Goal: Task Accomplishment & Management: Manage account settings

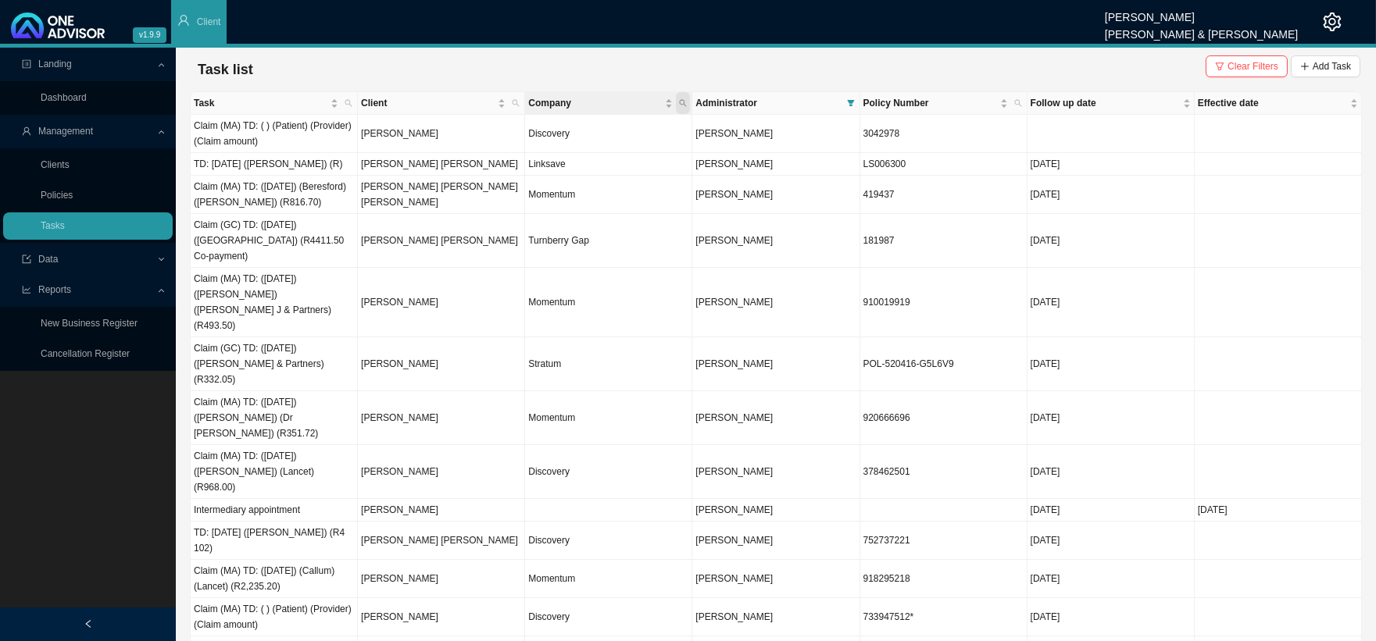
click at [679, 102] on icon "search" at bounding box center [683, 103] width 8 height 8
click at [557, 98] on span "Company" at bounding box center [595, 103] width 134 height 16
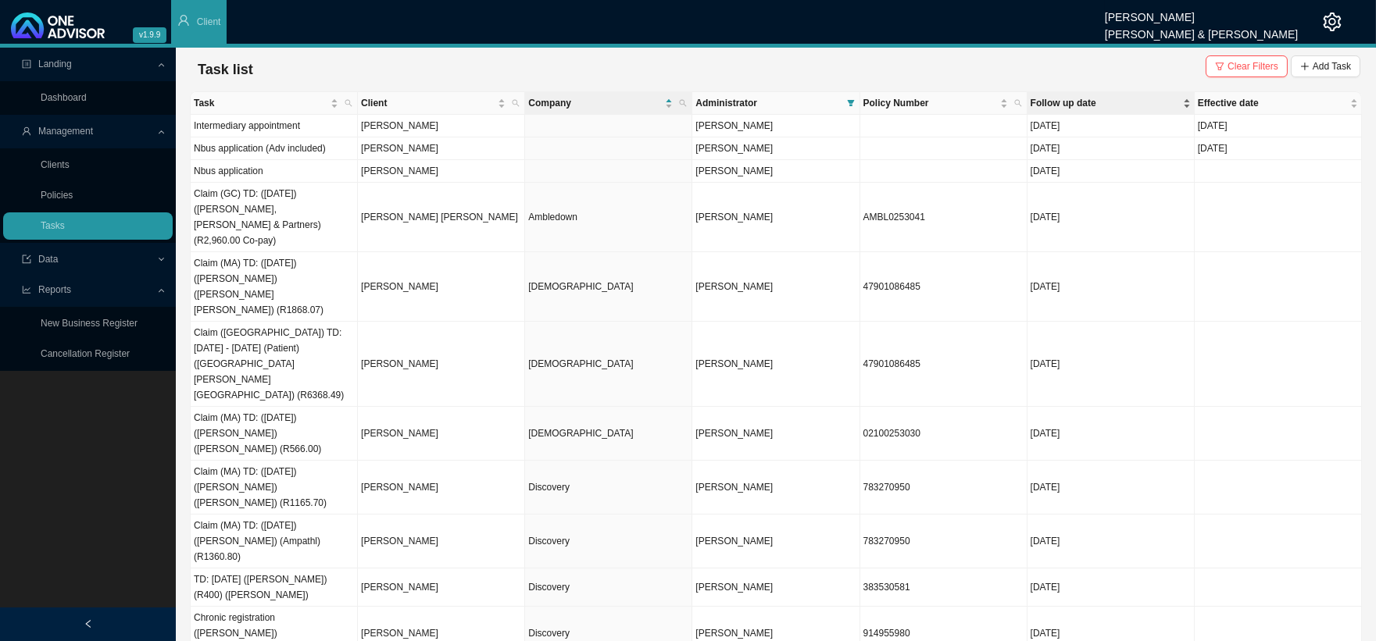
click at [1069, 95] on span "Follow up date" at bounding box center [1104, 103] width 149 height 16
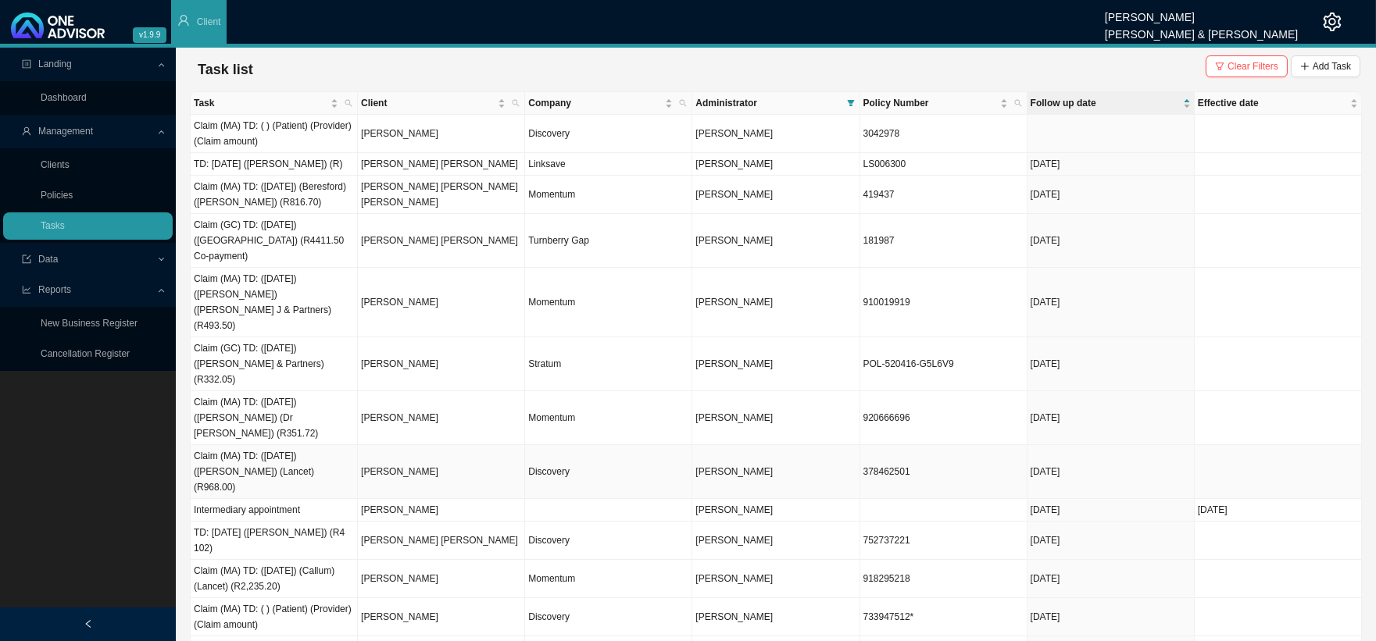
click at [552, 445] on td "Discovery" at bounding box center [608, 472] width 167 height 54
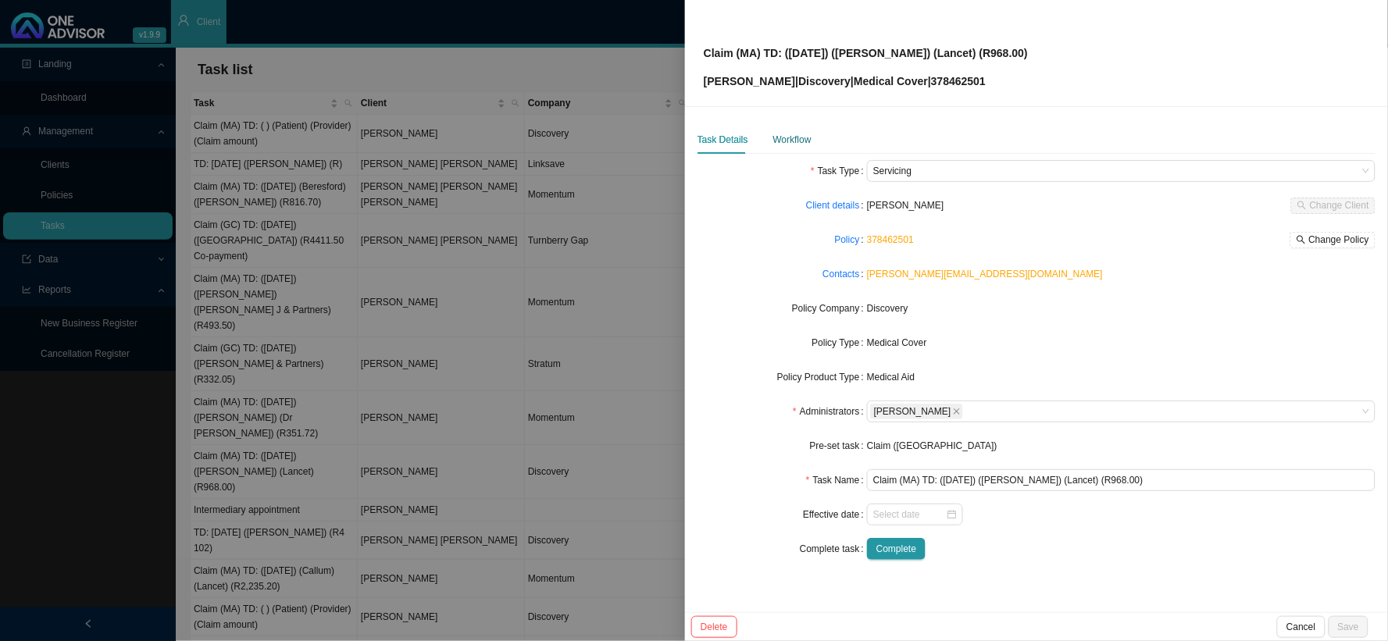
click at [807, 143] on div "Workflow" at bounding box center [792, 140] width 38 height 16
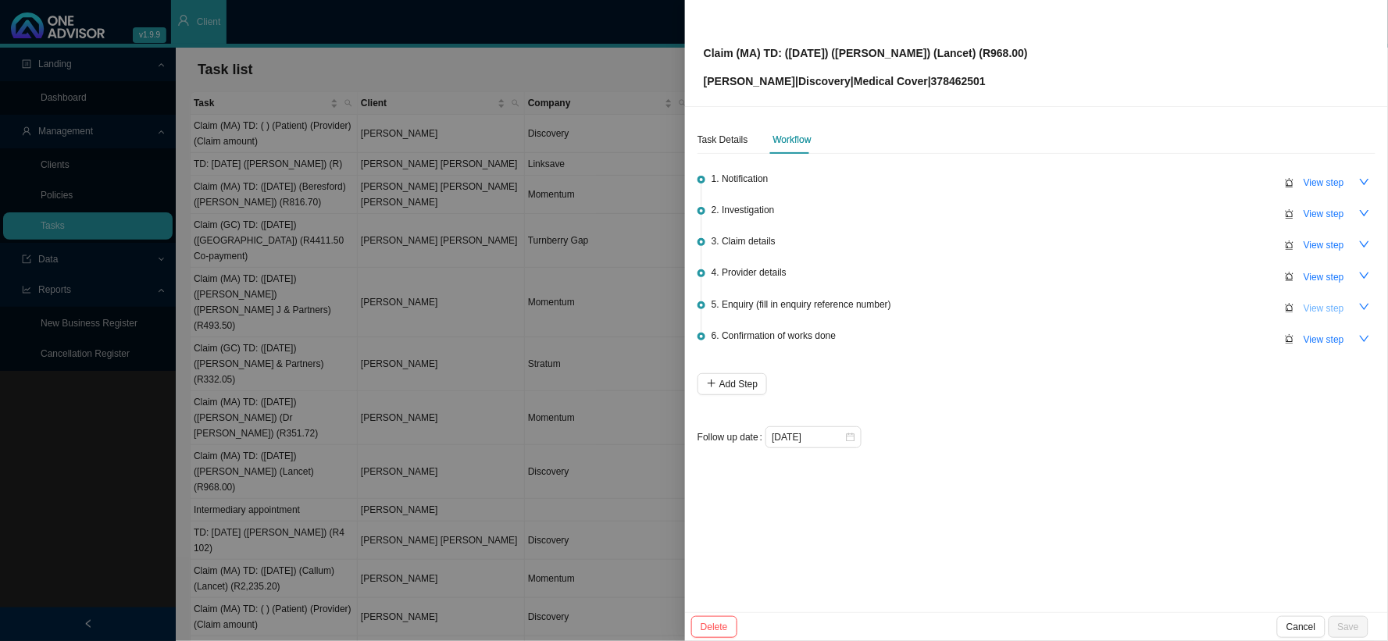
click at [1324, 307] on span "View step" at bounding box center [1324, 309] width 41 height 16
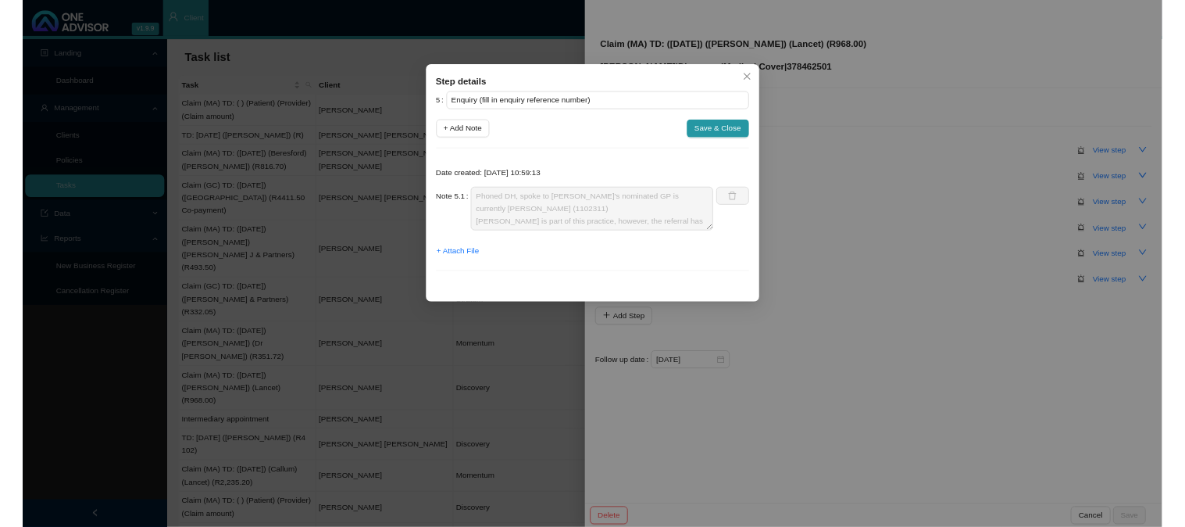
scroll to position [47, 0]
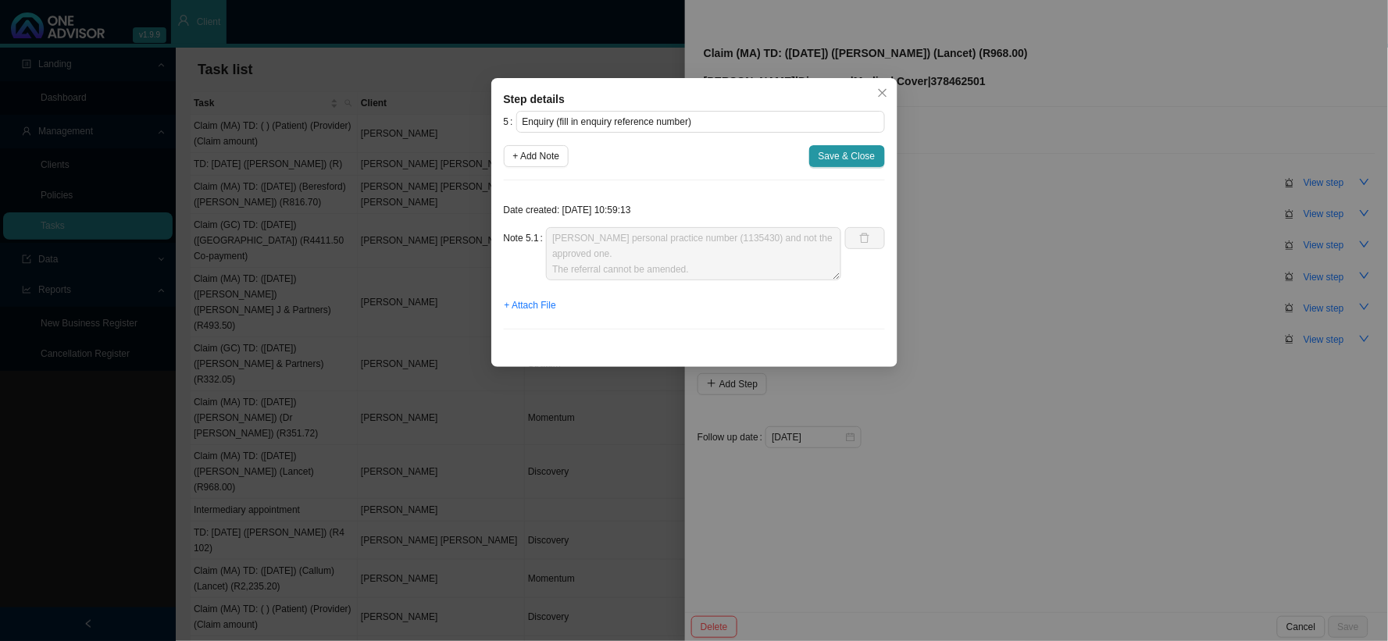
click at [998, 333] on div "Step details 5 Enquiry (fill in enquiry reference number) + Add Note Save & Clo…" at bounding box center [694, 320] width 1388 height 641
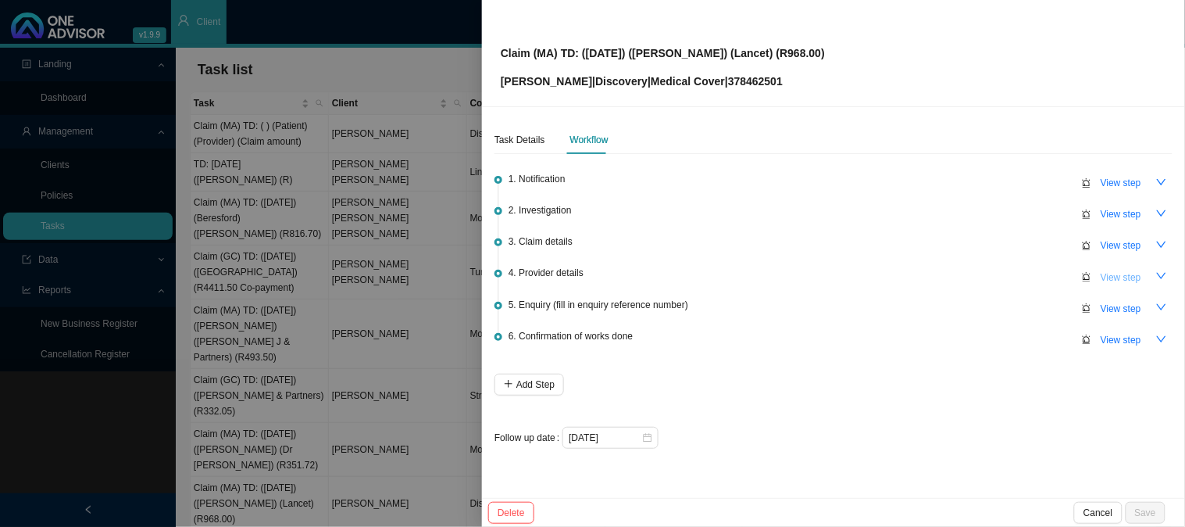
click at [1128, 279] on span "View step" at bounding box center [1121, 278] width 41 height 16
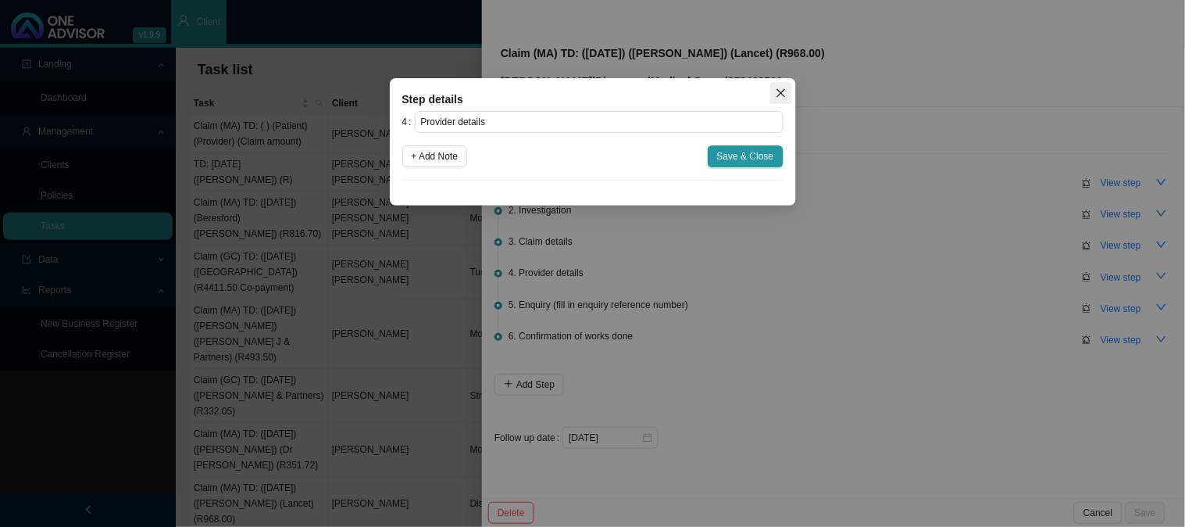
click at [777, 89] on icon "close" at bounding box center [780, 93] width 9 height 9
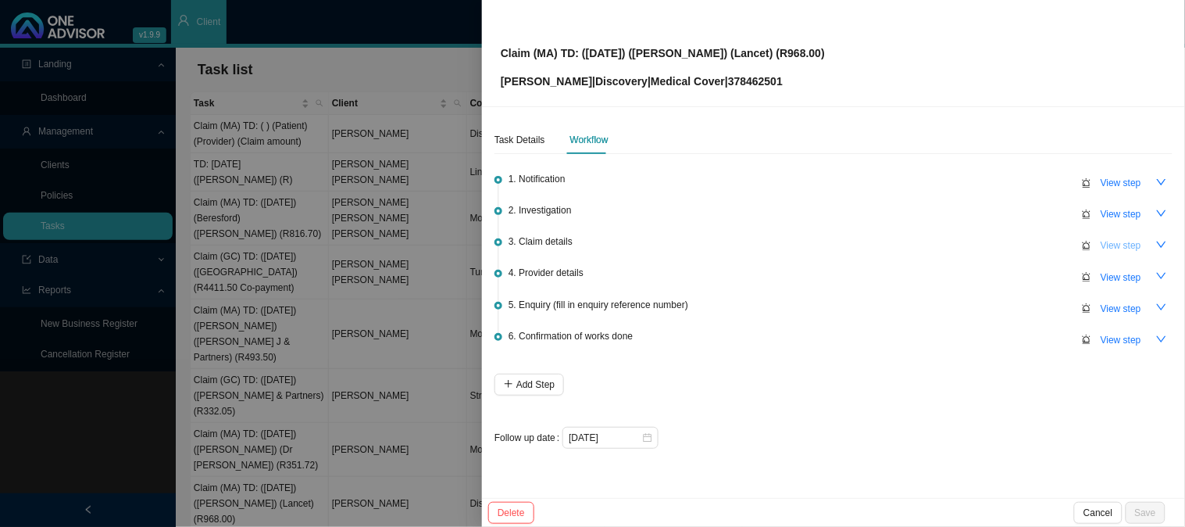
click at [1108, 239] on span "View step" at bounding box center [1121, 245] width 41 height 16
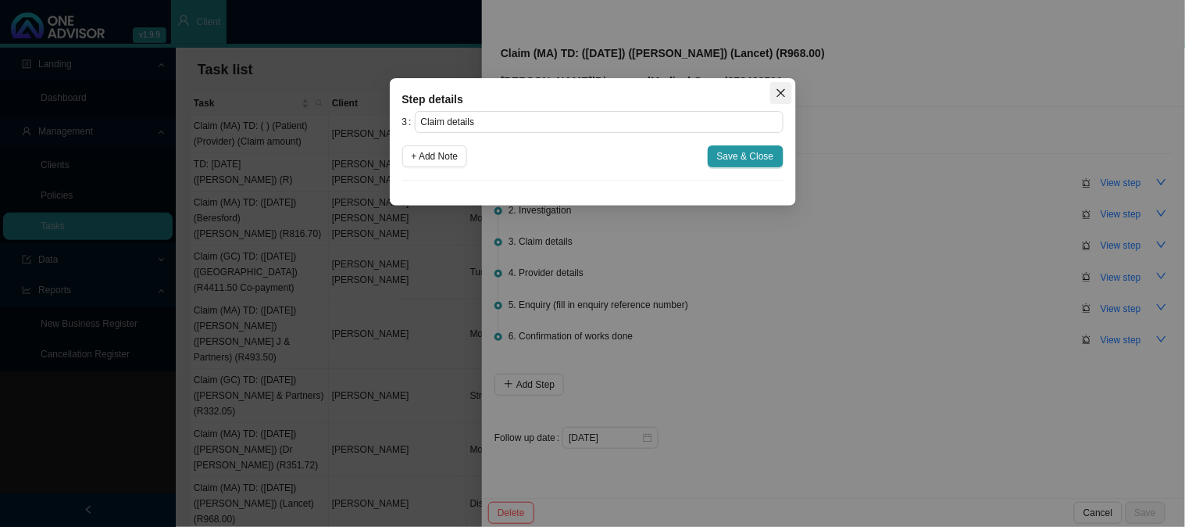
click at [787, 87] on span "Close" at bounding box center [781, 92] width 22 height 11
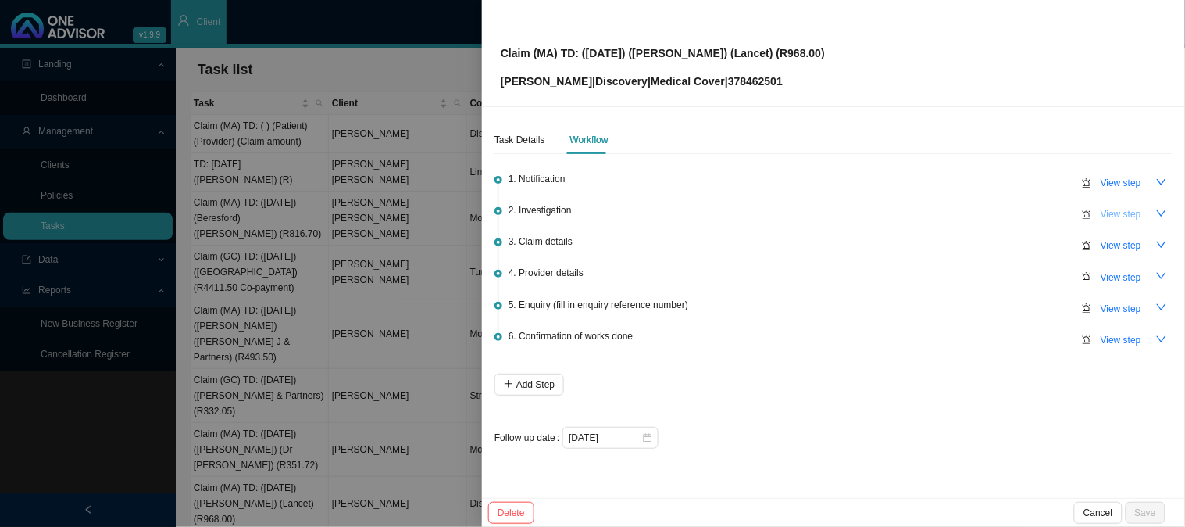
click at [1136, 208] on span "View step" at bounding box center [1121, 214] width 41 height 16
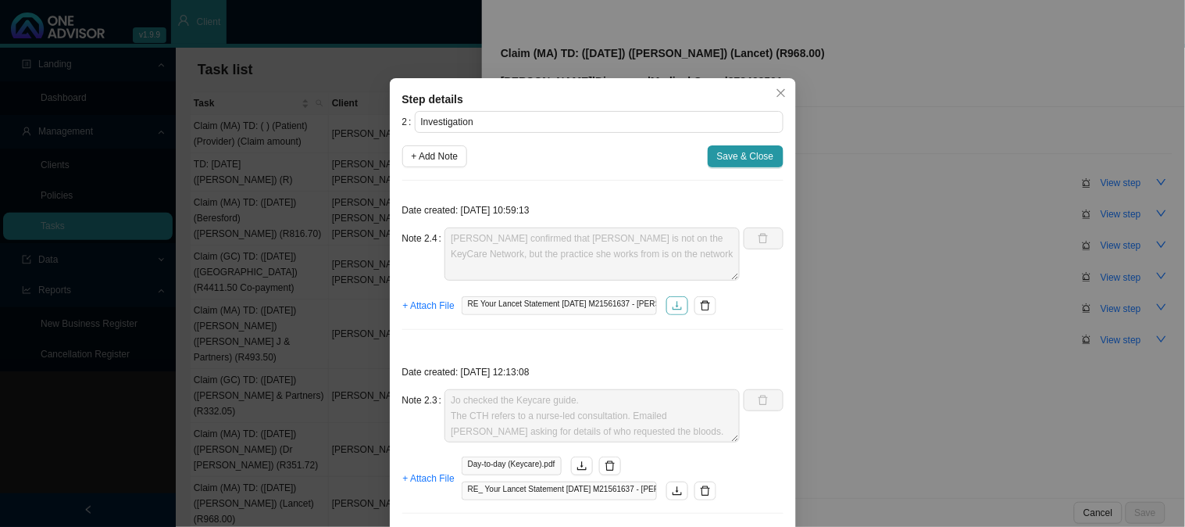
click at [676, 301] on icon "download" at bounding box center [677, 305] width 11 height 11
click at [778, 99] on button "Close" at bounding box center [781, 93] width 22 height 22
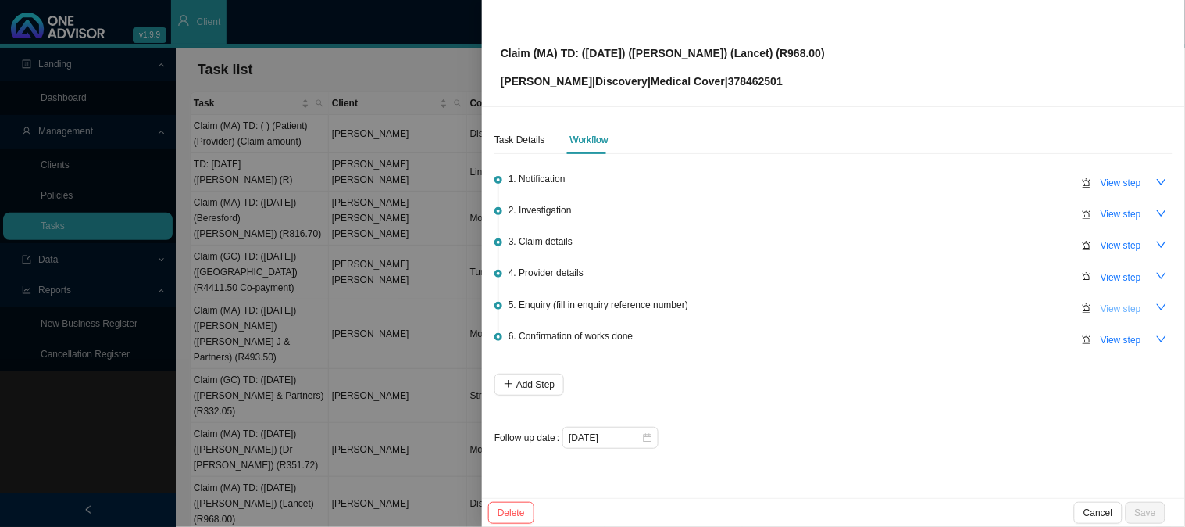
click at [1112, 309] on span "View step" at bounding box center [1121, 309] width 41 height 16
type input "Enquiry (fill in enquiry reference number)"
type textarea "Phoned DH, spoke to [PERSON_NAME]'s nominated GP is currently [PERSON_NAME] (11…"
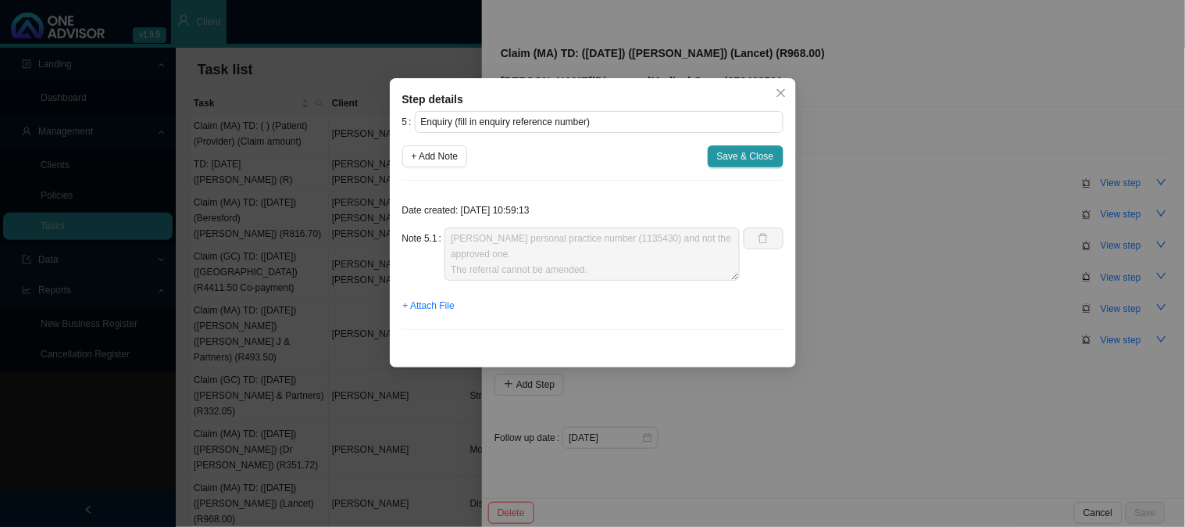
scroll to position [28, 0]
click at [773, 89] on span "Close" at bounding box center [781, 92] width 22 height 11
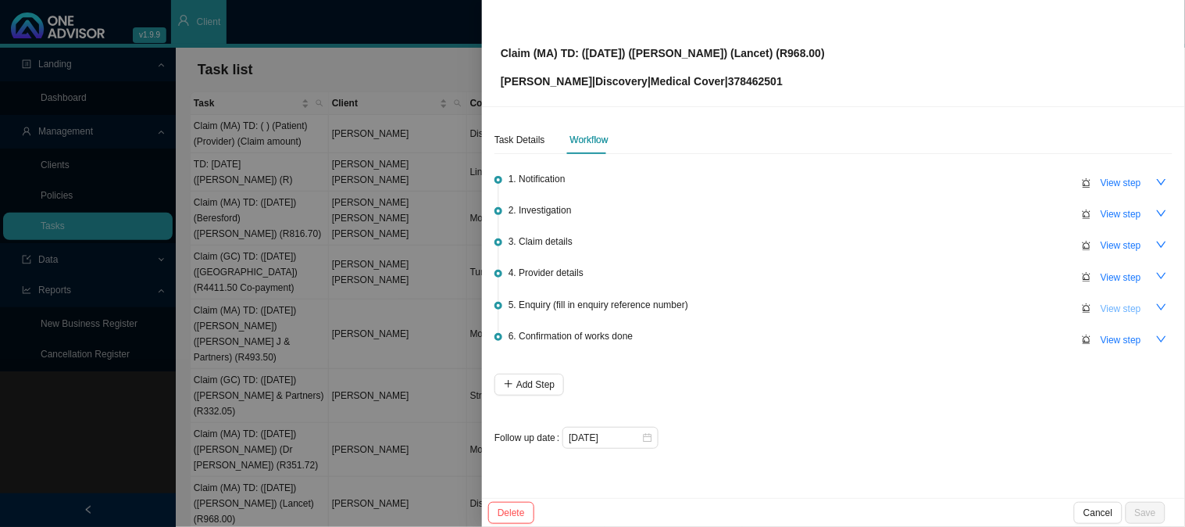
click at [1125, 306] on span "View step" at bounding box center [1121, 309] width 41 height 16
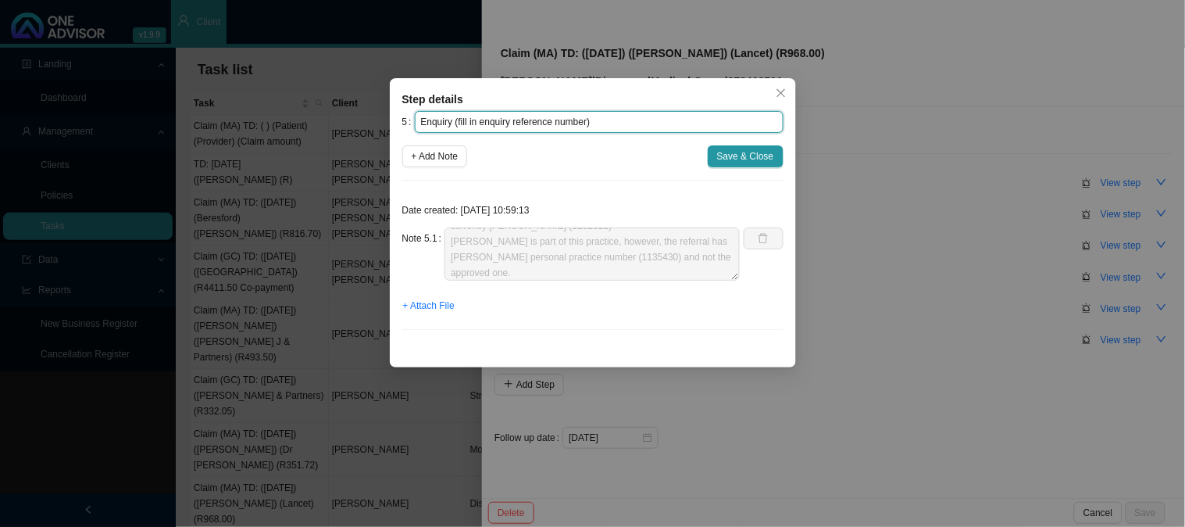
drag, startPoint x: 623, startPoint y: 120, endPoint x: 453, endPoint y: 114, distance: 170.4
click at [453, 114] on input "Enquiry (fill in enquiry reference number)" at bounding box center [599, 122] width 369 height 22
type input "Enquiry"
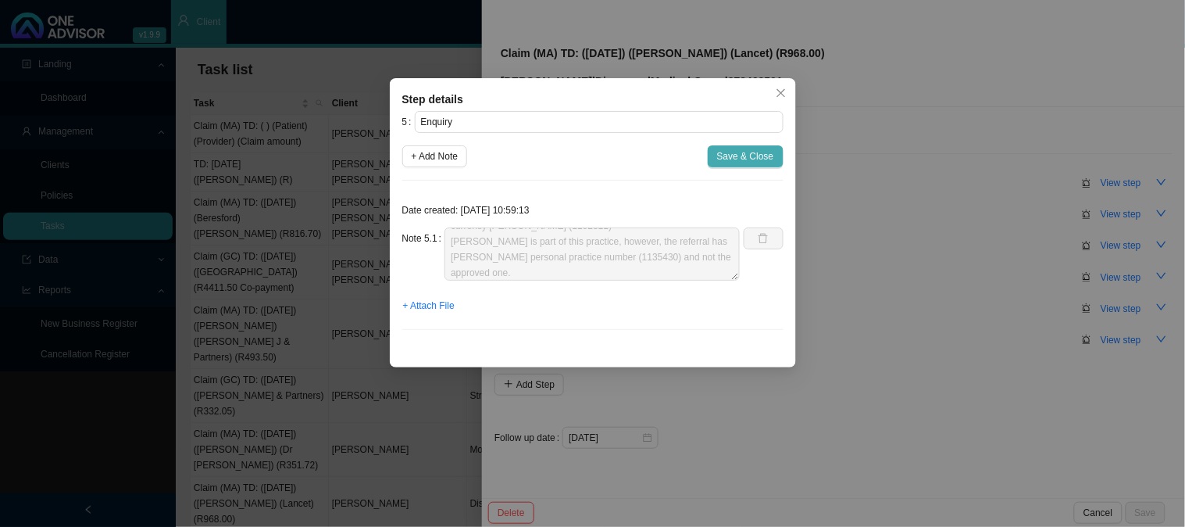
click at [737, 155] on span "Save & Close" at bounding box center [745, 156] width 57 height 16
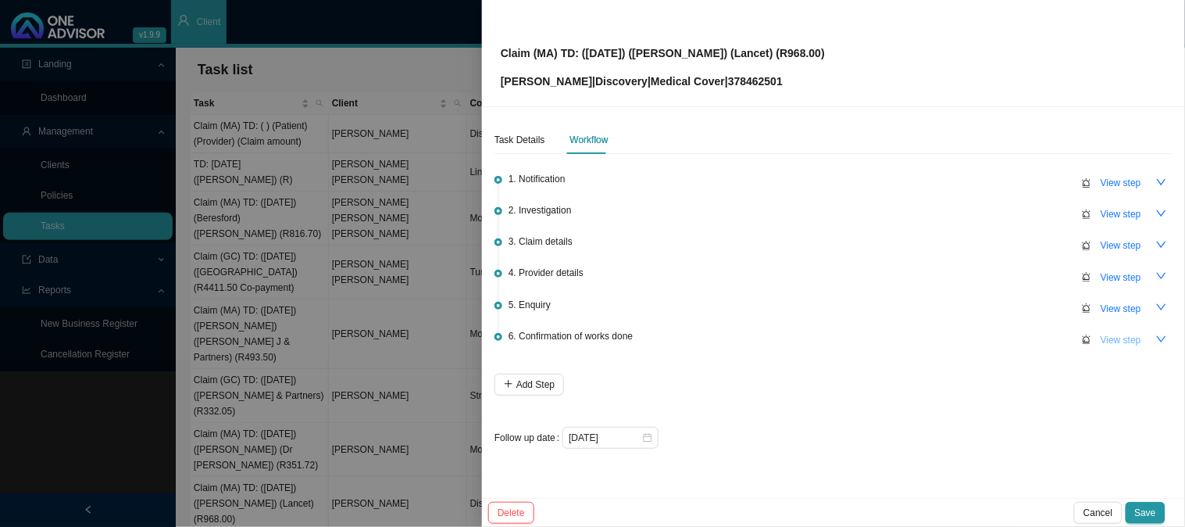
click at [1112, 342] on span "View step" at bounding box center [1121, 340] width 41 height 16
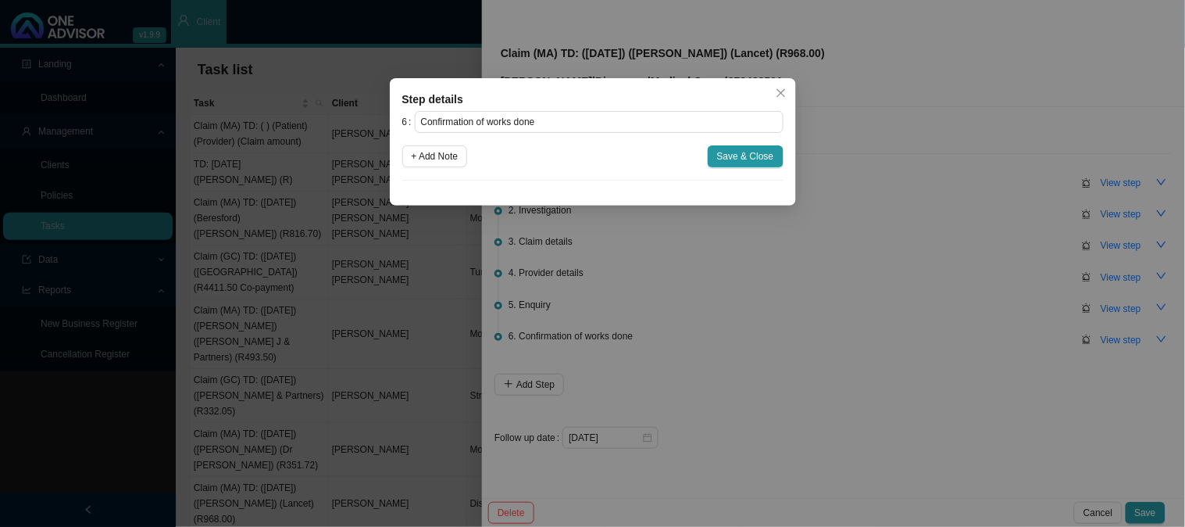
click at [1126, 309] on div "Step details 6 Confirmation of works done + Add Note Save & Close Cancel OK" at bounding box center [592, 263] width 1185 height 527
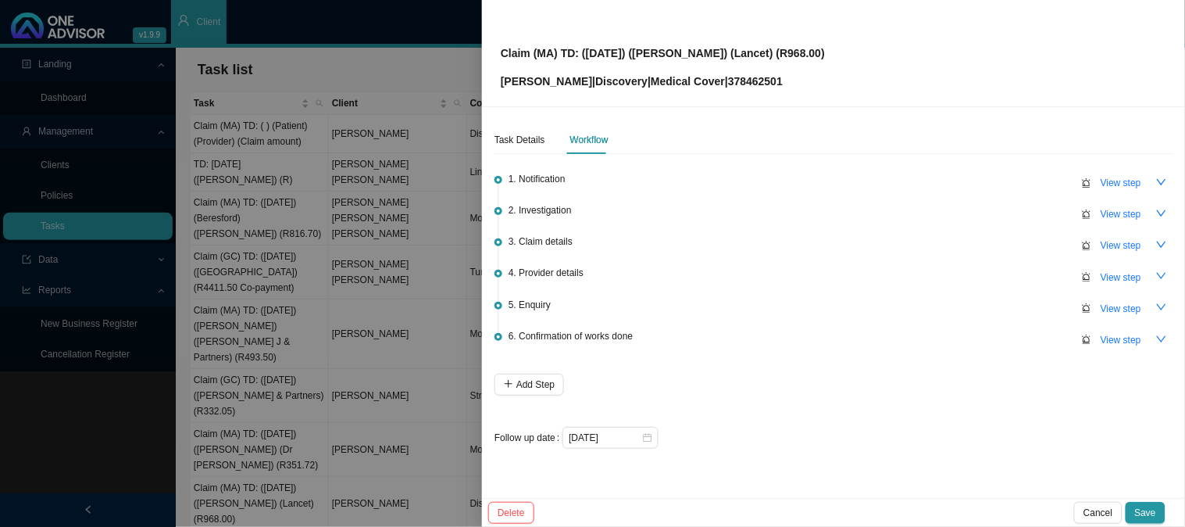
click at [1126, 309] on span "View step" at bounding box center [1121, 309] width 41 height 16
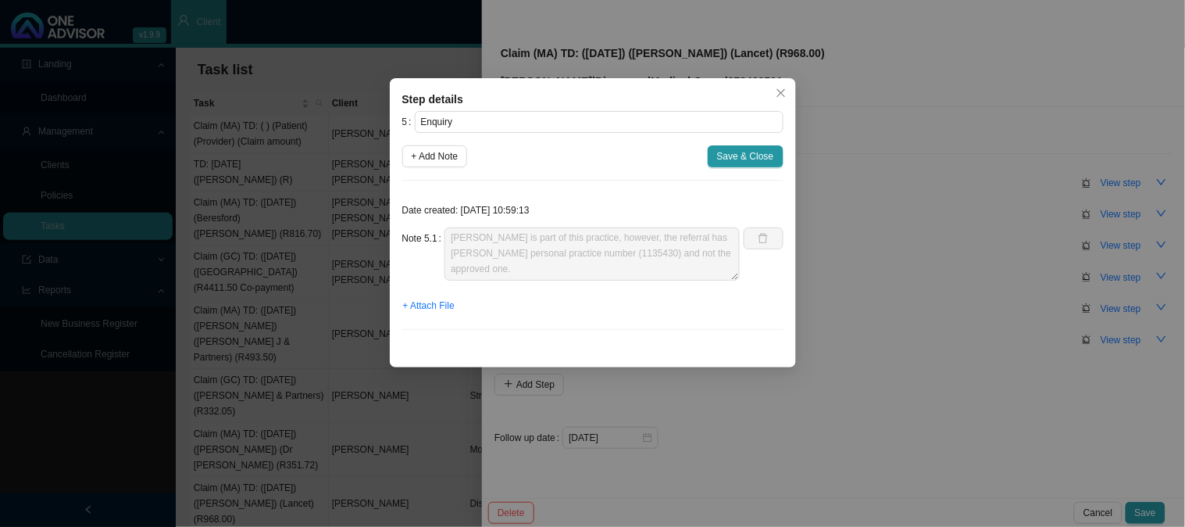
scroll to position [47, 0]
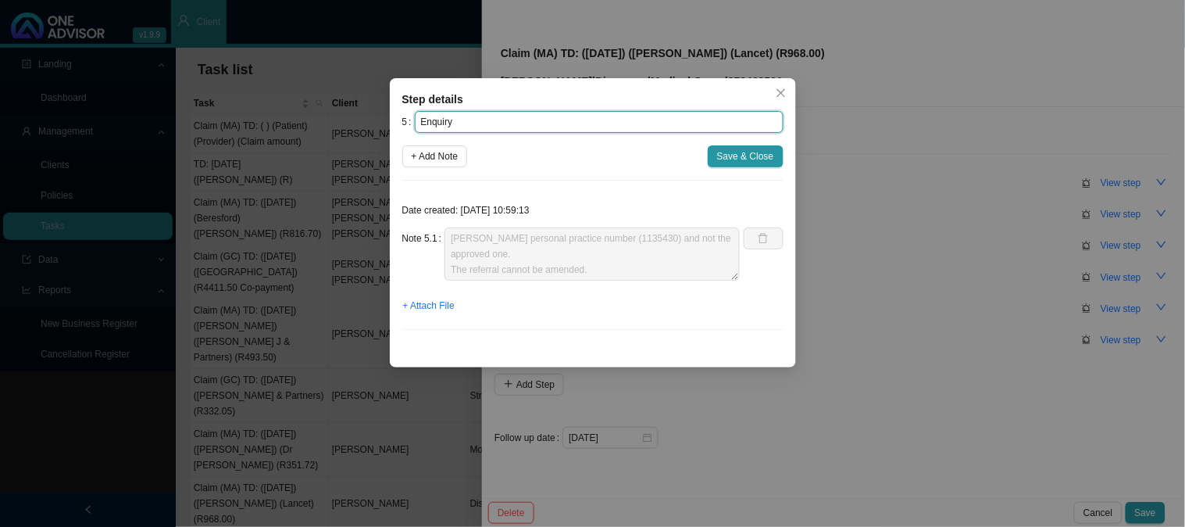
click at [488, 119] on input "Enquiry" at bounding box center [599, 122] width 369 height 22
paste input "REF: 11512321320"
type input "Enquiry (REF: 11512321320)"
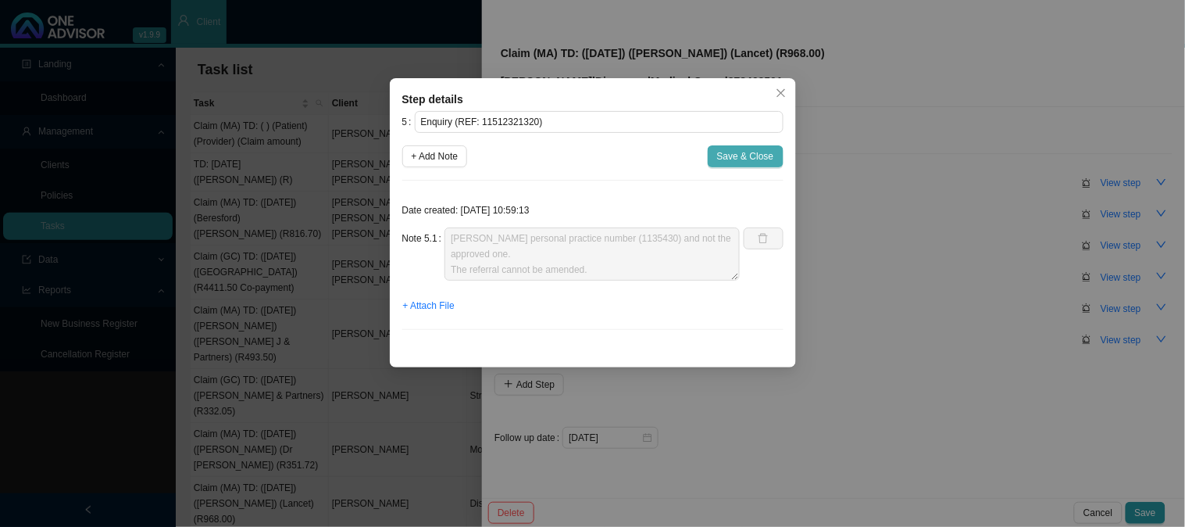
click at [723, 153] on span "Save & Close" at bounding box center [745, 156] width 57 height 16
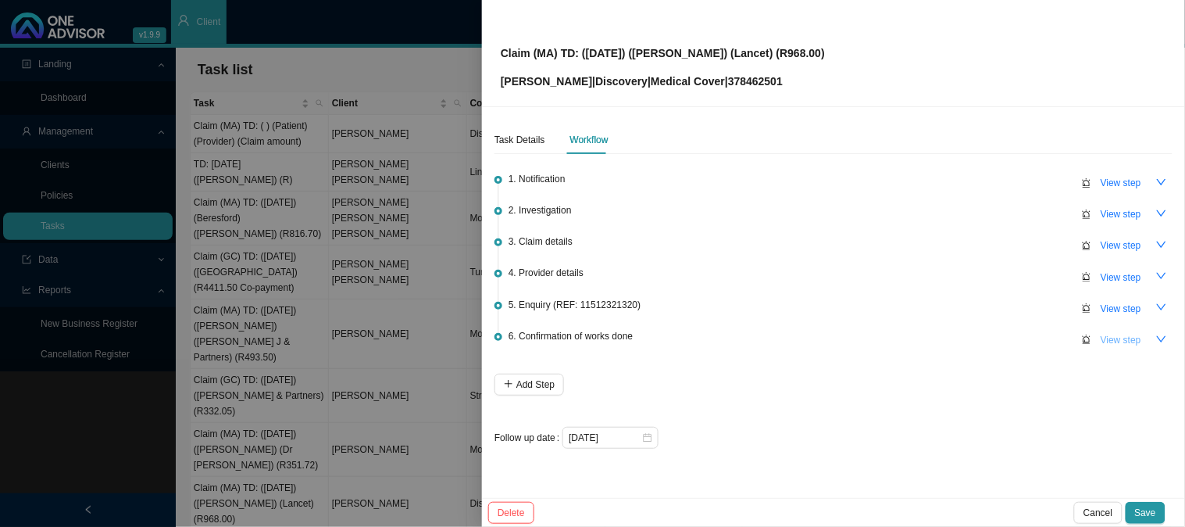
click at [1115, 337] on span "View step" at bounding box center [1121, 340] width 41 height 16
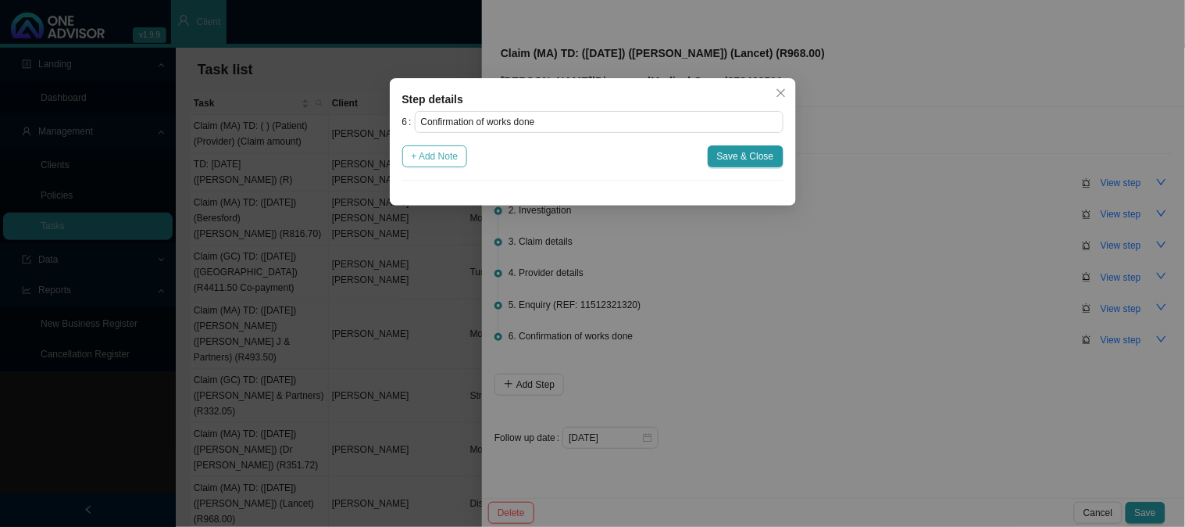
click at [420, 161] on span "+ Add Note" at bounding box center [435, 156] width 47 height 16
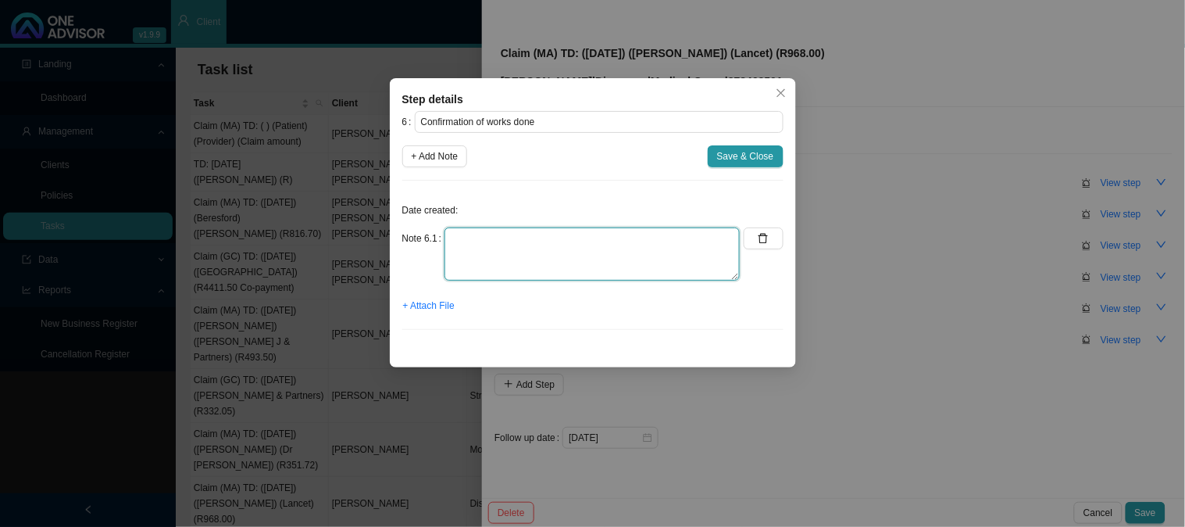
click at [470, 253] on textarea at bounding box center [591, 253] width 295 height 53
type textarea "Sent confirmation of works done"
click at [448, 309] on span "+ Attach File" at bounding box center [429, 306] width 52 height 16
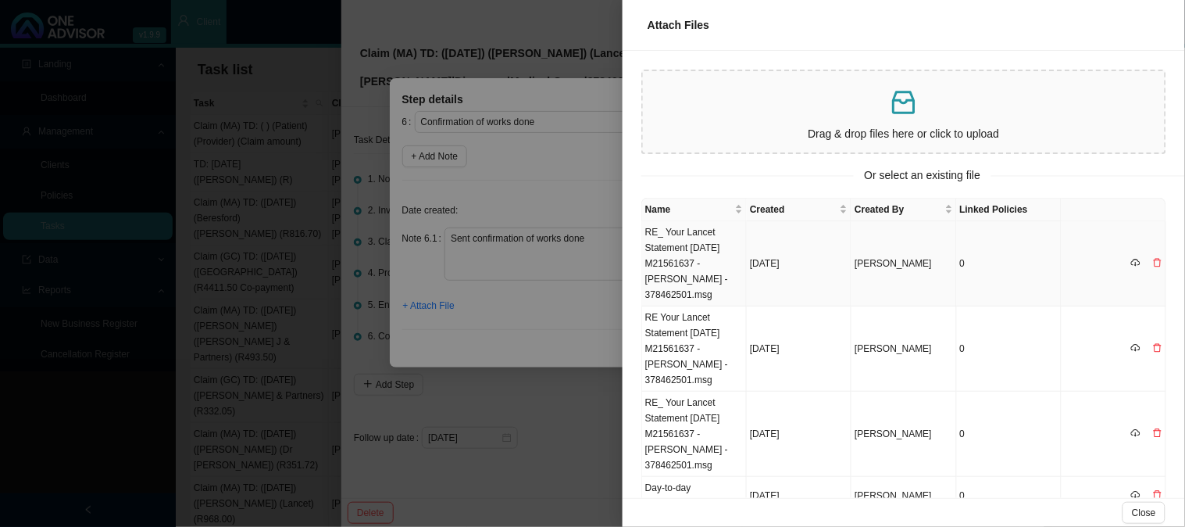
click at [789, 262] on td "[DATE]" at bounding box center [799, 263] width 105 height 85
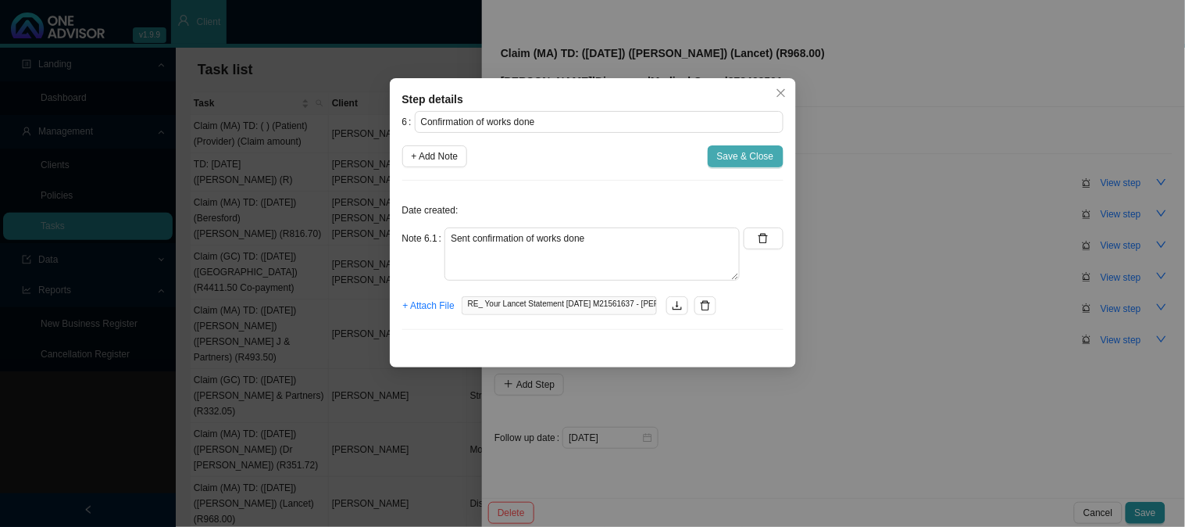
click at [724, 159] on span "Save & Close" at bounding box center [745, 156] width 57 height 16
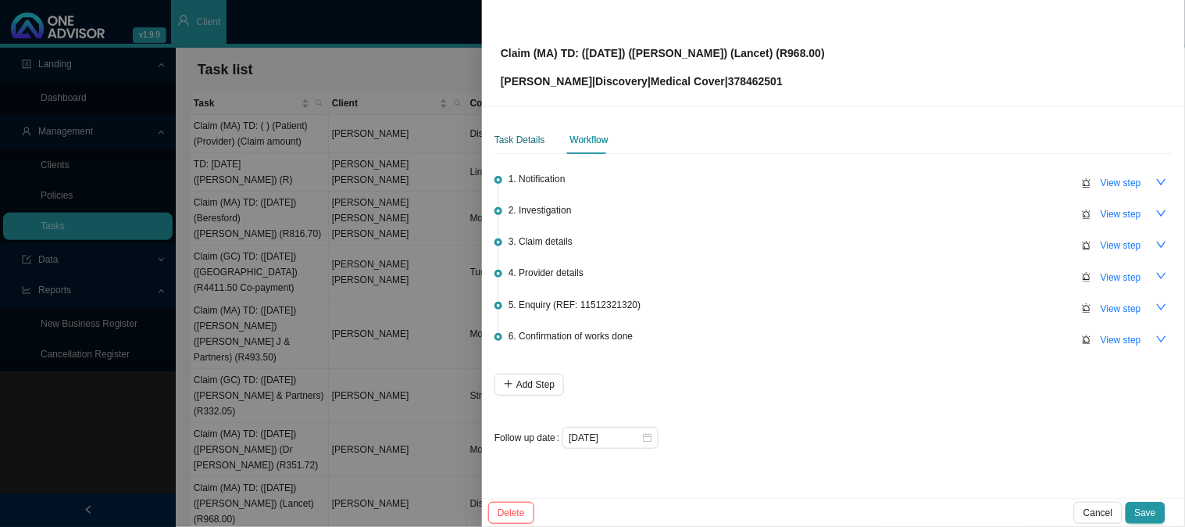
click at [535, 141] on div "Task Details" at bounding box center [519, 140] width 51 height 16
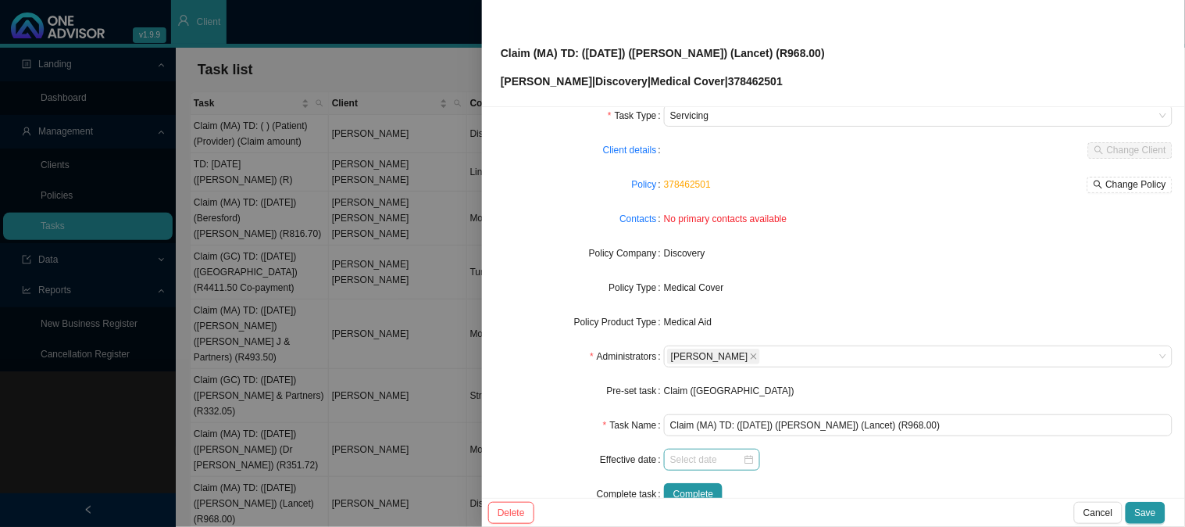
scroll to position [87, 0]
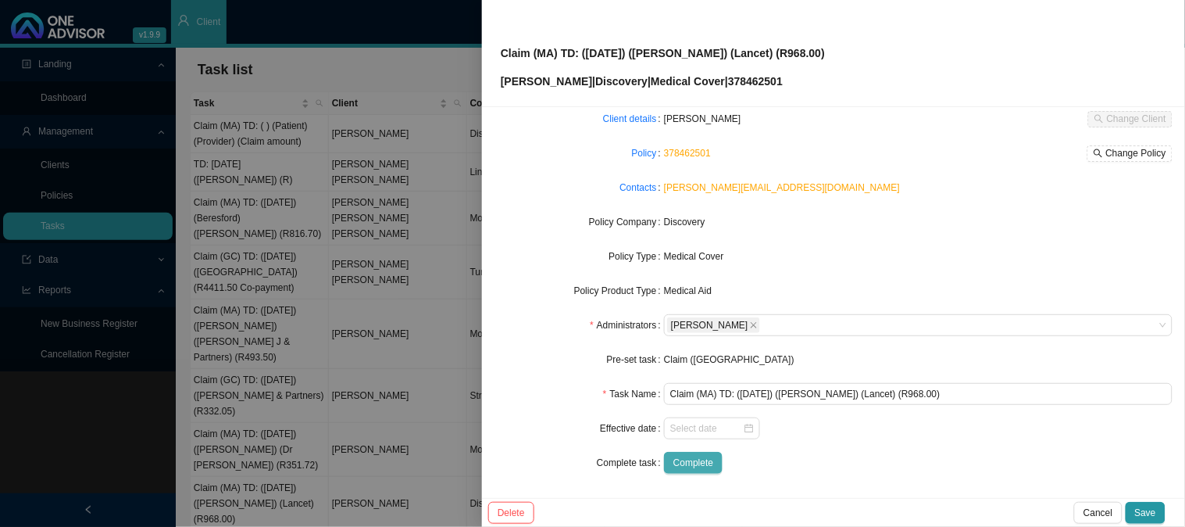
click at [705, 463] on span "Complete" at bounding box center [693, 463] width 40 height 16
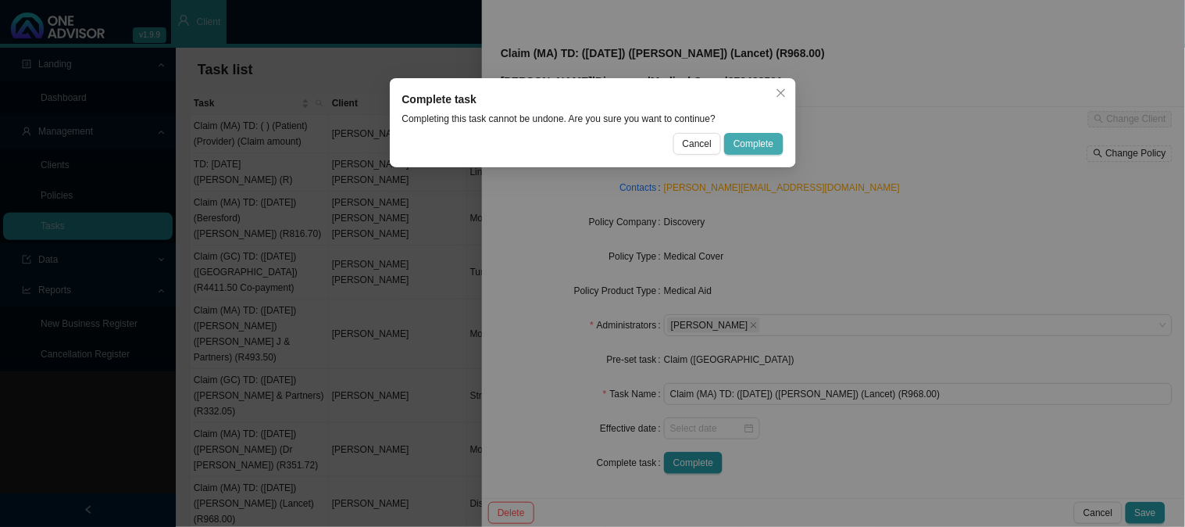
click at [739, 150] on span "Complete" at bounding box center [754, 144] width 40 height 16
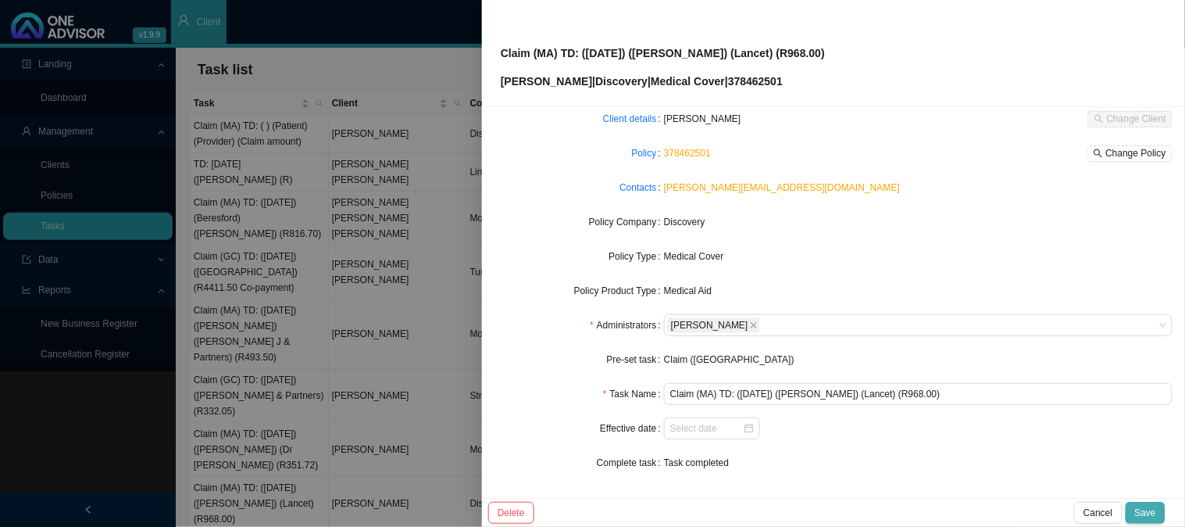
click at [1147, 508] on span "Save" at bounding box center [1145, 513] width 21 height 16
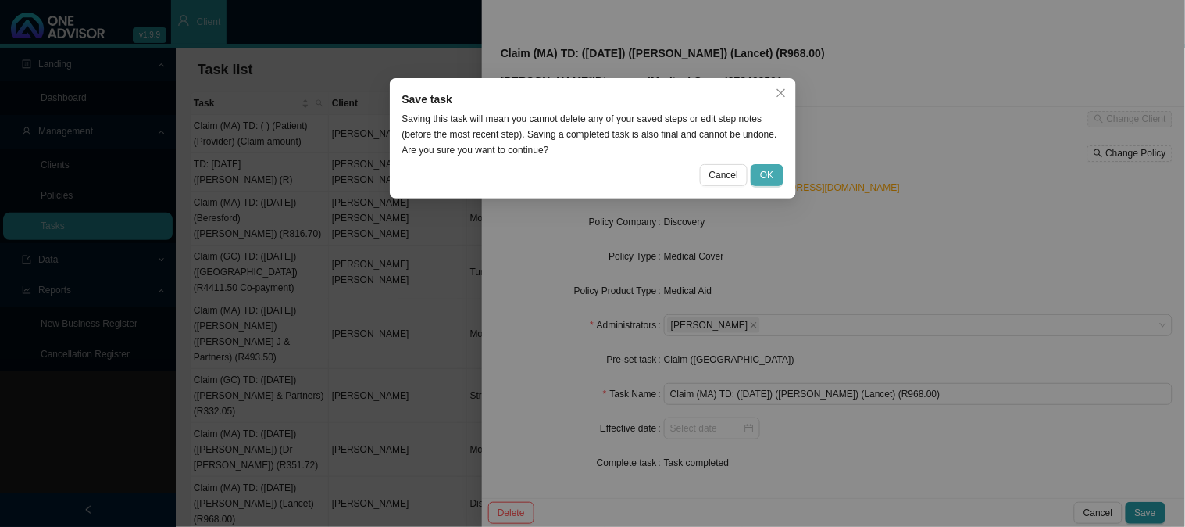
click at [766, 170] on span "OK" at bounding box center [766, 175] width 13 height 16
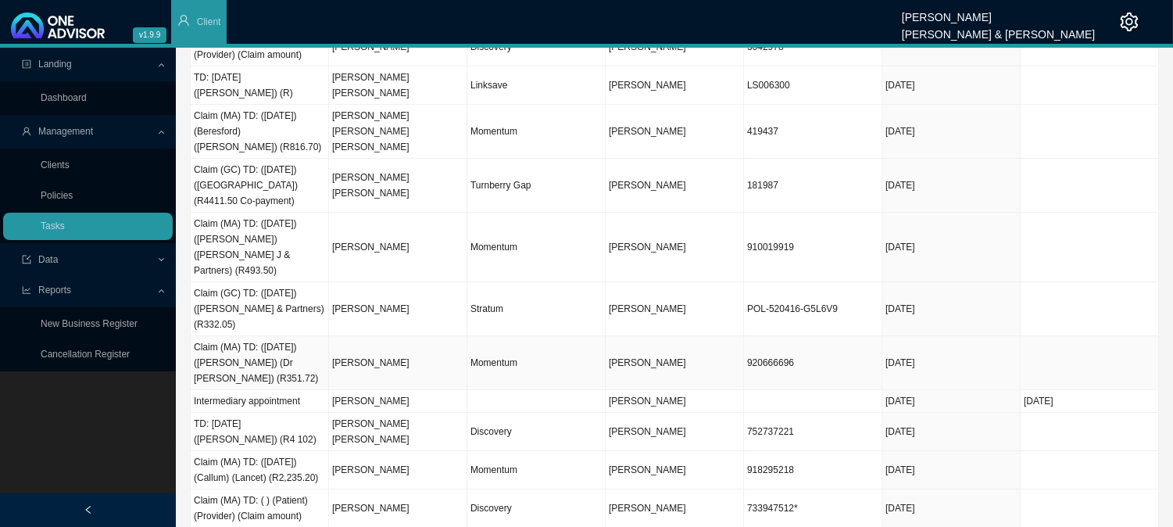
click at [366, 349] on td "[PERSON_NAME]" at bounding box center [398, 363] width 138 height 54
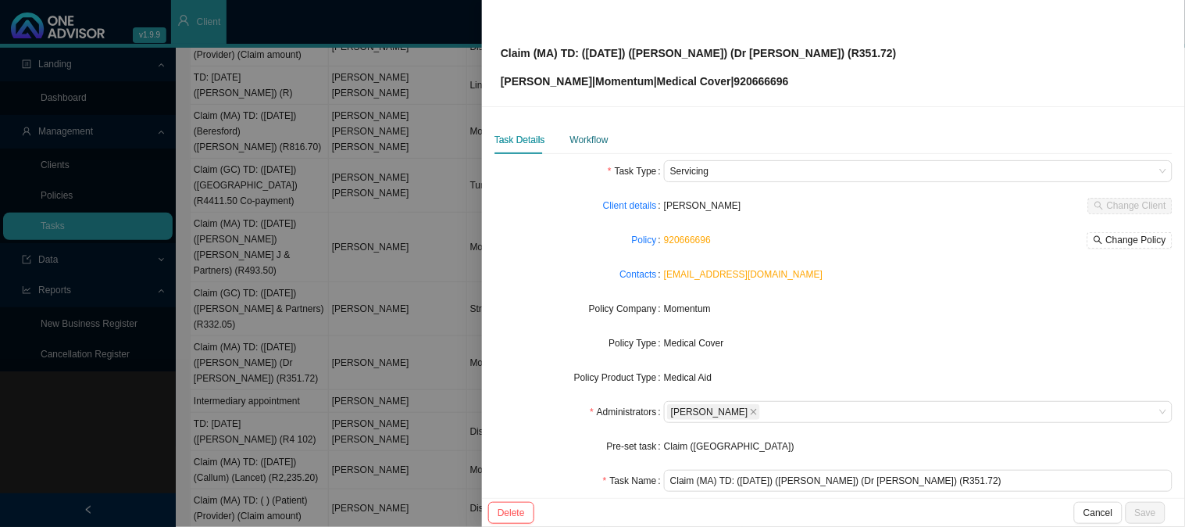
click at [583, 134] on div "Workflow" at bounding box center [589, 140] width 38 height 16
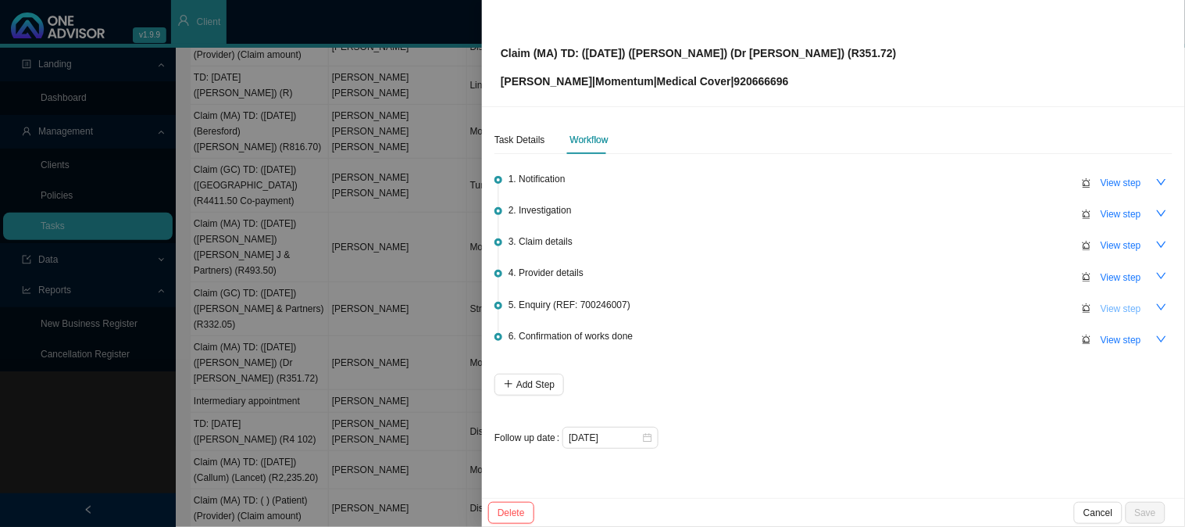
click at [1110, 306] on span "View step" at bounding box center [1121, 309] width 41 height 16
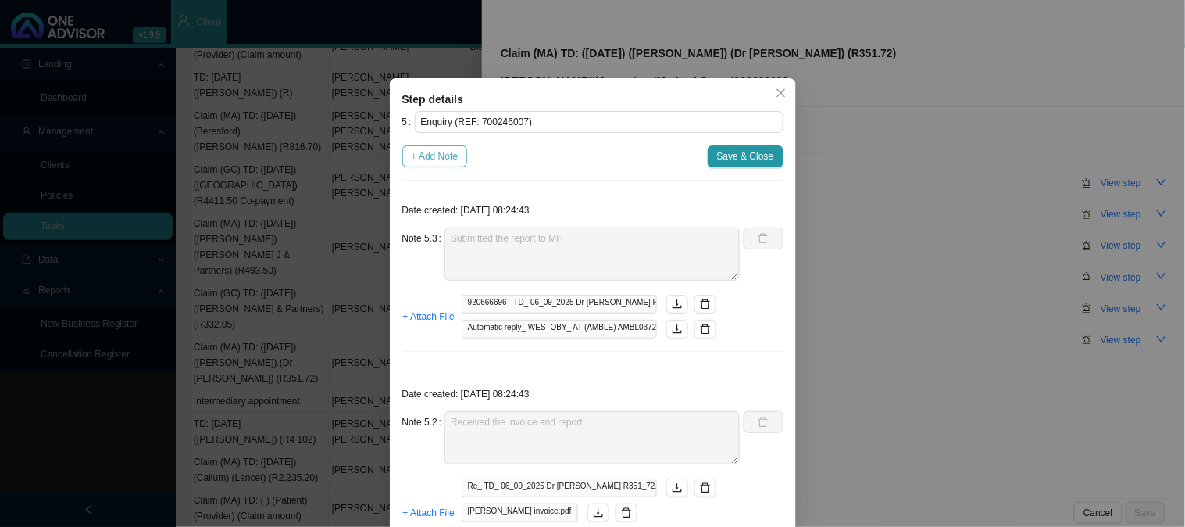
click at [430, 157] on span "+ Add Note" at bounding box center [435, 156] width 47 height 16
type textarea "Submitted the report to MH"
type textarea "Received the invoice and report"
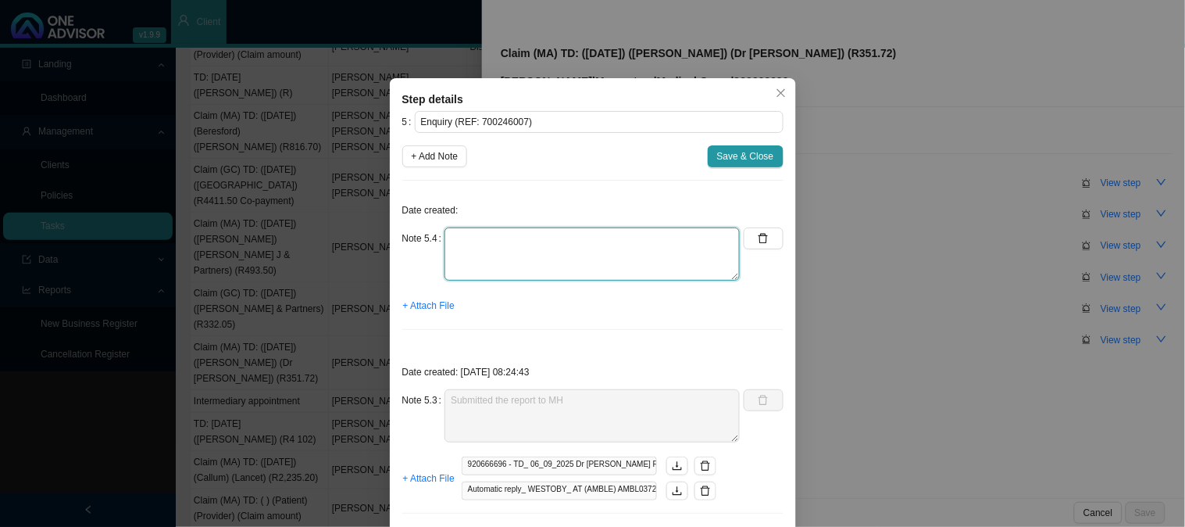
click at [542, 248] on textarea at bounding box center [591, 253] width 295 height 53
type textarea "c"
type textarea "Claim has been reprocessed and paid"
click at [427, 302] on span "+ Attach File" at bounding box center [429, 306] width 52 height 16
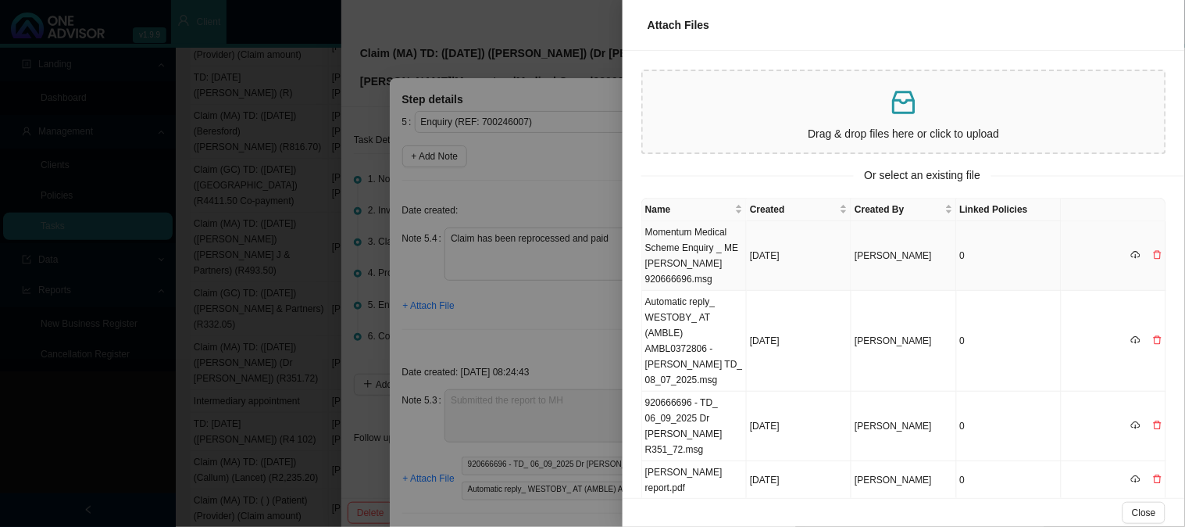
click at [697, 238] on td "Momentum Medical Scheme Enquiry _ ME [PERSON_NAME] 920666696.msg" at bounding box center [694, 256] width 105 height 70
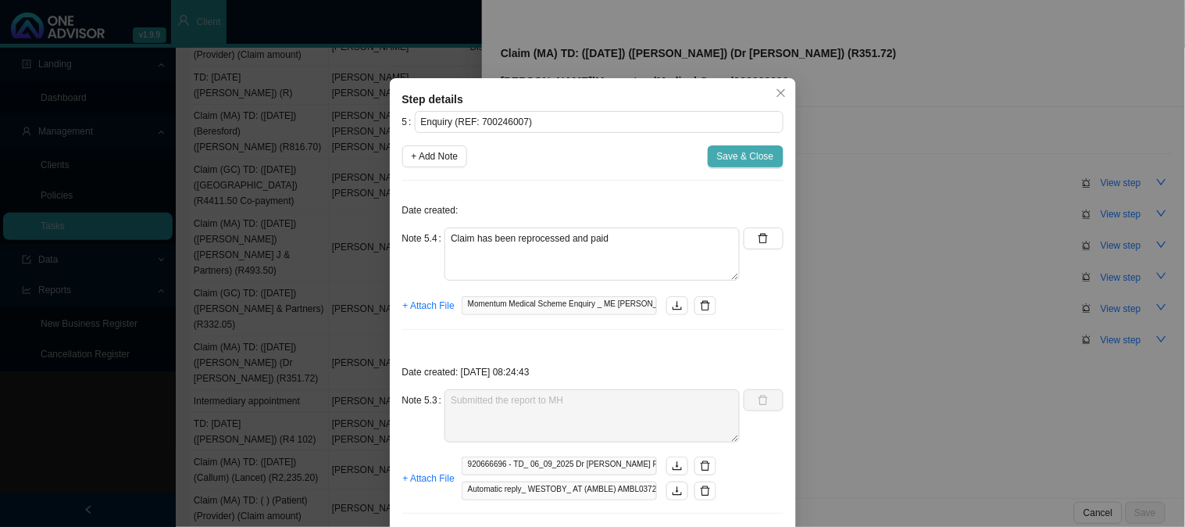
click at [733, 152] on span "Save & Close" at bounding box center [745, 156] width 57 height 16
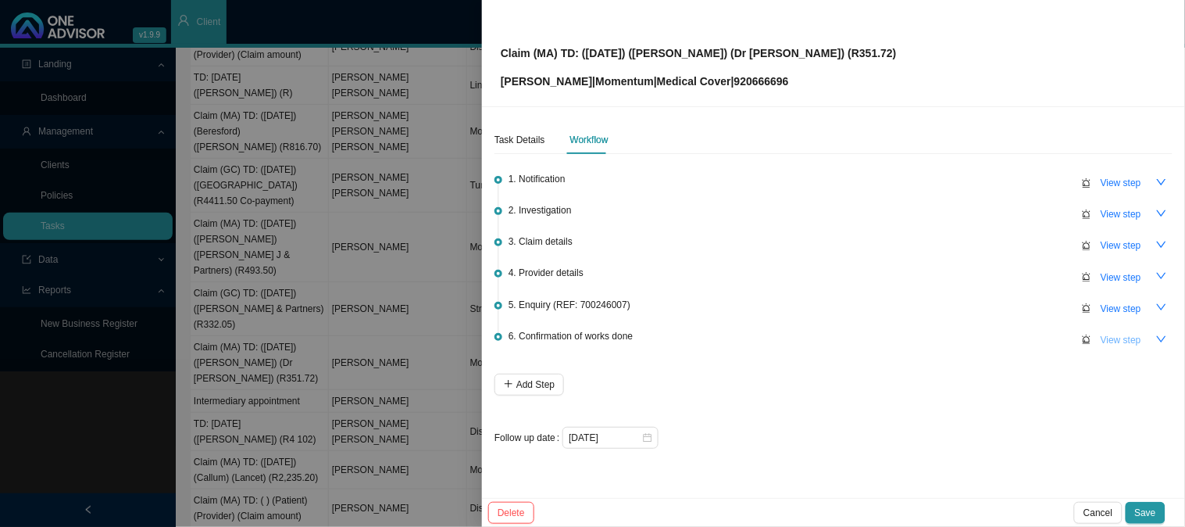
click at [1121, 332] on span "View step" at bounding box center [1121, 340] width 41 height 16
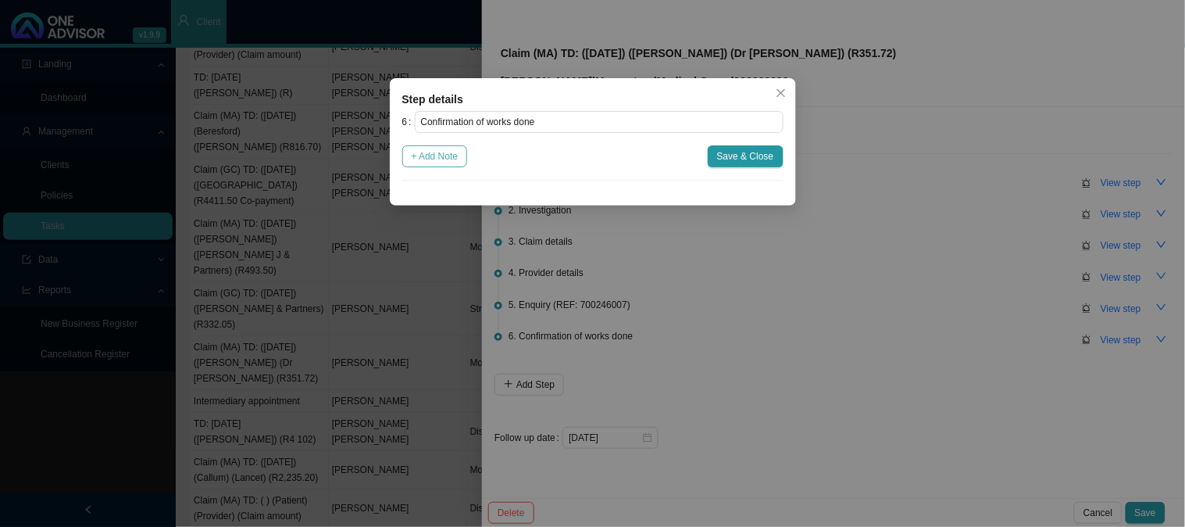
click at [445, 156] on span "+ Add Note" at bounding box center [435, 156] width 47 height 16
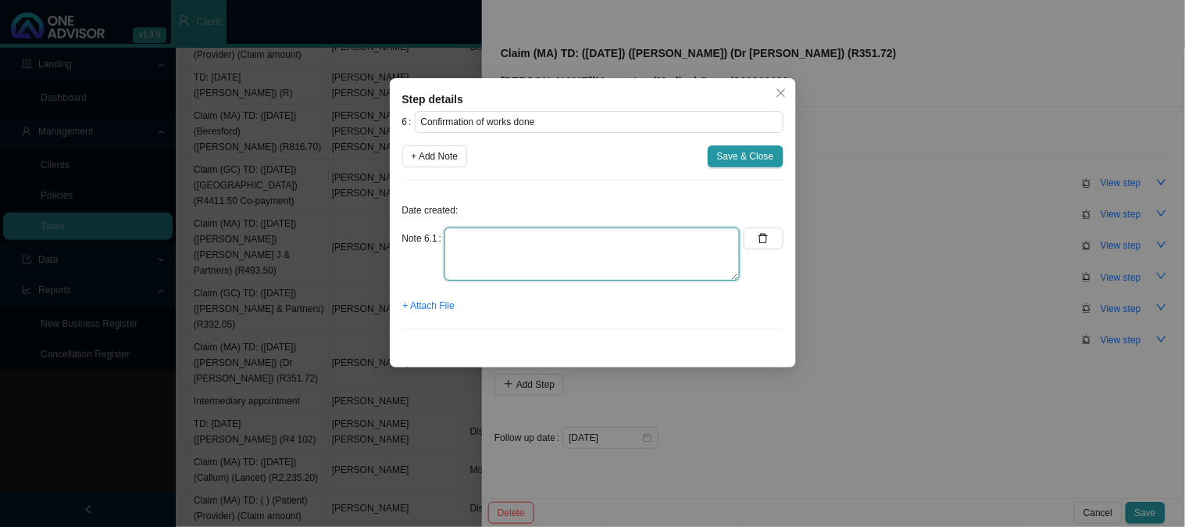
click at [552, 253] on textarea at bounding box center [591, 253] width 295 height 53
type textarea "Sent confirmation of works done"
click at [736, 159] on span "Save & Close" at bounding box center [745, 156] width 57 height 16
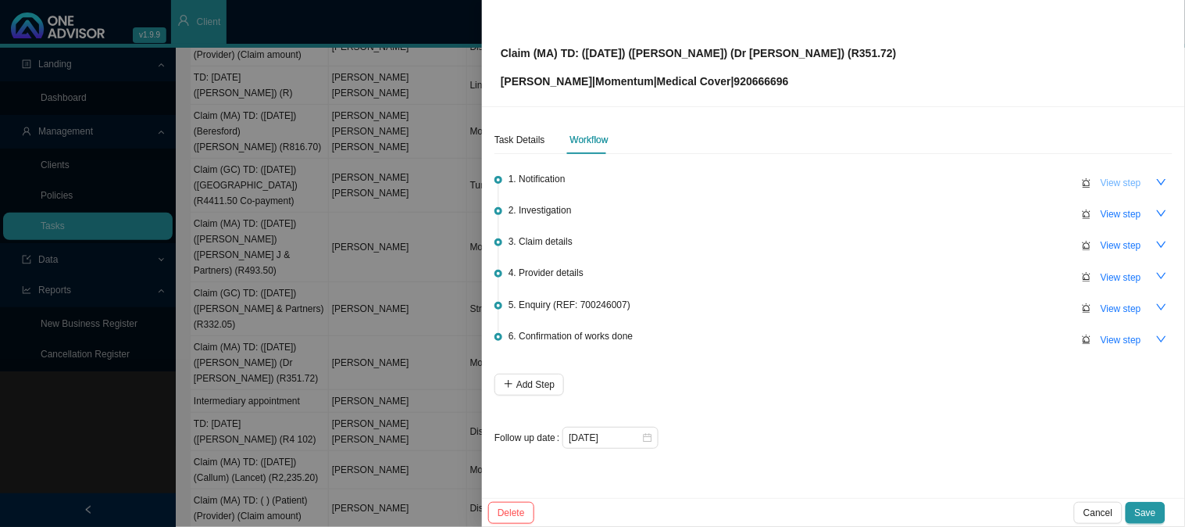
click at [1106, 184] on span "View step" at bounding box center [1121, 183] width 41 height 16
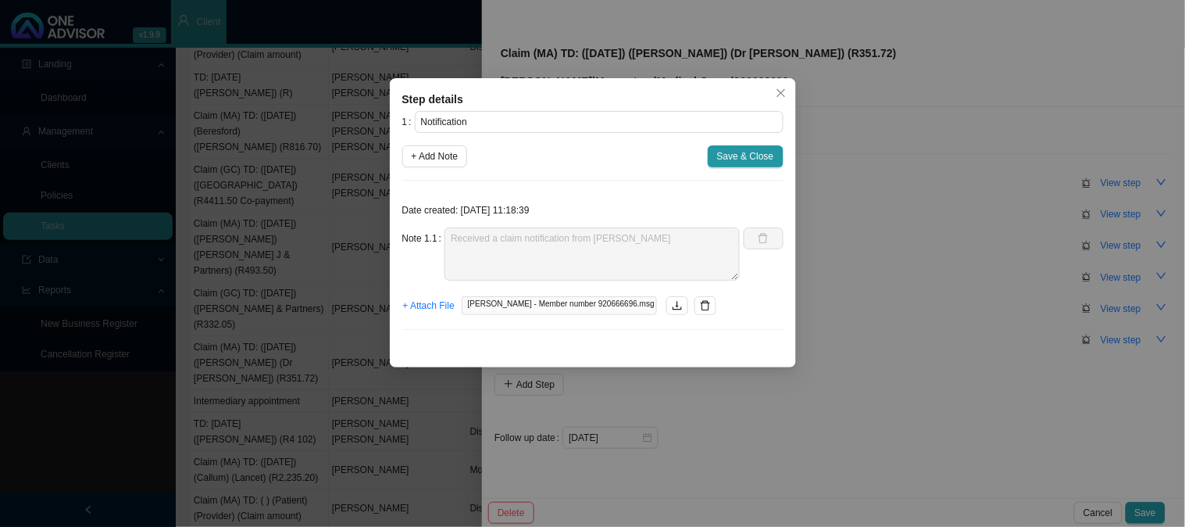
click at [908, 191] on div "Step details 1 Notification + Add Note Save & Close Date created: [DATE] 11:18:…" at bounding box center [592, 263] width 1185 height 527
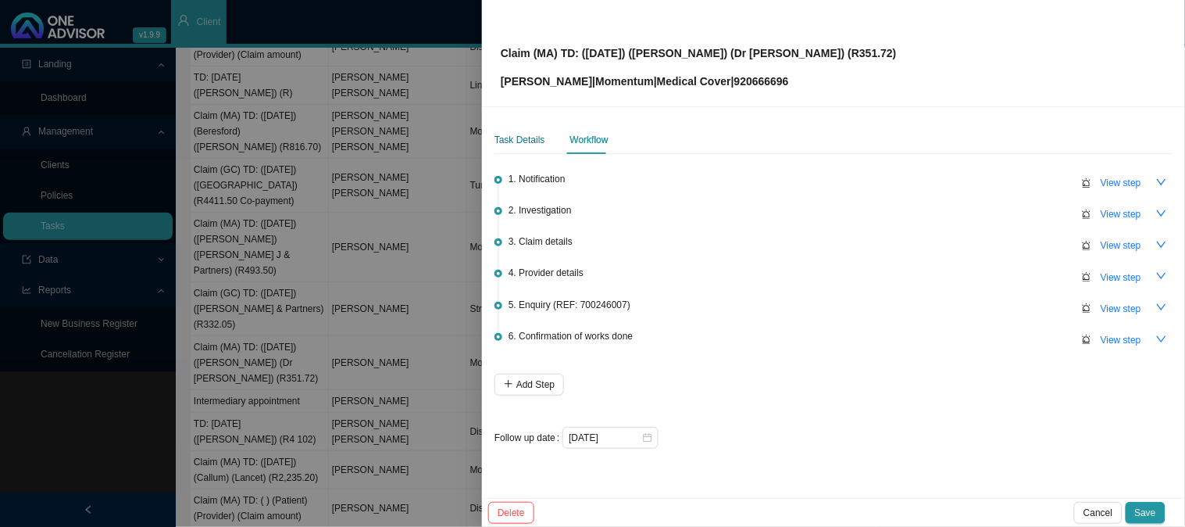
click at [519, 134] on div "Task Details" at bounding box center [519, 140] width 51 height 16
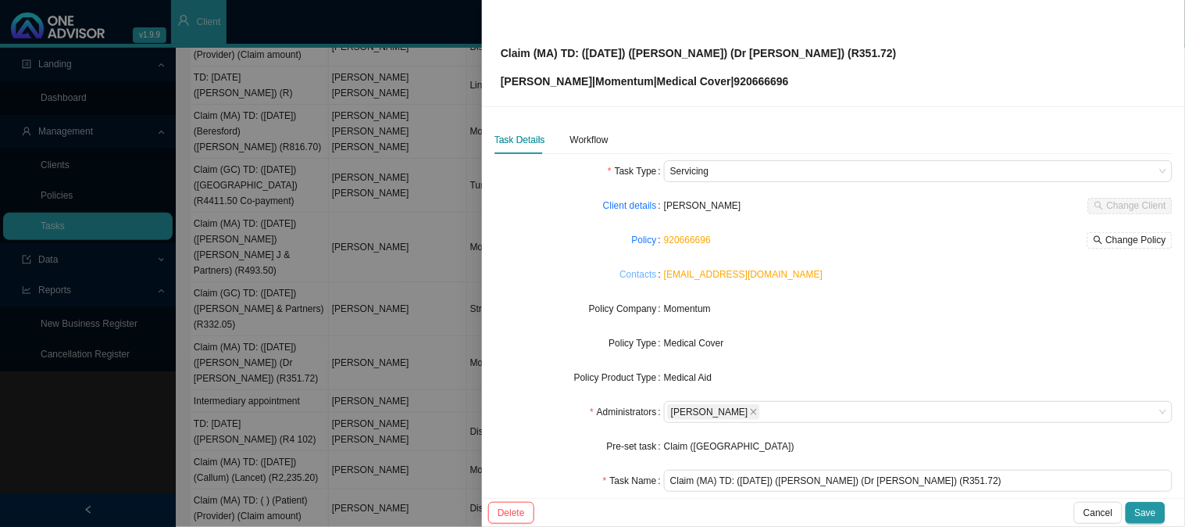
click at [633, 274] on link "Contacts" at bounding box center [637, 274] width 37 height 16
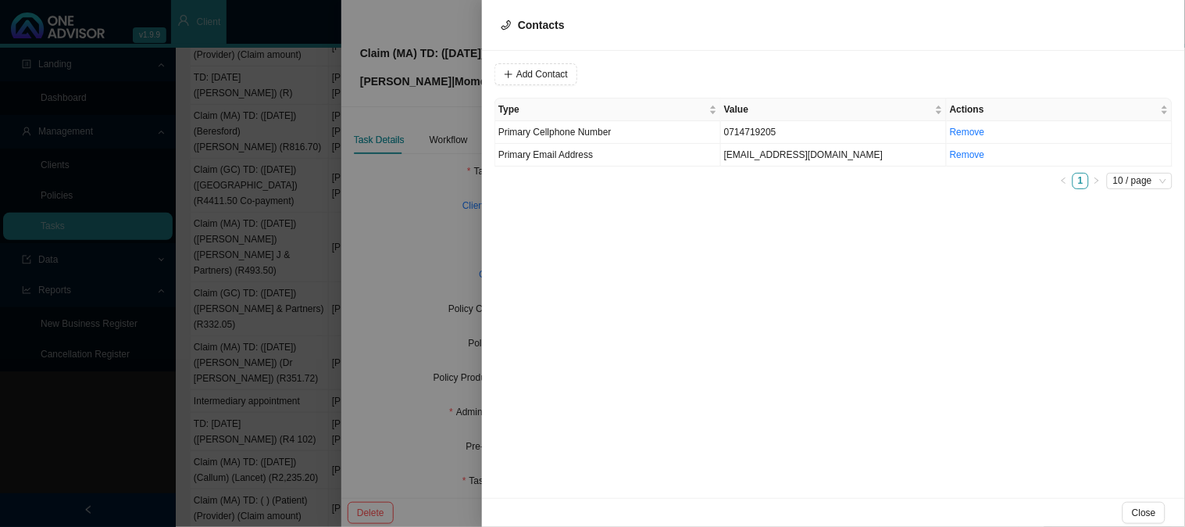
click at [451, 193] on div at bounding box center [592, 263] width 1185 height 527
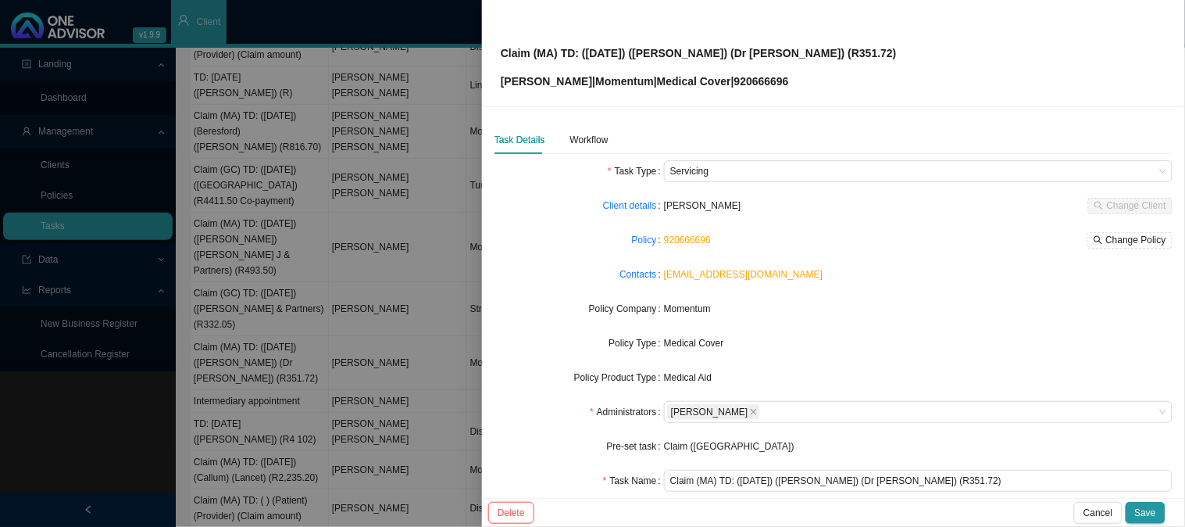
click at [713, 276] on link "[EMAIL_ADDRESS][DOMAIN_NAME]" at bounding box center [743, 274] width 159 height 11
click at [588, 145] on div "Workflow" at bounding box center [589, 140] width 38 height 16
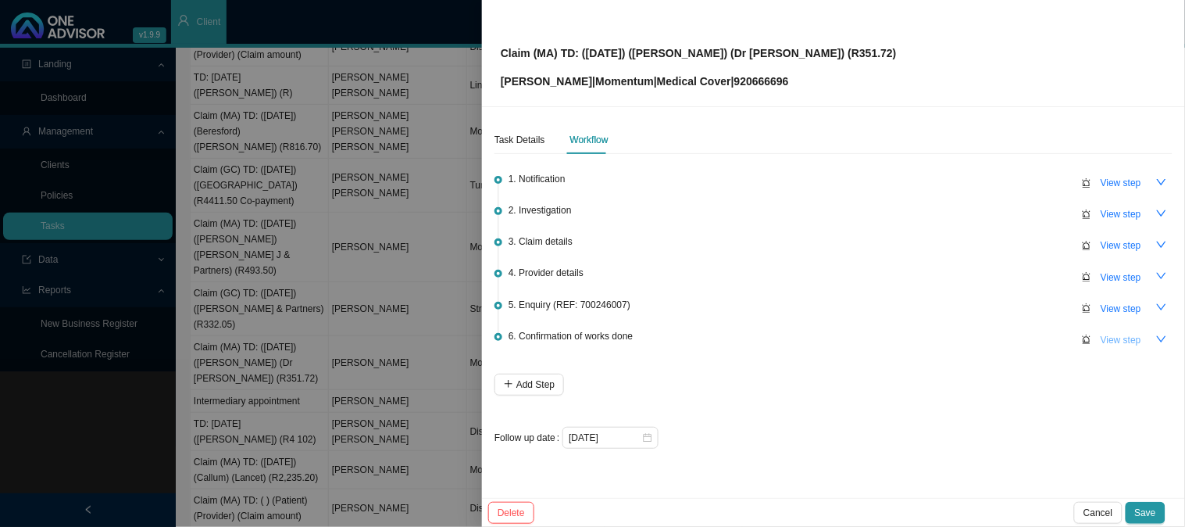
click at [1123, 332] on span "View step" at bounding box center [1121, 340] width 41 height 16
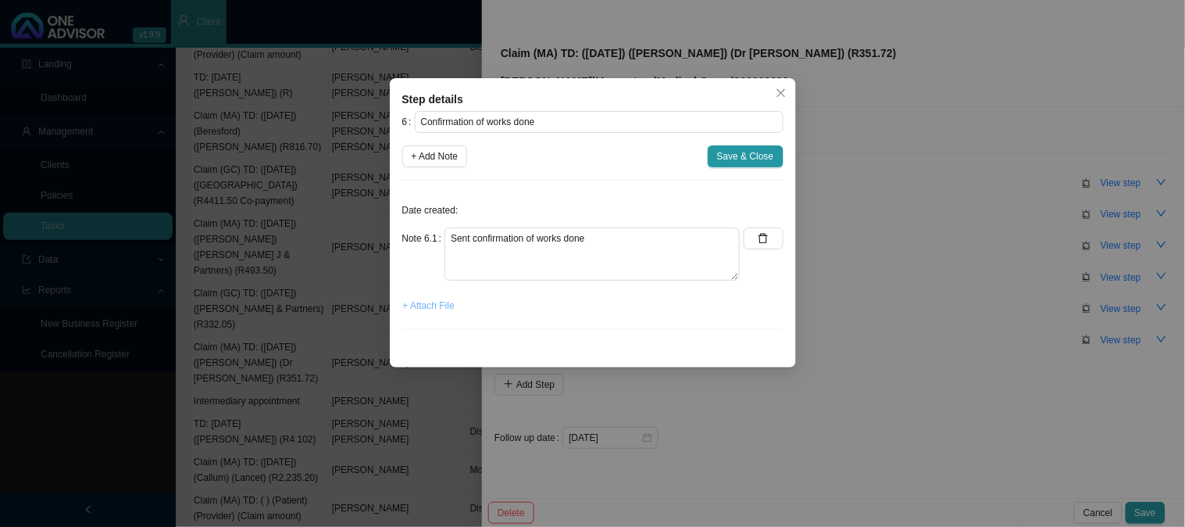
click at [434, 302] on span "+ Attach File" at bounding box center [429, 306] width 52 height 16
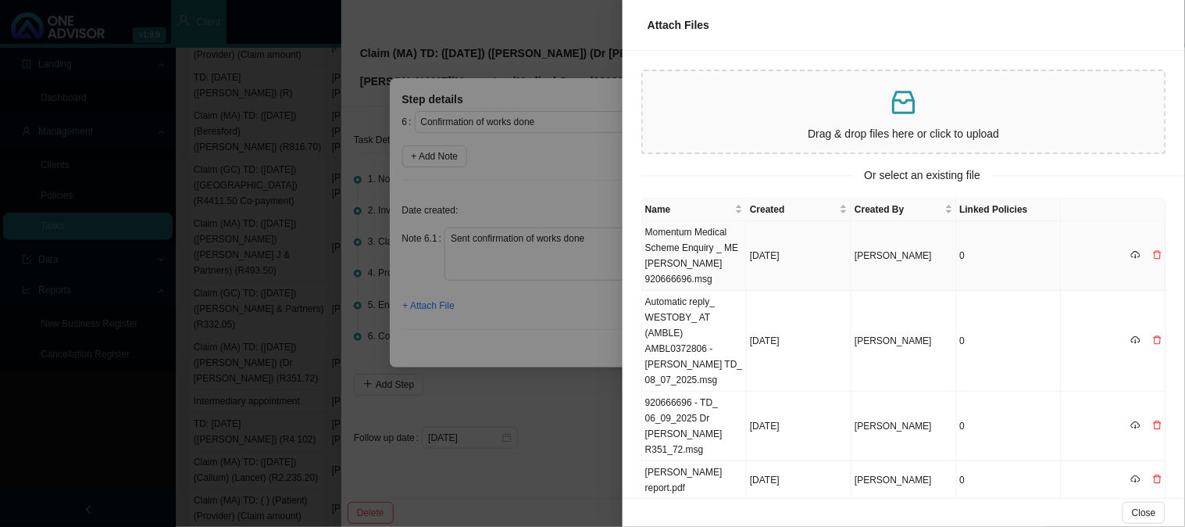
click at [706, 248] on td "Momentum Medical Scheme Enquiry _ ME [PERSON_NAME] 920666696.msg" at bounding box center [694, 256] width 105 height 70
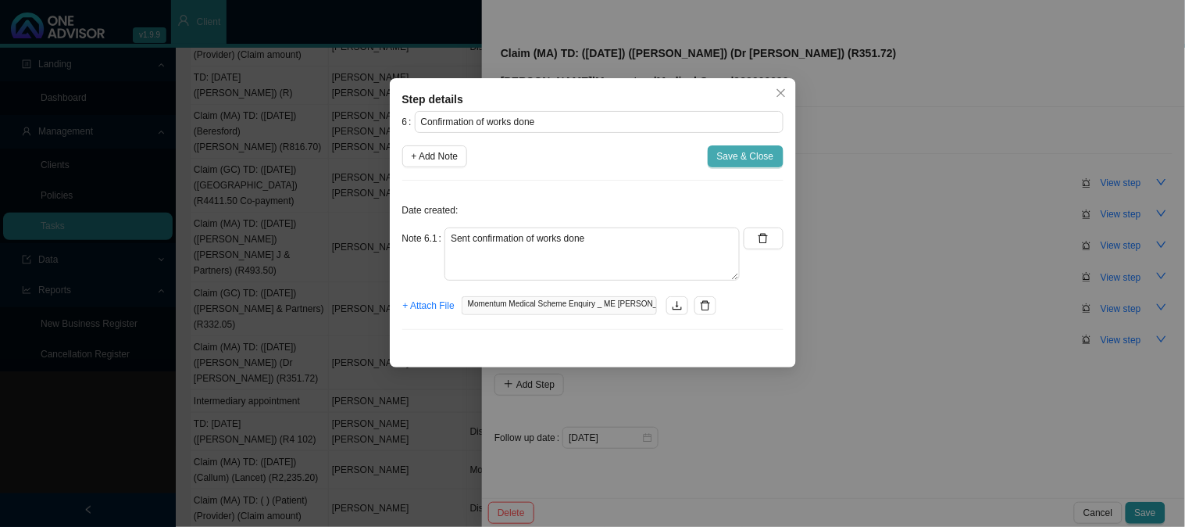
click at [745, 165] on button "Save & Close" at bounding box center [746, 156] width 76 height 22
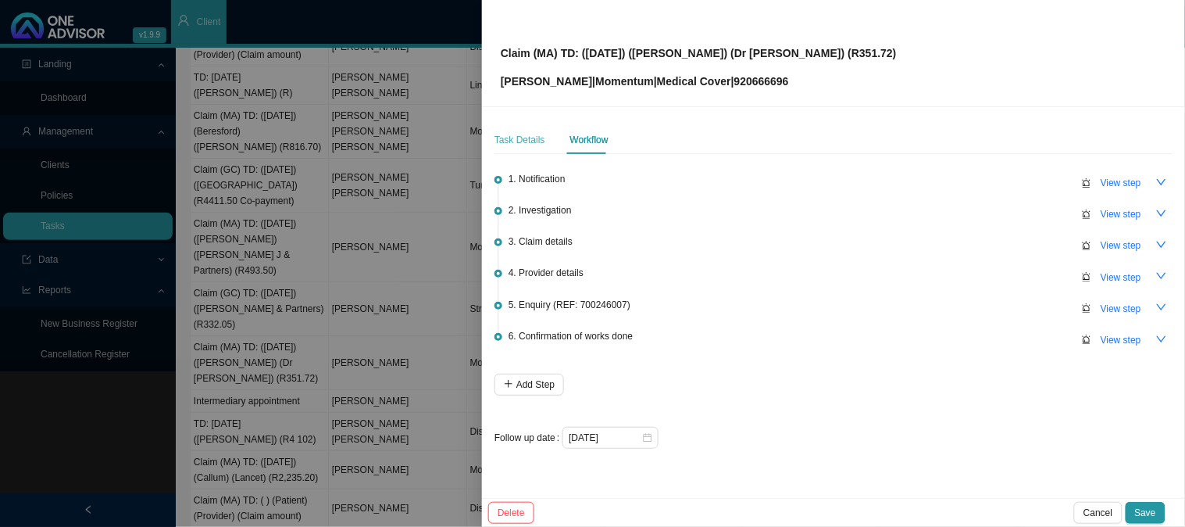
click at [513, 128] on div "Task Details" at bounding box center [519, 140] width 51 height 28
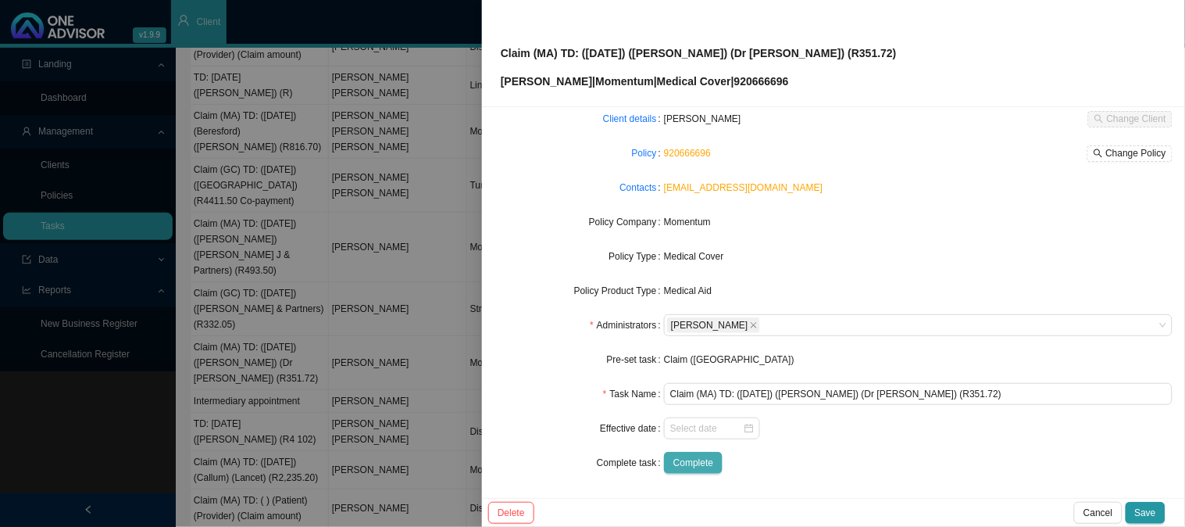
click at [686, 464] on span "Complete" at bounding box center [693, 463] width 40 height 16
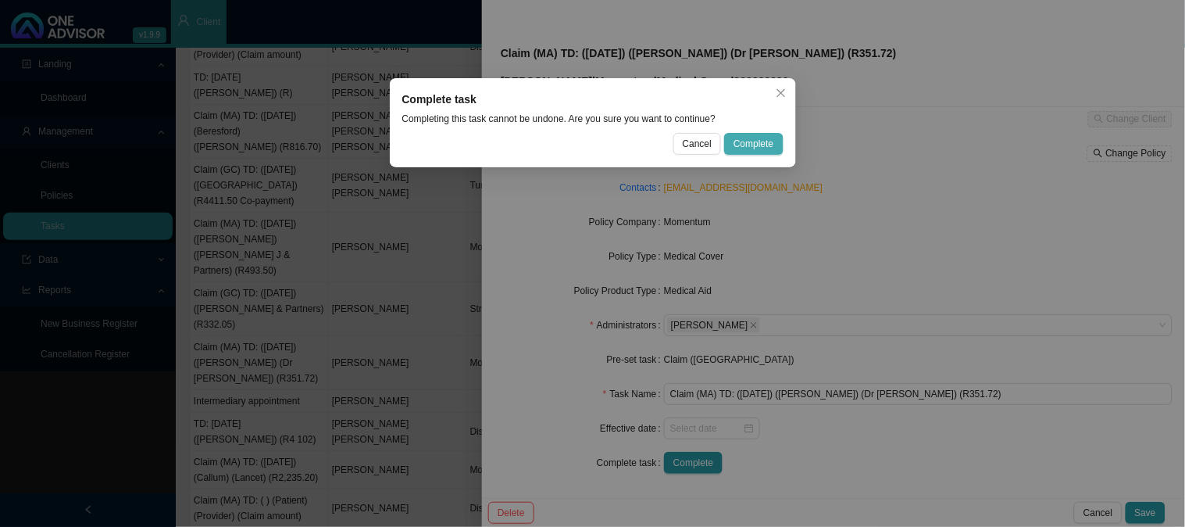
click at [755, 145] on span "Complete" at bounding box center [754, 144] width 40 height 16
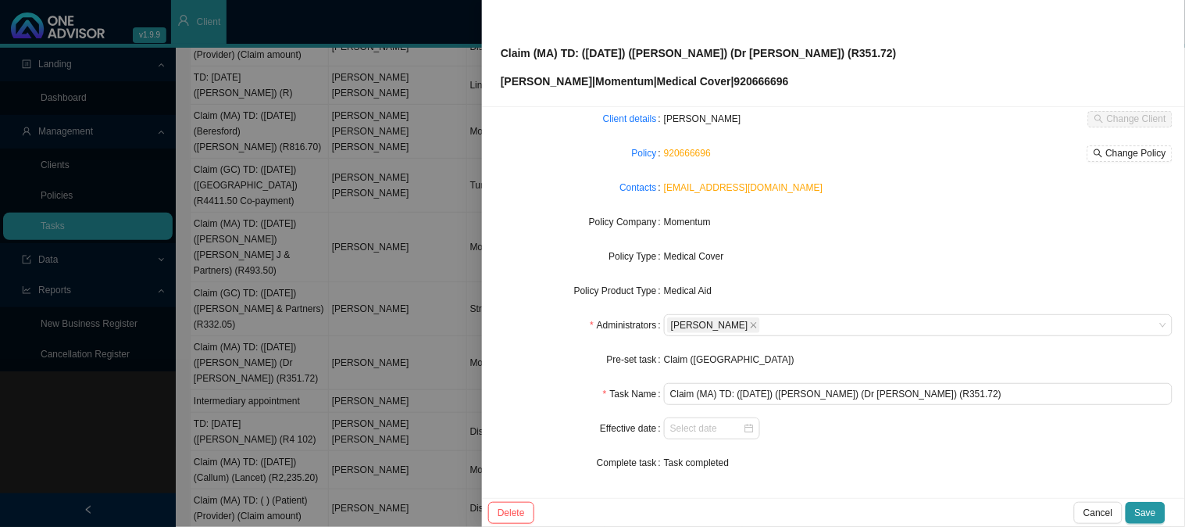
click at [1147, 502] on button "Save" at bounding box center [1146, 513] width 40 height 22
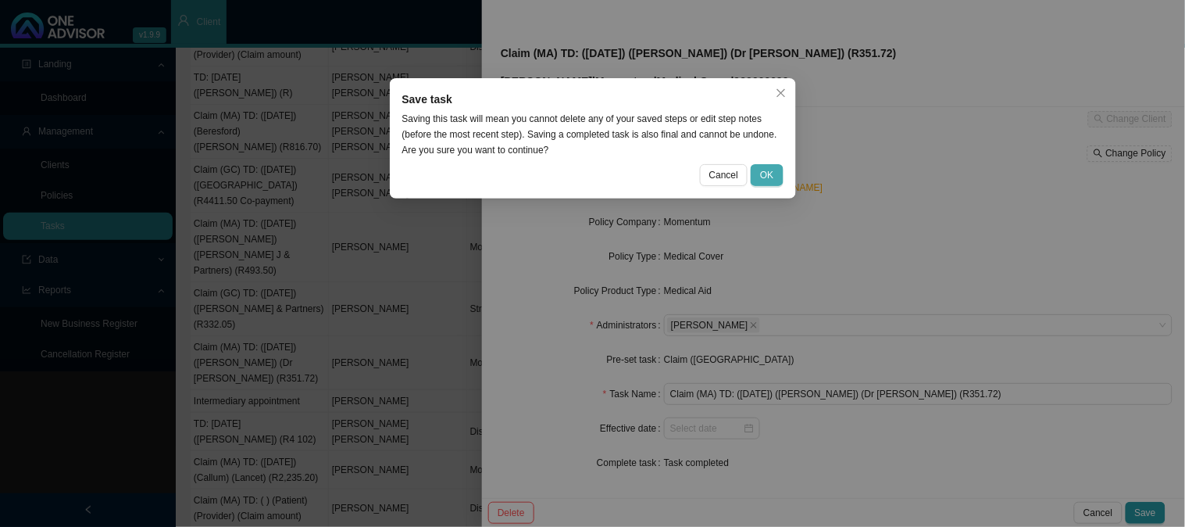
click at [762, 174] on span "OK" at bounding box center [766, 175] width 13 height 16
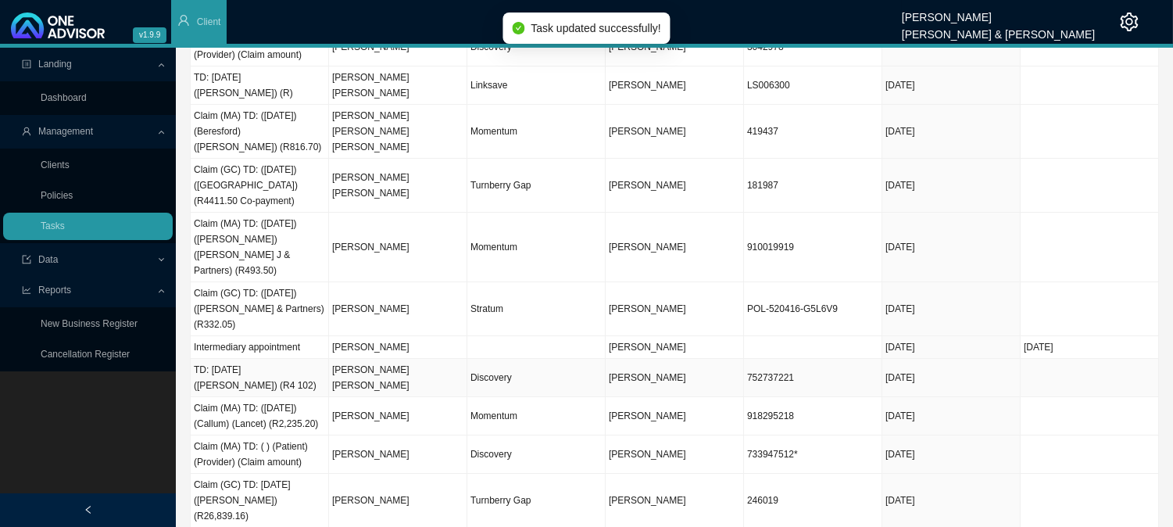
scroll to position [0, 0]
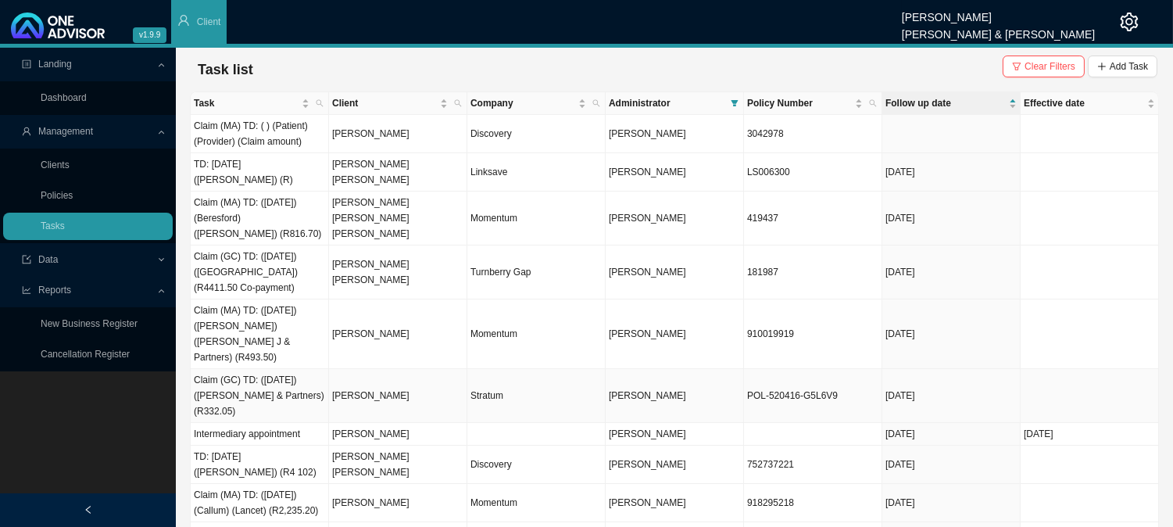
click at [387, 369] on td "[PERSON_NAME]" at bounding box center [398, 396] width 138 height 54
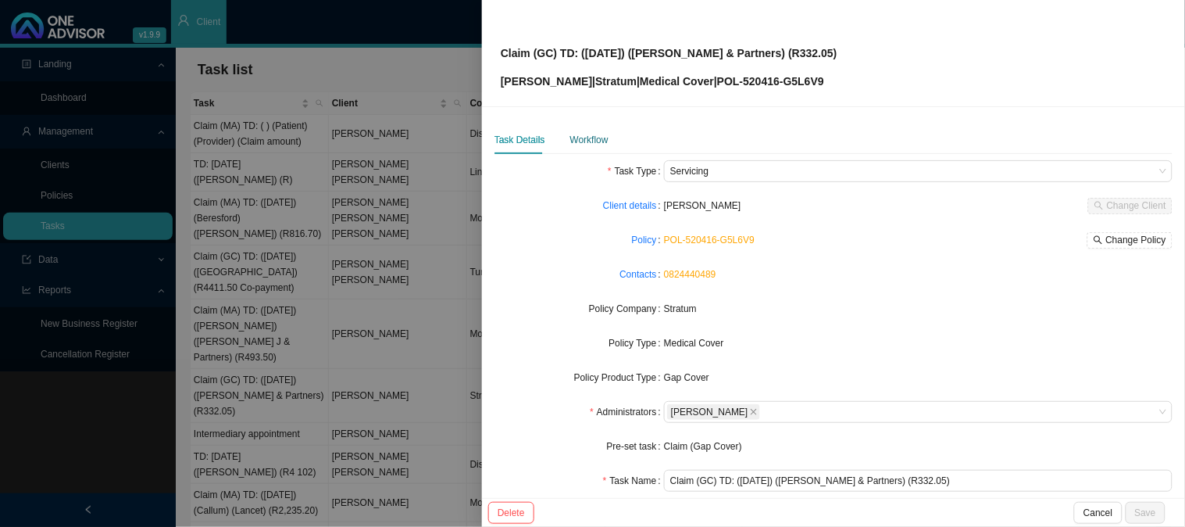
click at [597, 134] on div "Workflow" at bounding box center [589, 140] width 38 height 16
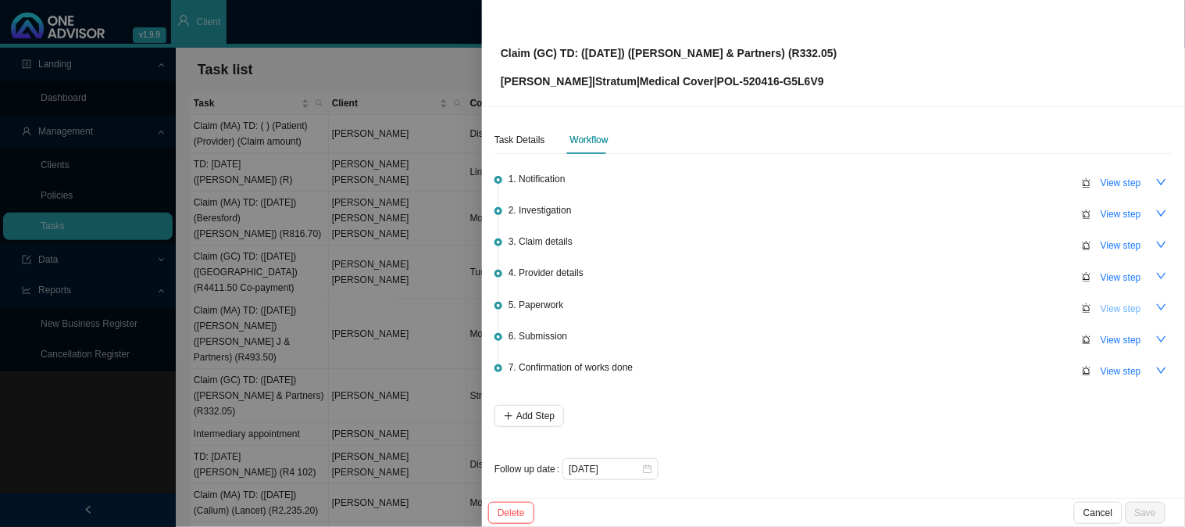
click at [1108, 305] on span "View step" at bounding box center [1121, 309] width 41 height 16
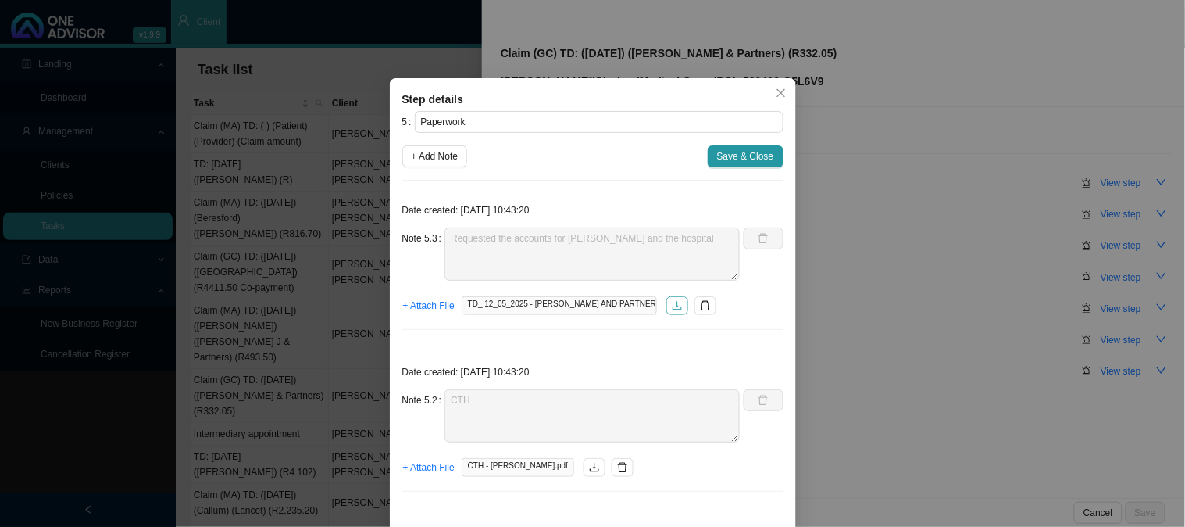
click at [673, 309] on icon "download" at bounding box center [677, 305] width 11 height 11
click at [423, 152] on span "+ Add Note" at bounding box center [435, 156] width 47 height 16
type textarea "Requested the accounts for [PERSON_NAME] and the hospital"
type textarea "CTH"
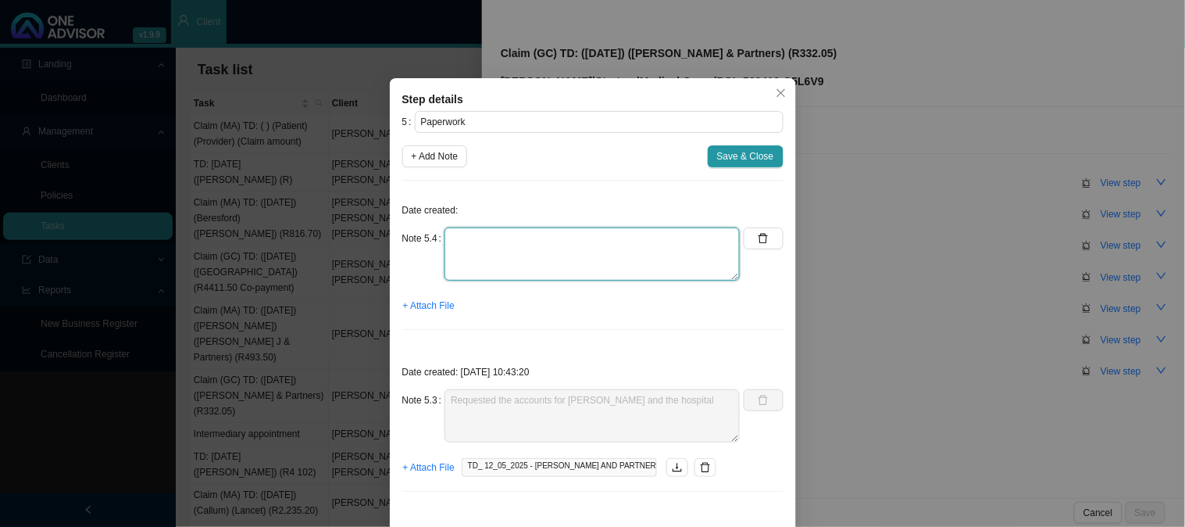
click at [480, 239] on textarea at bounding box center [591, 253] width 295 height 53
type textarea "Sent a reminder"
click at [418, 295] on button "+ Attach File" at bounding box center [428, 305] width 53 height 22
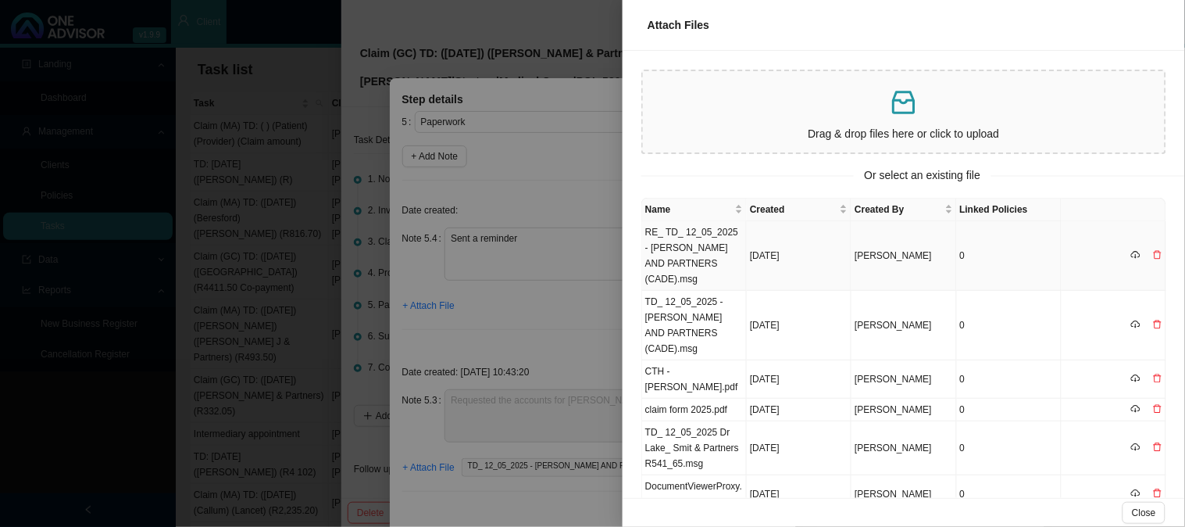
click at [696, 239] on td "RE_ TD_ 12_05_2025 - [PERSON_NAME] AND PARTNERS (CADE).msg" at bounding box center [694, 256] width 105 height 70
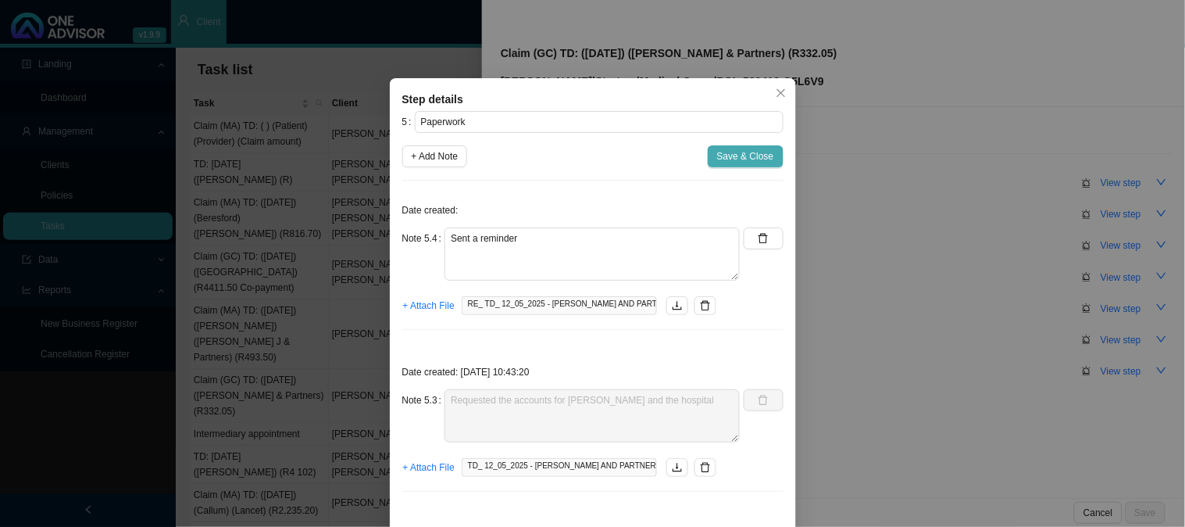
click at [737, 154] on span "Save & Close" at bounding box center [745, 156] width 57 height 16
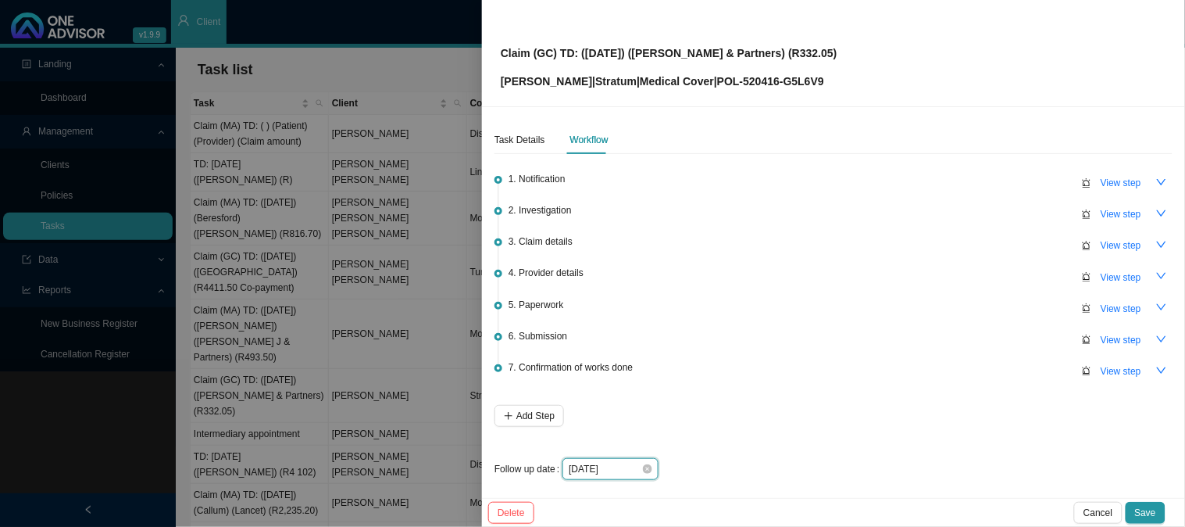
click at [622, 469] on input "[DATE]" at bounding box center [605, 469] width 73 height 16
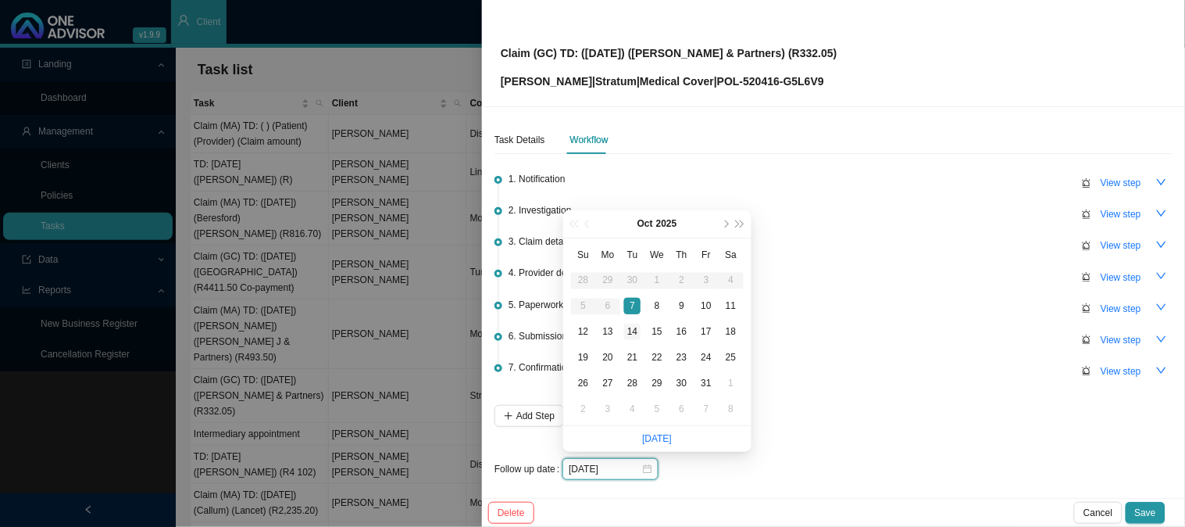
type input "[DATE]"
click at [629, 327] on div "14" at bounding box center [632, 331] width 16 height 16
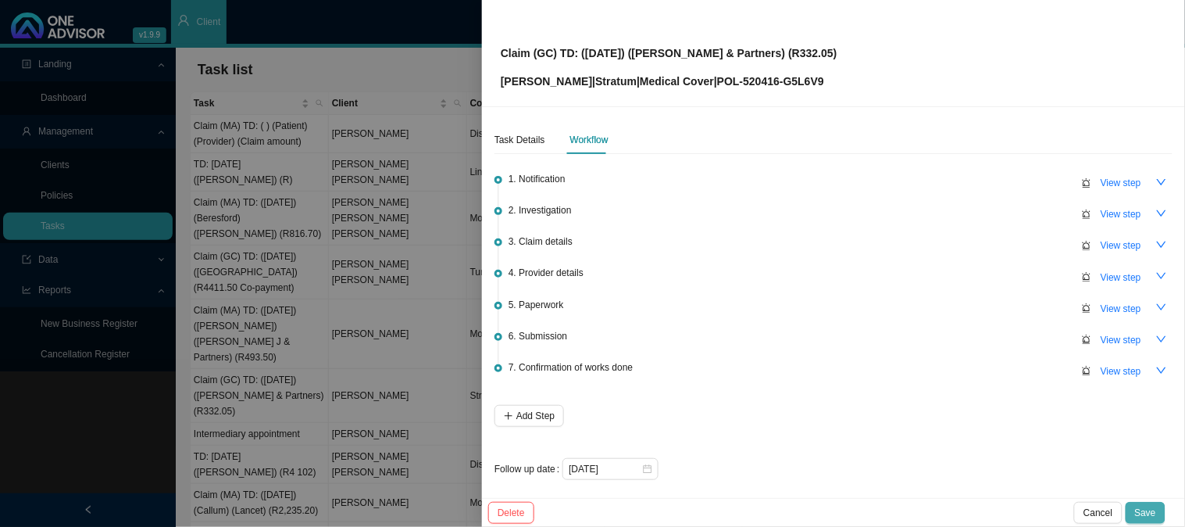
click at [1150, 505] on button "Save" at bounding box center [1146, 513] width 40 height 22
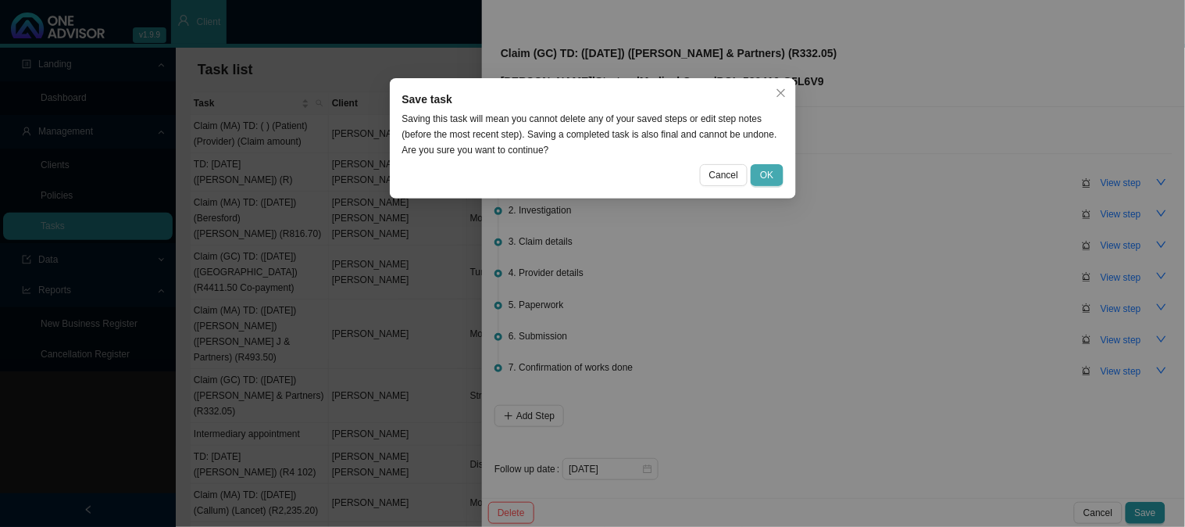
click at [762, 180] on span "OK" at bounding box center [766, 175] width 13 height 16
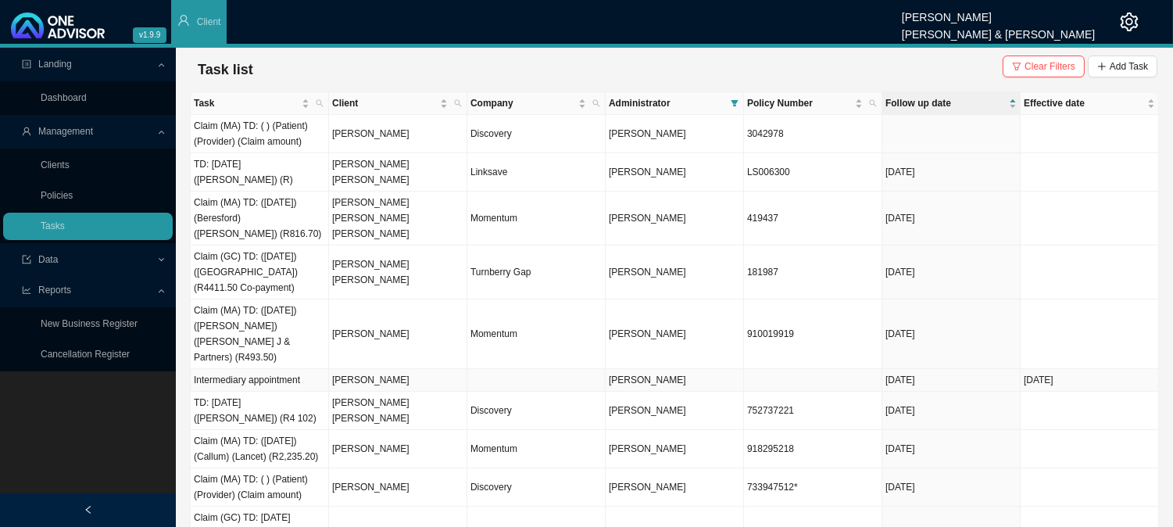
click at [430, 369] on td "[PERSON_NAME]" at bounding box center [398, 380] width 138 height 23
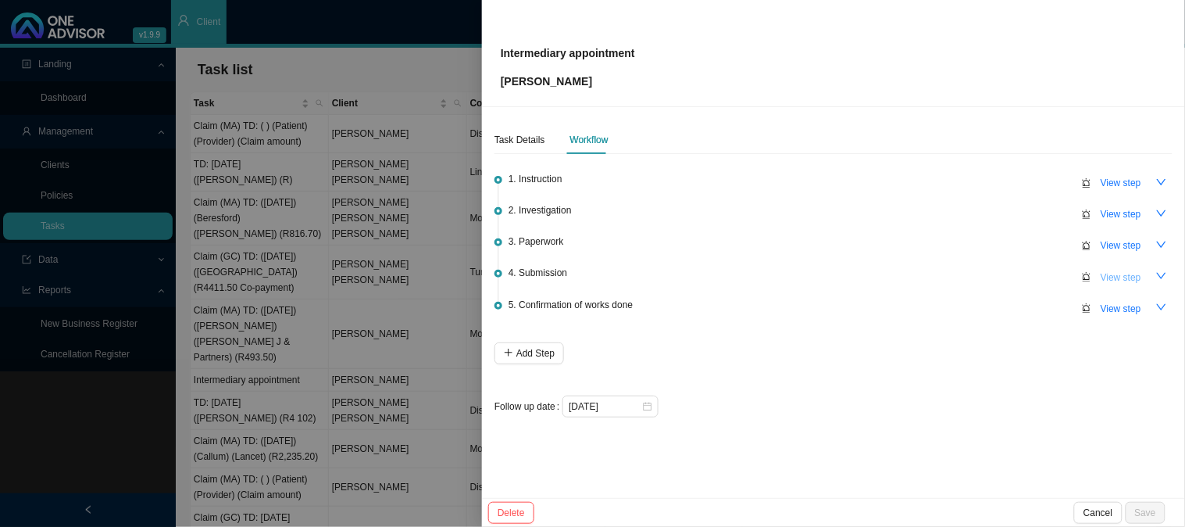
click at [1115, 274] on span "View step" at bounding box center [1121, 278] width 41 height 16
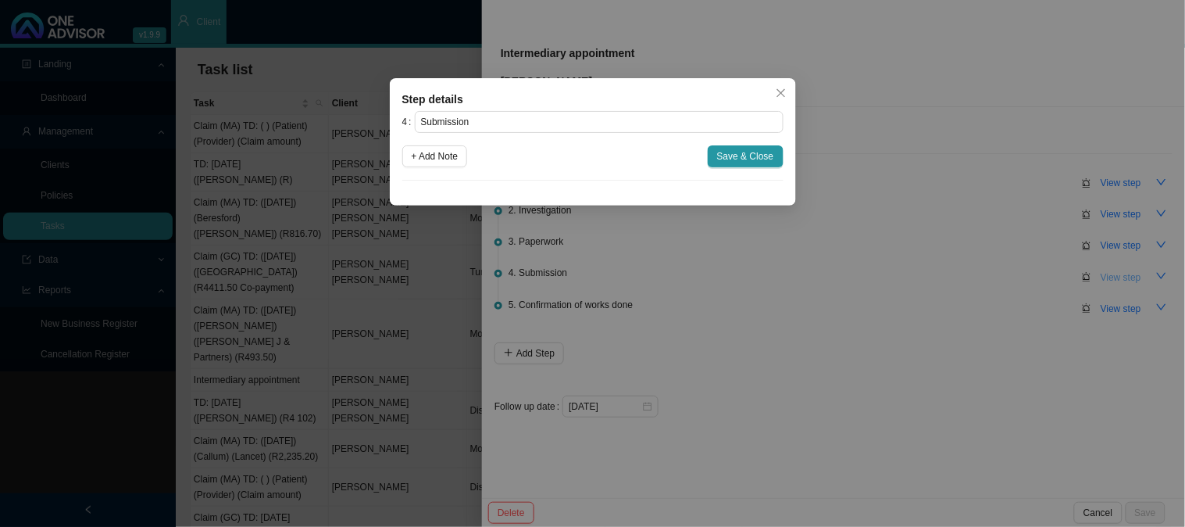
click at [1115, 274] on div "Step details 4 Submission + Add Note Save & Close Cancel OK" at bounding box center [592, 263] width 1185 height 527
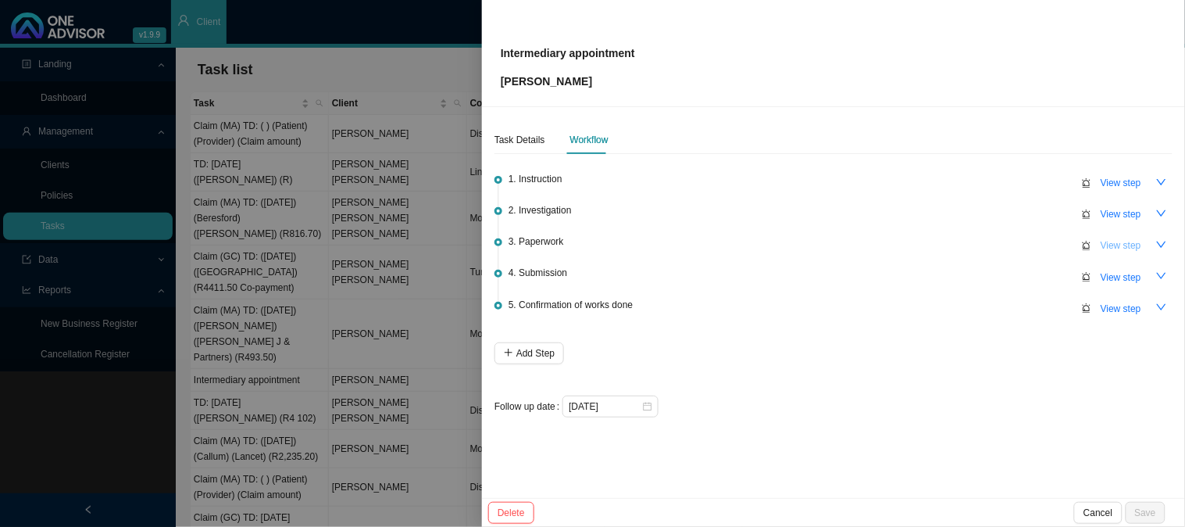
click at [1121, 245] on span "View step" at bounding box center [1121, 245] width 41 height 16
type input "Paperwork"
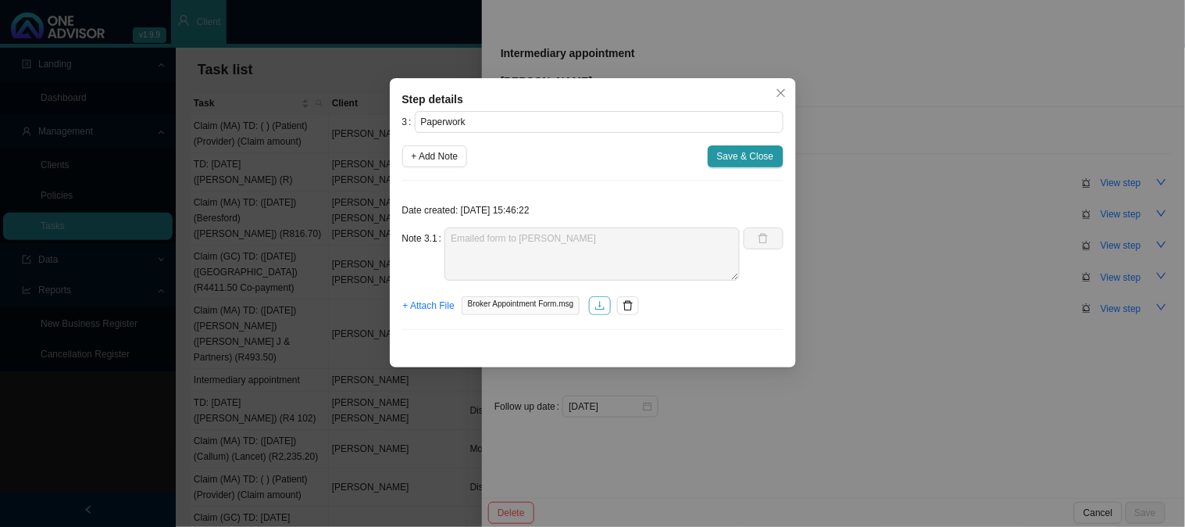
click at [603, 303] on icon "download" at bounding box center [599, 305] width 11 height 11
click at [437, 153] on span "+ Add Note" at bounding box center [435, 156] width 47 height 16
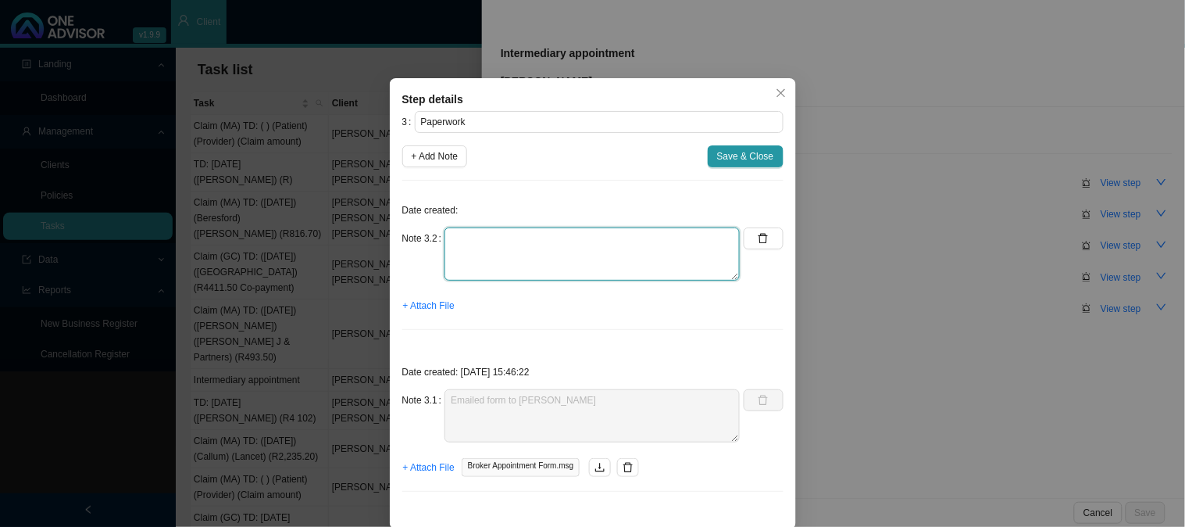
click at [477, 238] on textarea at bounding box center [591, 253] width 295 height 53
type textarea "Sent a reminder"
click at [433, 314] on button "+ Attach File" at bounding box center [428, 305] width 53 height 22
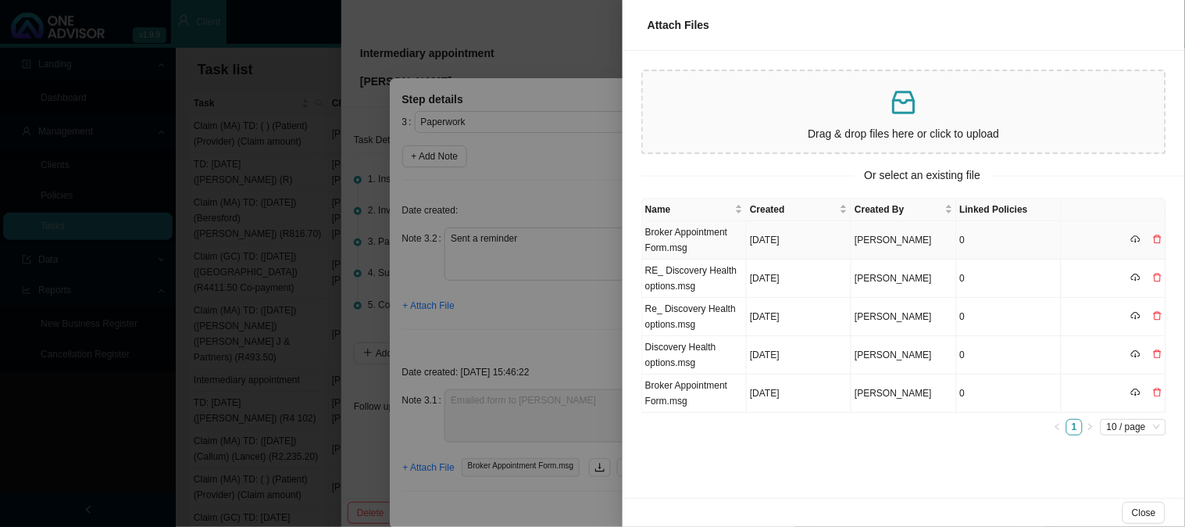
click at [673, 237] on td "Broker Appointment Form.msg" at bounding box center [694, 240] width 105 height 38
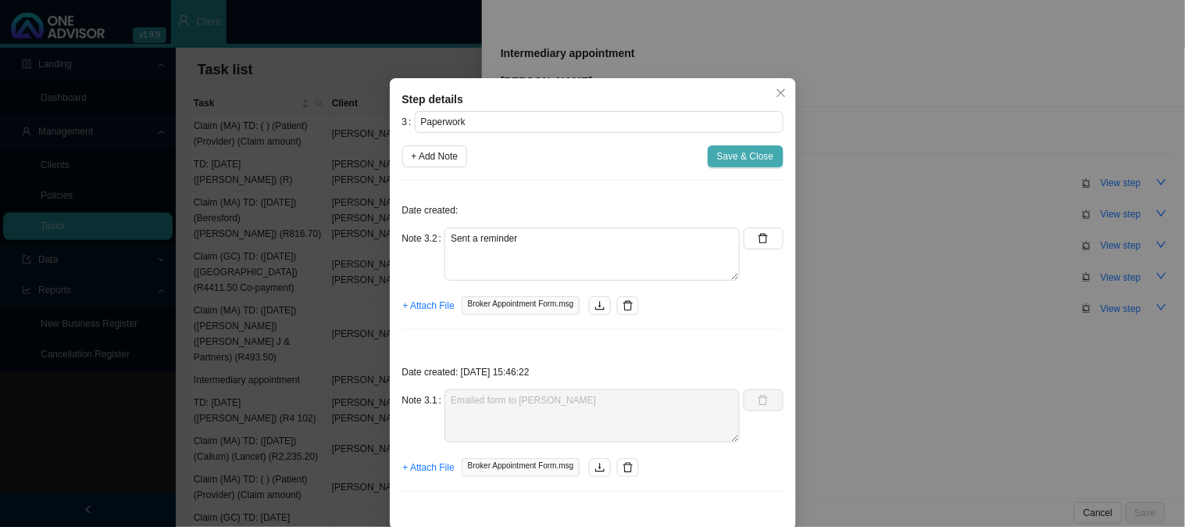
click at [717, 157] on span "Save & Close" at bounding box center [745, 156] width 57 height 16
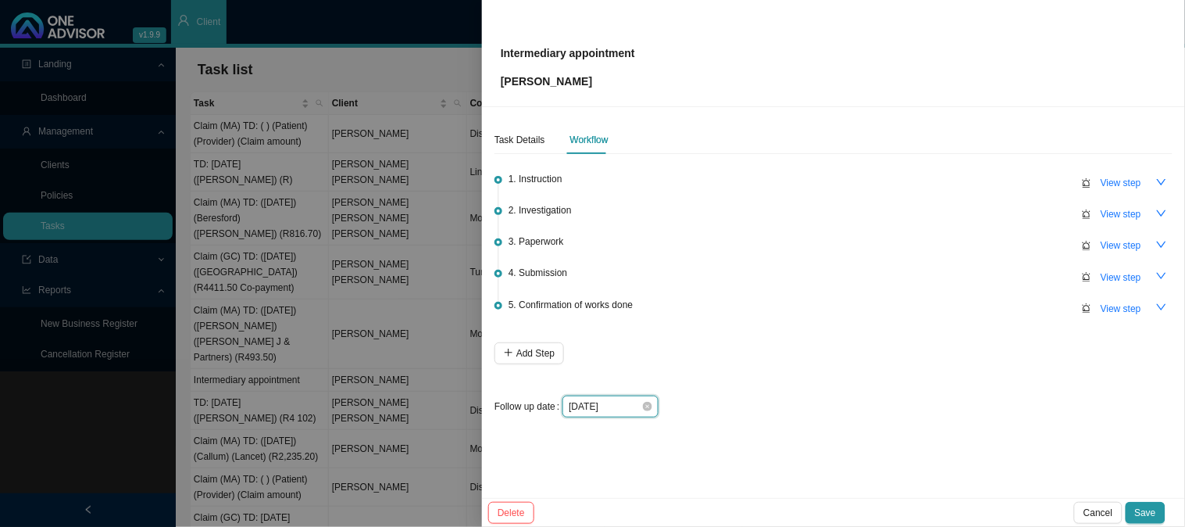
click at [634, 406] on input "[DATE]" at bounding box center [605, 406] width 73 height 16
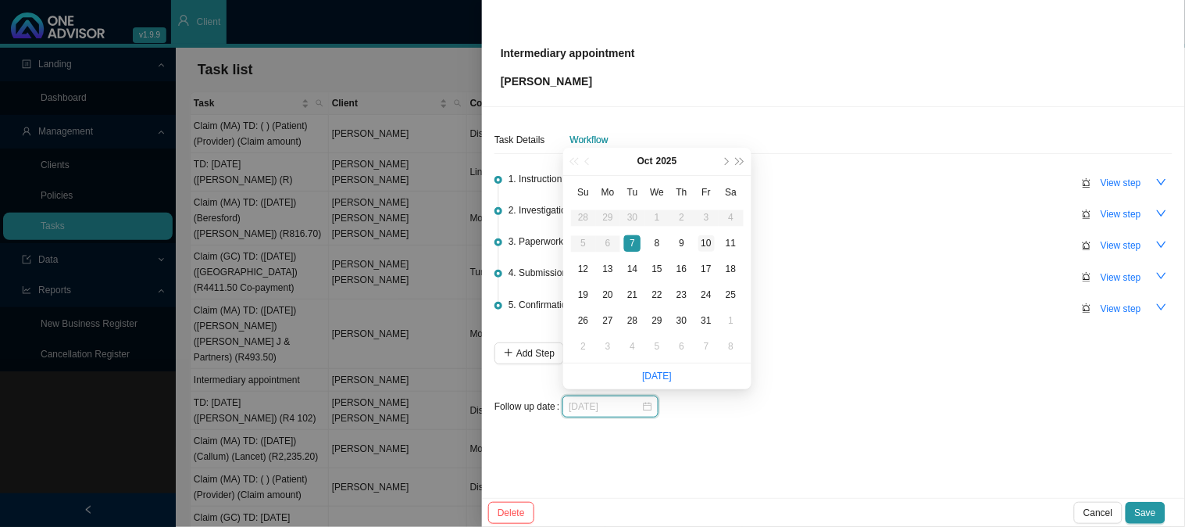
type input "[DATE]"
click at [705, 240] on div "10" at bounding box center [706, 243] width 16 height 16
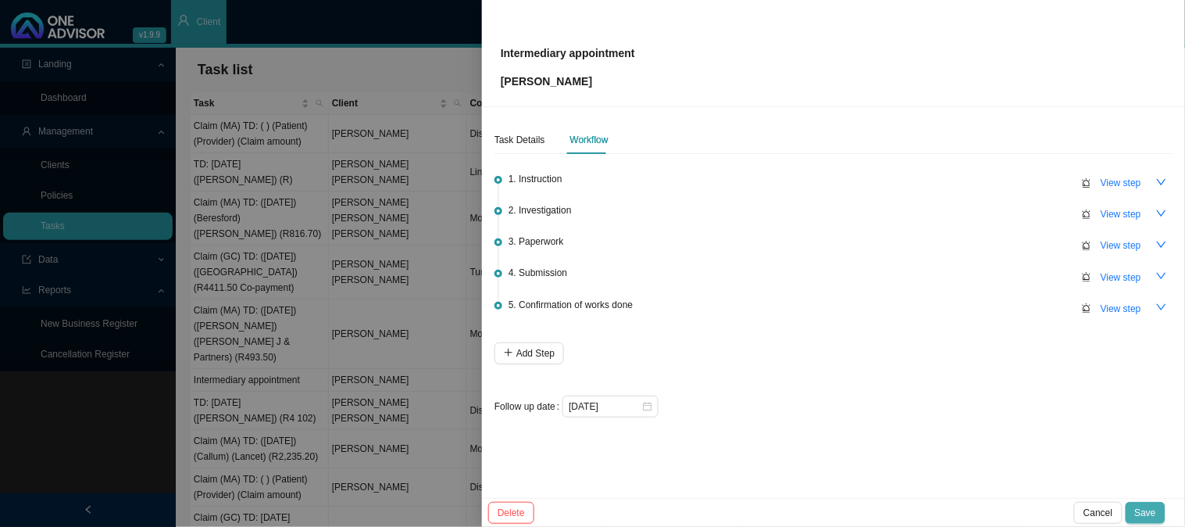
click at [1146, 503] on button "Save" at bounding box center [1146, 513] width 40 height 22
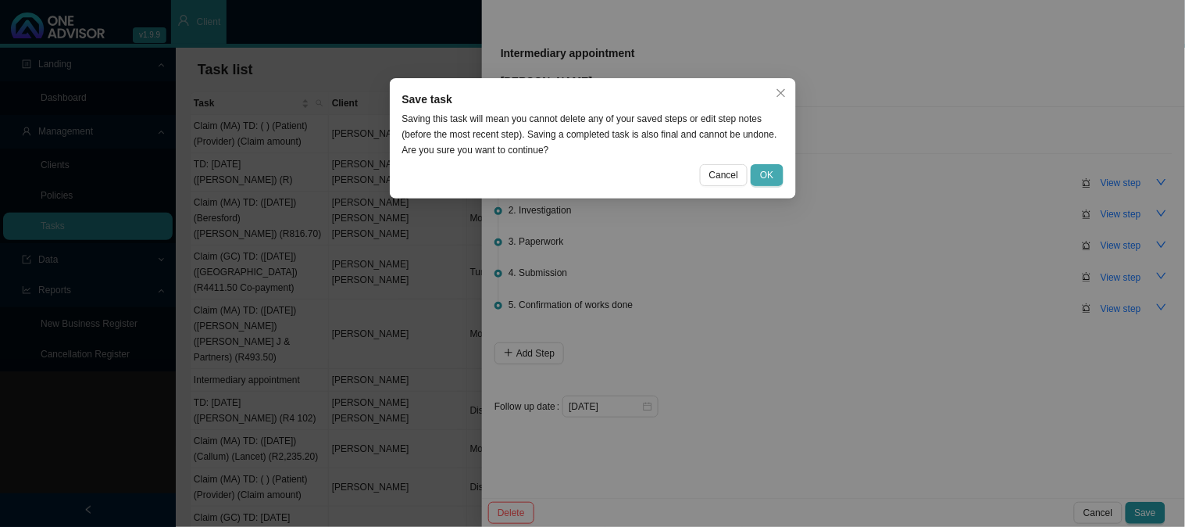
click at [760, 177] on button "OK" at bounding box center [767, 175] width 32 height 22
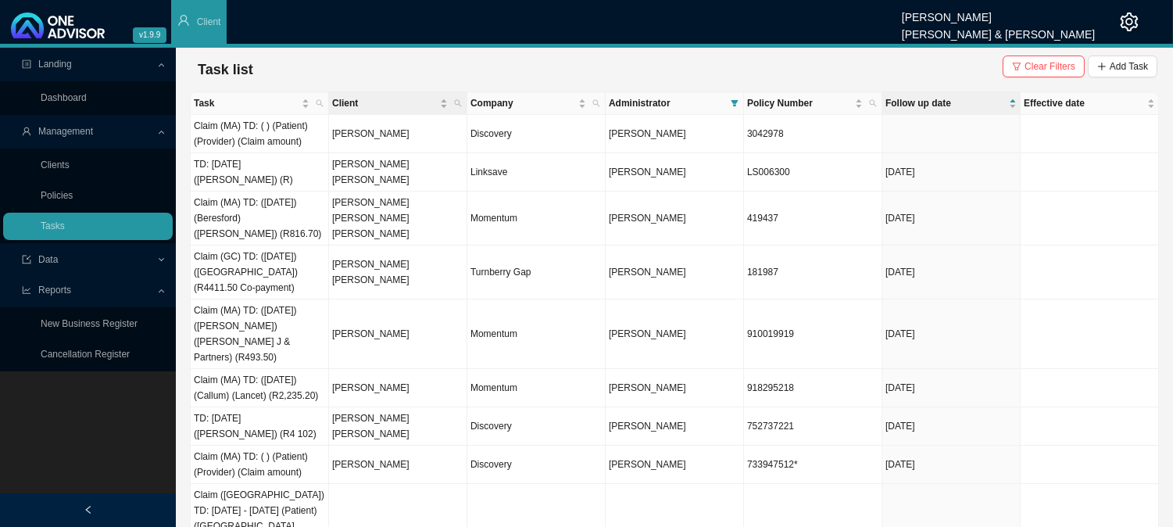
click at [465, 102] on th "Client" at bounding box center [398, 103] width 138 height 23
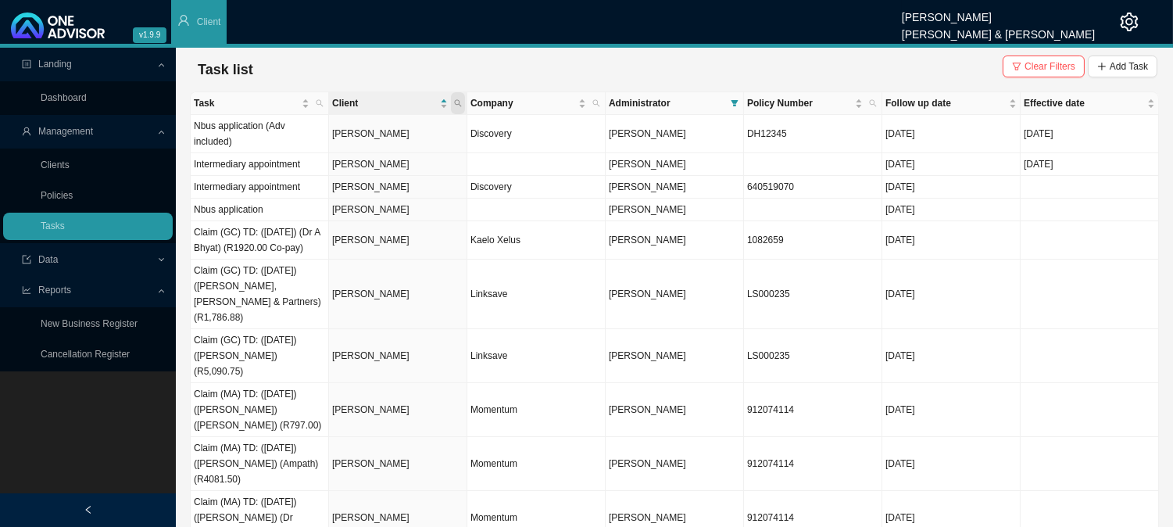
click at [461, 102] on icon "search" at bounding box center [458, 103] width 8 height 8
click at [950, 108] on span "Follow up date" at bounding box center [945, 103] width 120 height 16
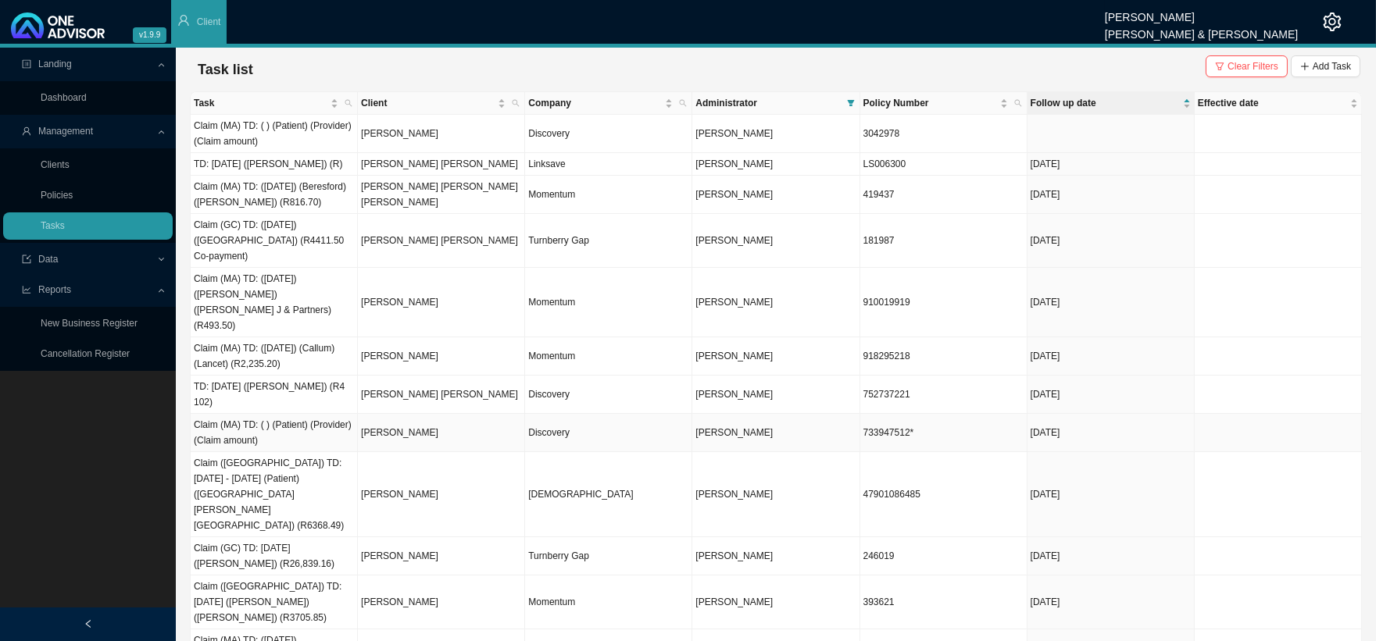
click at [459, 414] on td "[PERSON_NAME]" at bounding box center [441, 433] width 167 height 38
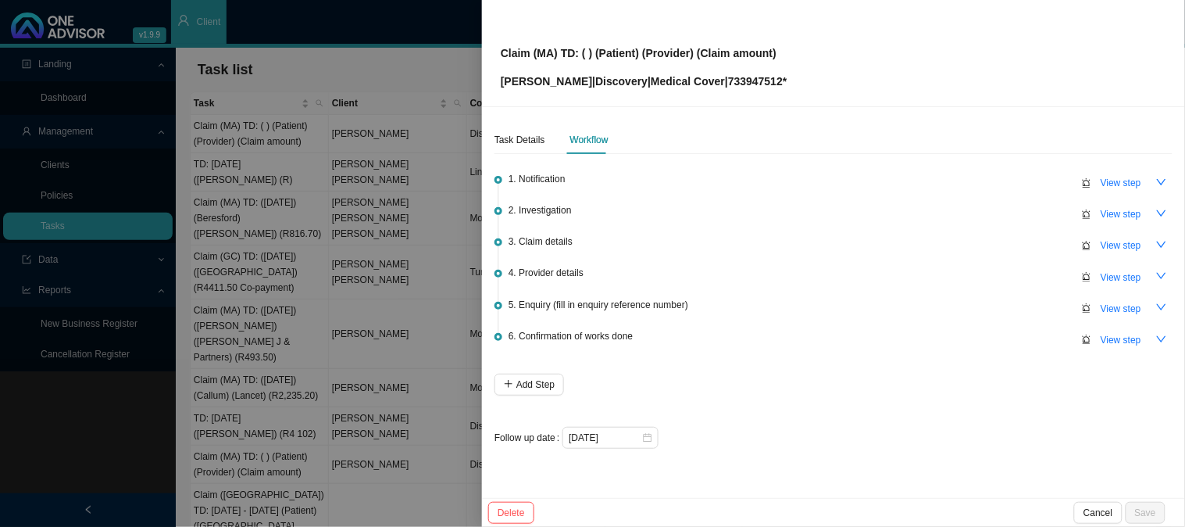
click at [741, 80] on p "[PERSON_NAME] | Discovery | Medical Cover | 733947512*" at bounding box center [644, 81] width 287 height 17
copy p "733947512"
click at [535, 136] on div "Task Details" at bounding box center [519, 140] width 51 height 16
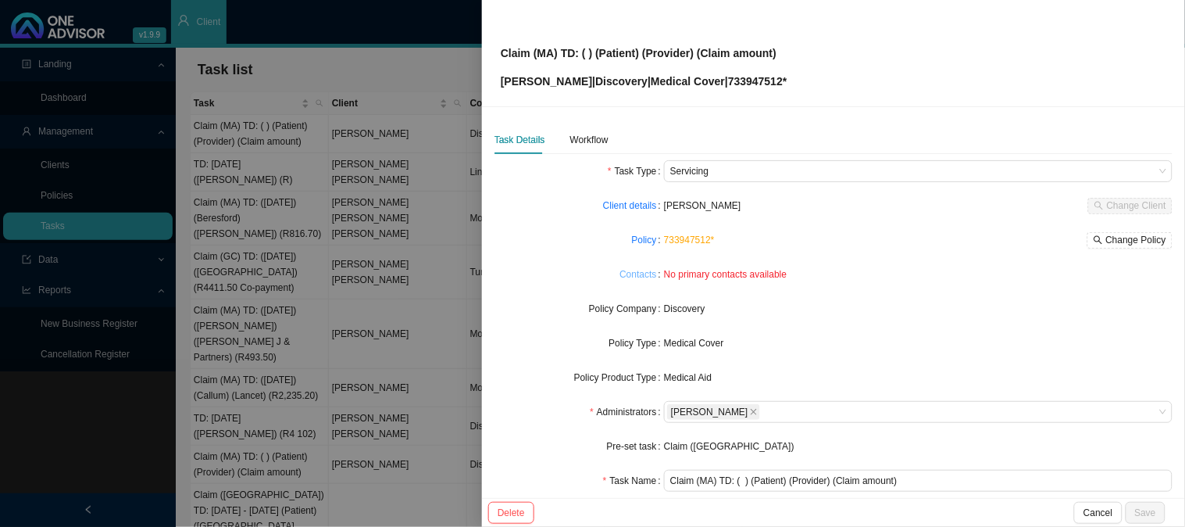
click at [647, 281] on link "Contacts" at bounding box center [637, 274] width 37 height 16
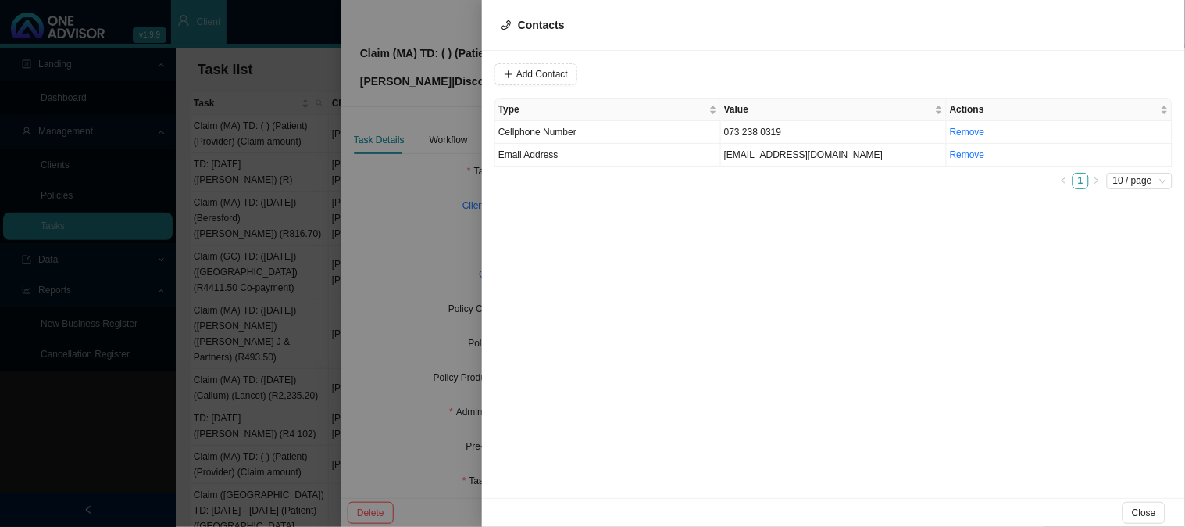
click at [432, 216] on div at bounding box center [592, 263] width 1185 height 527
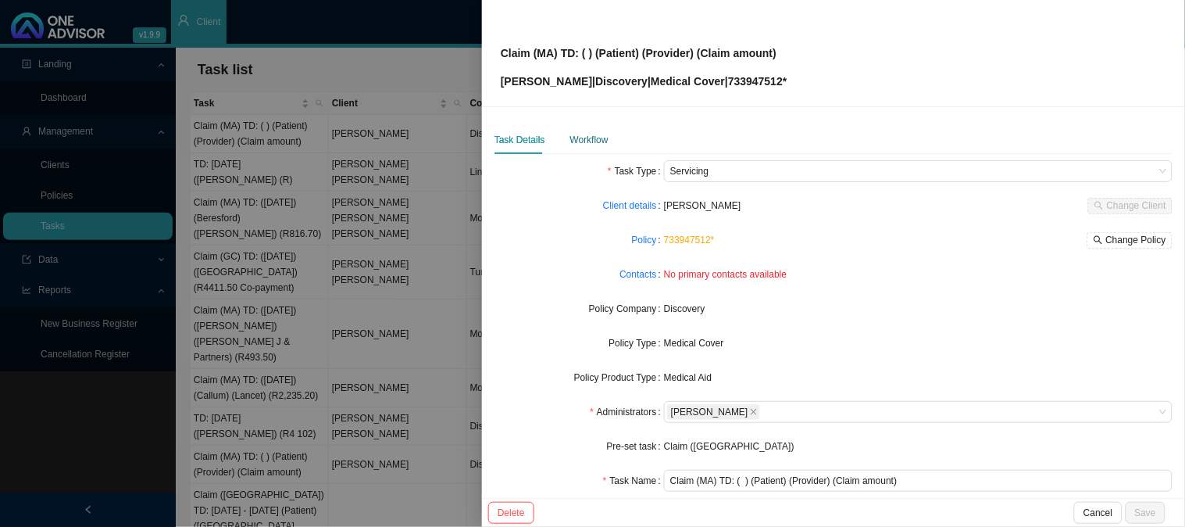
click at [588, 139] on div "Workflow" at bounding box center [589, 140] width 38 height 16
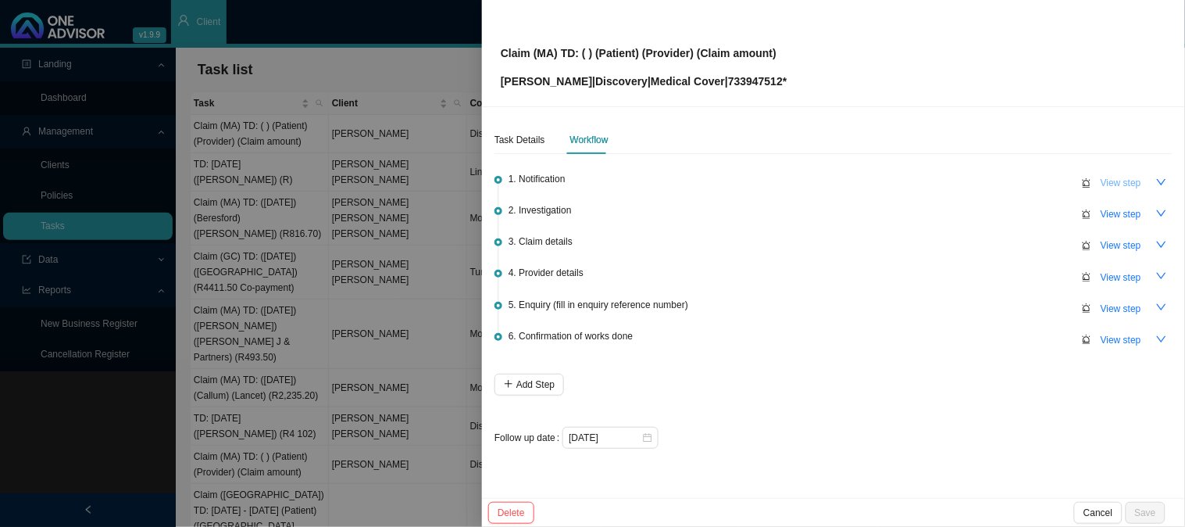
click at [1128, 186] on span "View step" at bounding box center [1121, 183] width 41 height 16
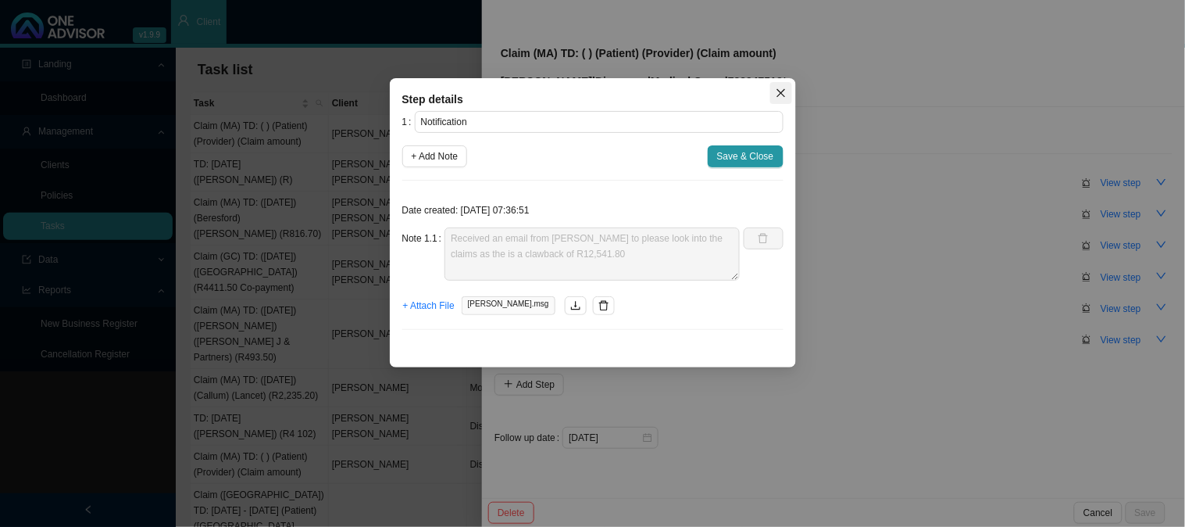
click at [775, 82] on button "Close" at bounding box center [781, 93] width 22 height 22
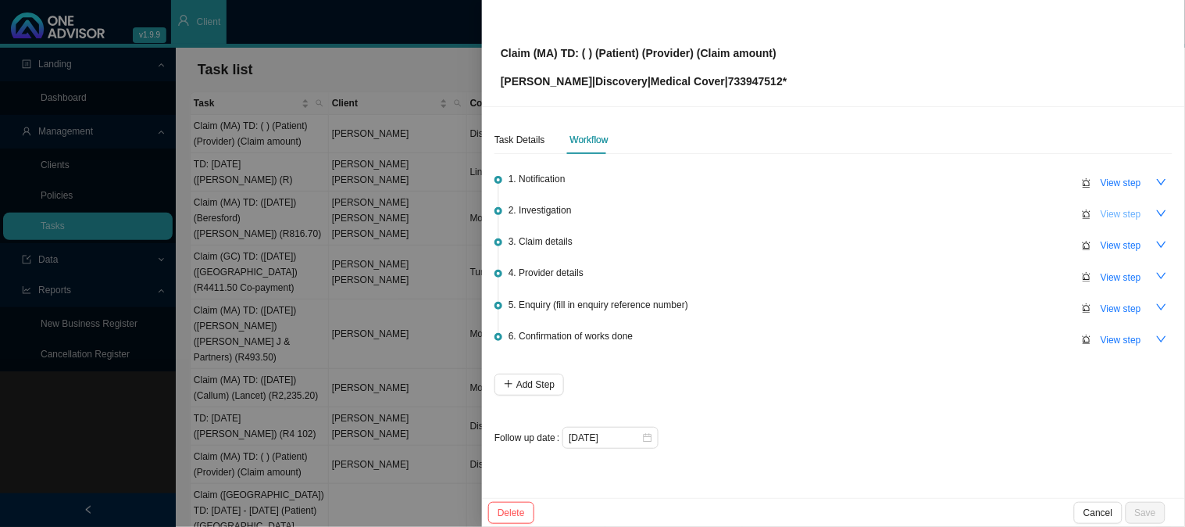
click at [1126, 214] on span "View step" at bounding box center [1121, 214] width 41 height 16
type input "Investigation"
type textarea "Phoned DH, spoke to Tshireletso She said she cannot assist me as consent has fa…"
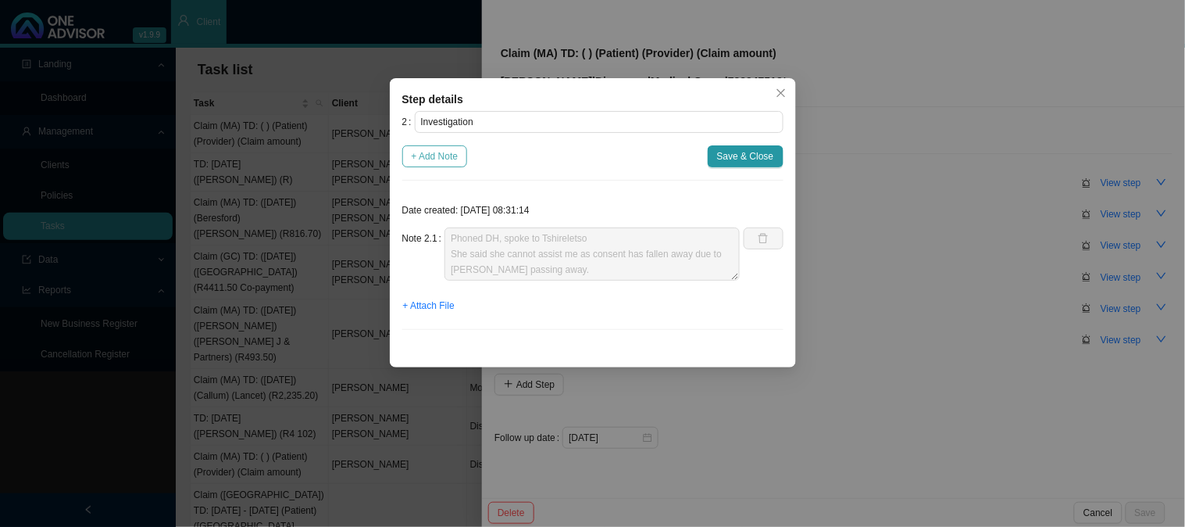
click at [441, 155] on span "+ Add Note" at bounding box center [435, 156] width 47 height 16
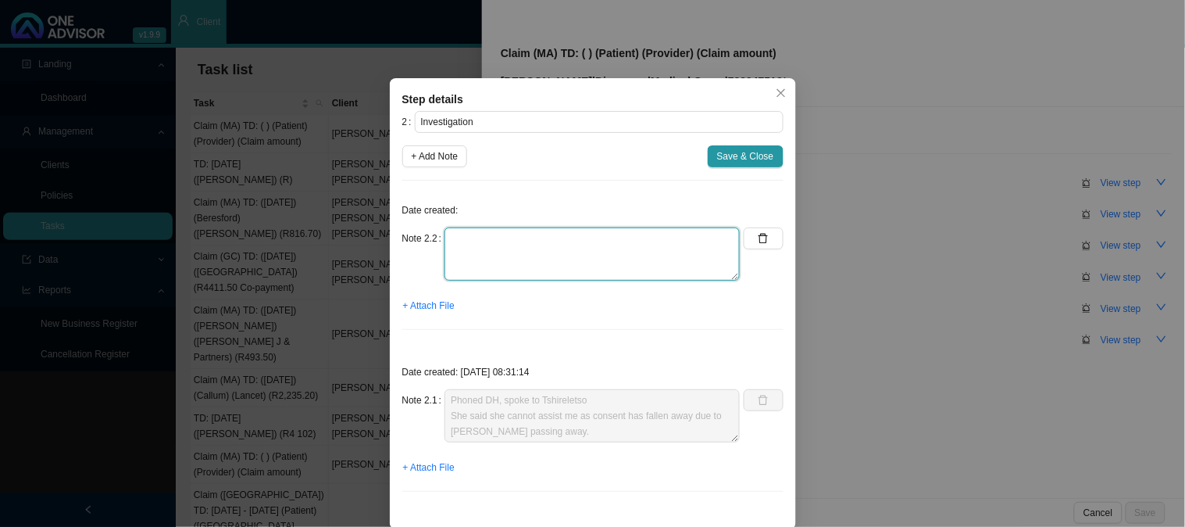
click at [524, 248] on textarea at bounding box center [591, 253] width 295 height 53
type textarea "p"
click at [525, 256] on textarea "Phoned DH, spoke to Dazree REF:" at bounding box center [591, 253] width 295 height 53
click at [569, 251] on textarea "Phoned DH, spoke to [PERSON_NAME] is due to REF:" at bounding box center [591, 253] width 295 height 53
paste textarea "the over expenditure of the MSA."
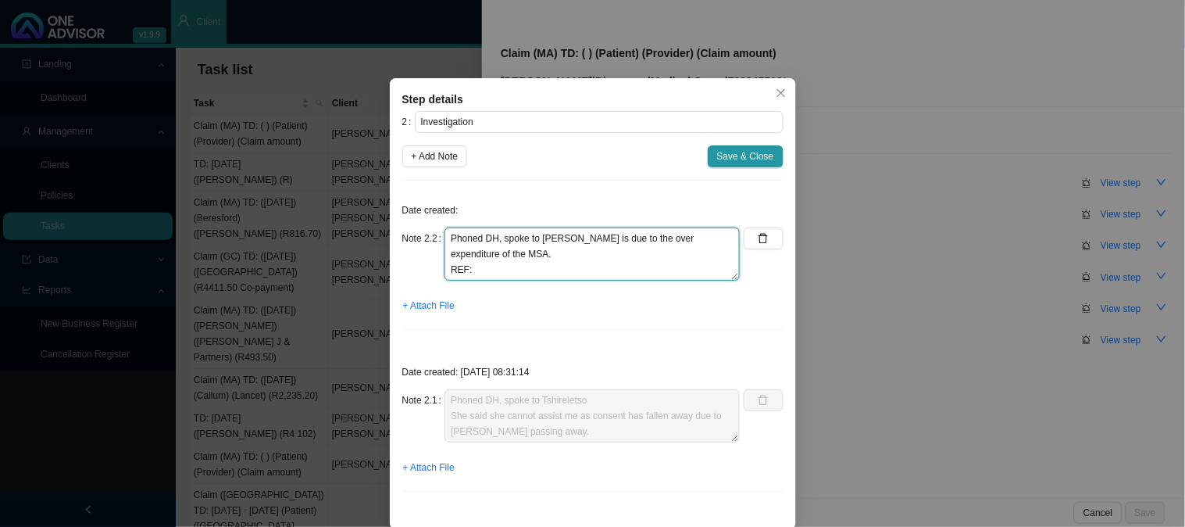
click at [674, 254] on textarea "Phoned DH, spoke to [PERSON_NAME] is due to the over expenditure of the MSA. RE…" at bounding box center [591, 253] width 295 height 53
click at [559, 263] on textarea "Phoned DH, spoke to [PERSON_NAME] is due to the over expenditure of the MSA. Re…" at bounding box center [591, 253] width 295 height 53
click at [687, 262] on textarea "Phoned DH, spoke to [PERSON_NAME] is due to the over expenditure of the MSA. Re…" at bounding box center [591, 253] width 295 height 53
paste textarea "The member had R27,876 in the beginning of the year and withdrew from [DATE]."
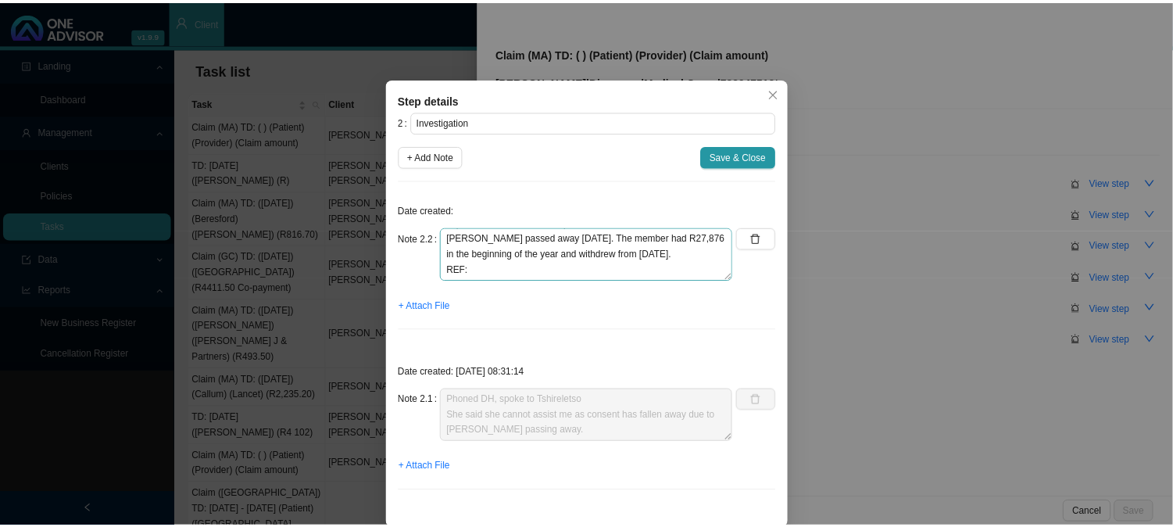
scroll to position [47, 0]
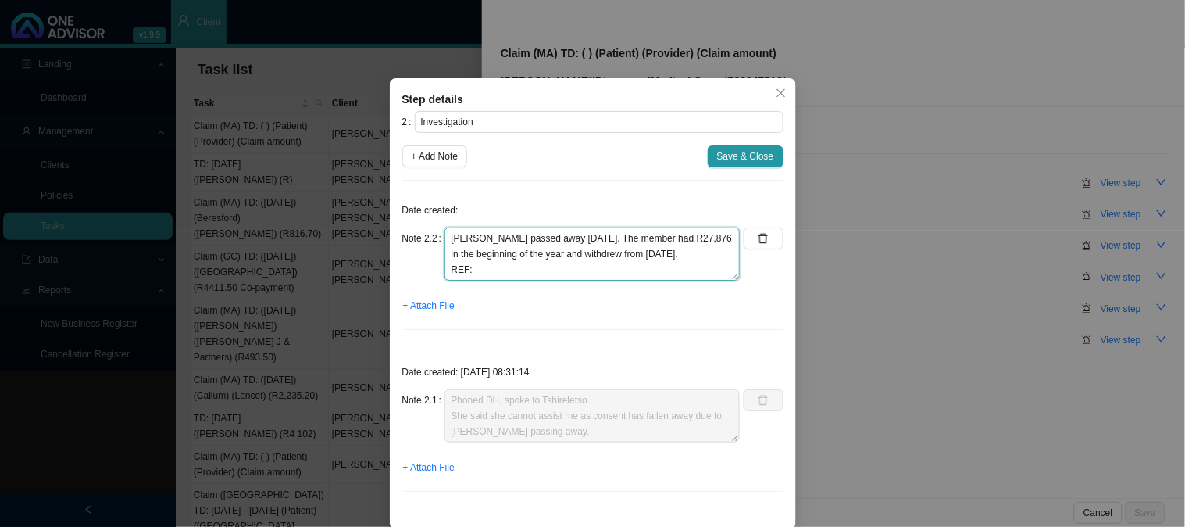
click at [560, 268] on textarea "Phoned DH, spoke to [PERSON_NAME] is due to the over expenditure of the MSA. Re…" at bounding box center [591, 253] width 295 height 53
type textarea "Phoned DH, spoke to [PERSON_NAME] is due to the over expenditure of the MSA. Re…"
click at [722, 153] on span "Save & Close" at bounding box center [745, 156] width 57 height 16
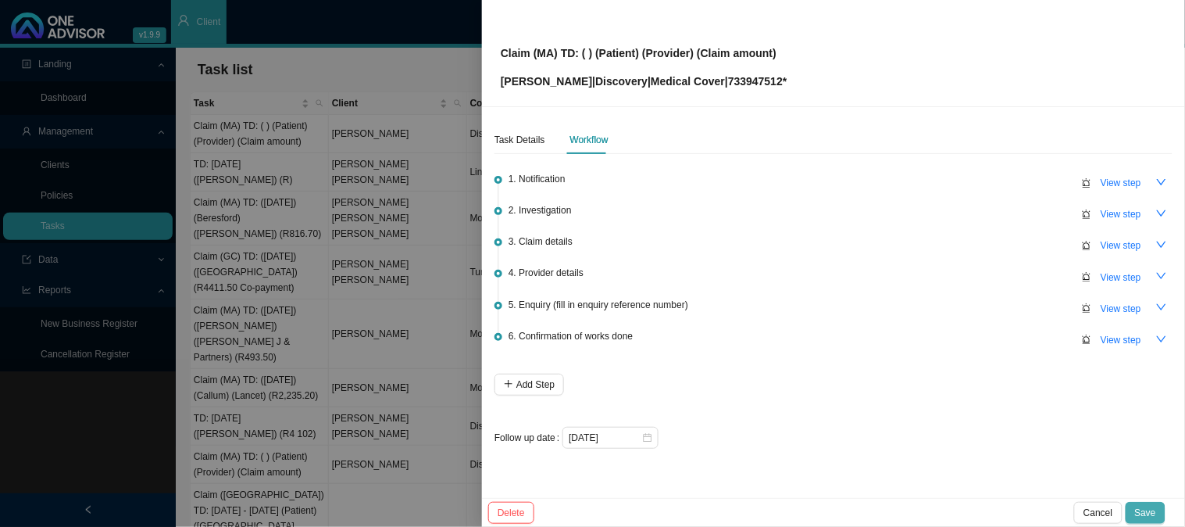
click at [1144, 503] on button "Save" at bounding box center [1146, 513] width 40 height 22
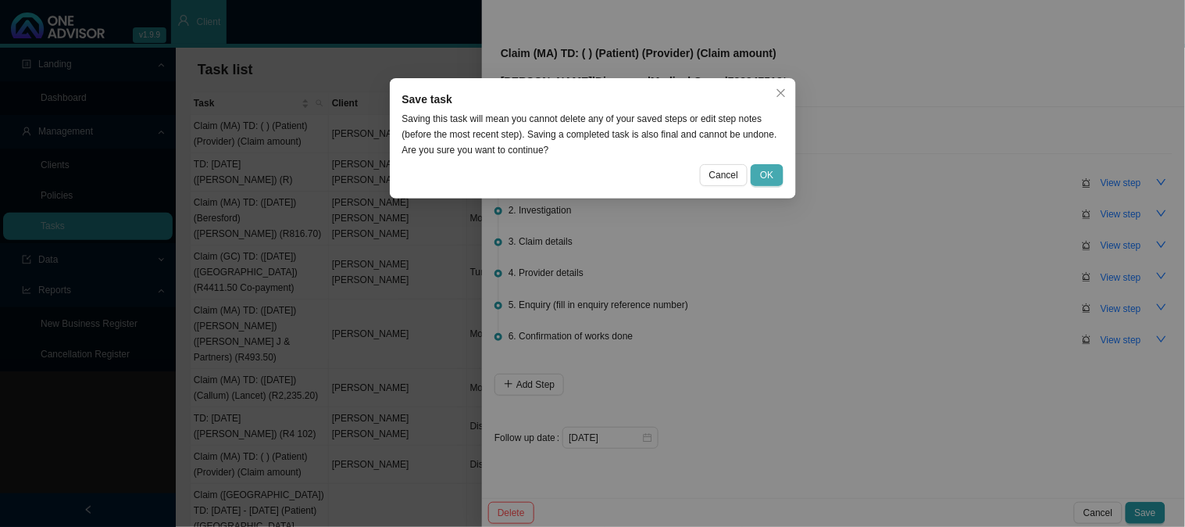
click at [762, 175] on span "OK" at bounding box center [766, 175] width 13 height 16
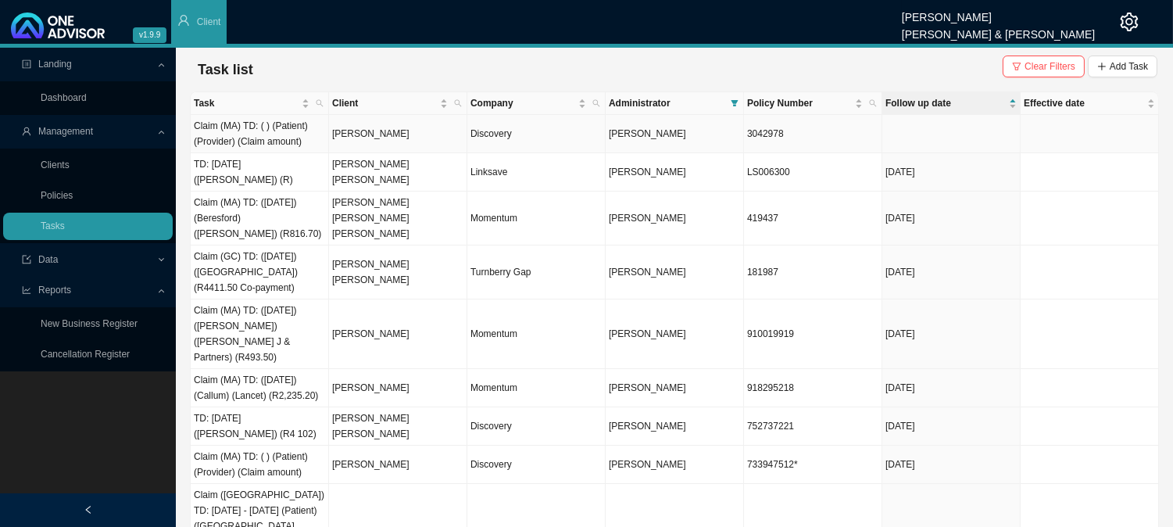
click at [268, 136] on td "Claim (MA) TD: ( ) (Patient) (Provider) (Claim amount)" at bounding box center [260, 134] width 138 height 38
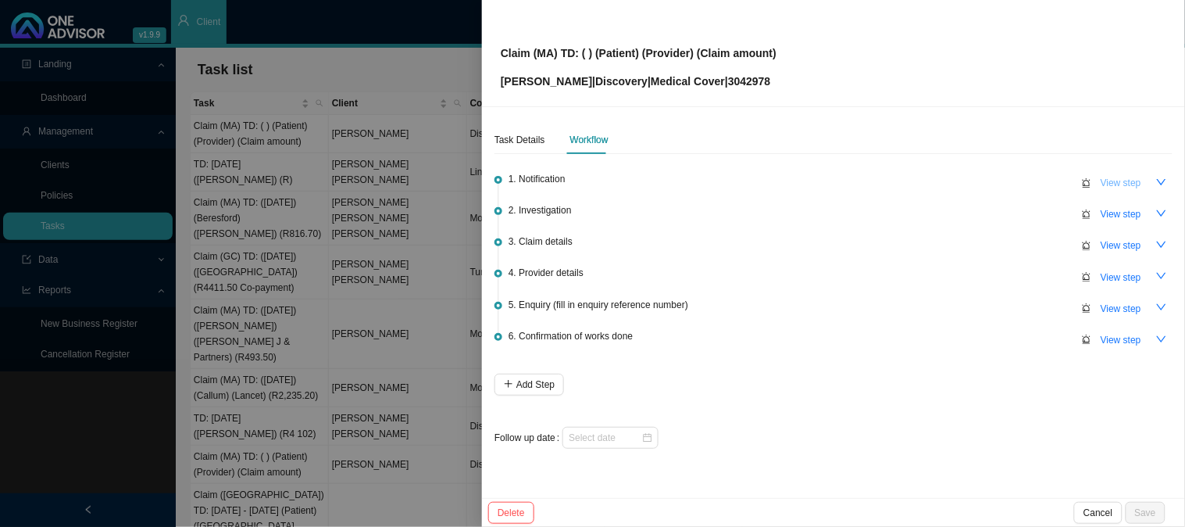
click at [1107, 185] on span "View step" at bounding box center [1121, 183] width 41 height 16
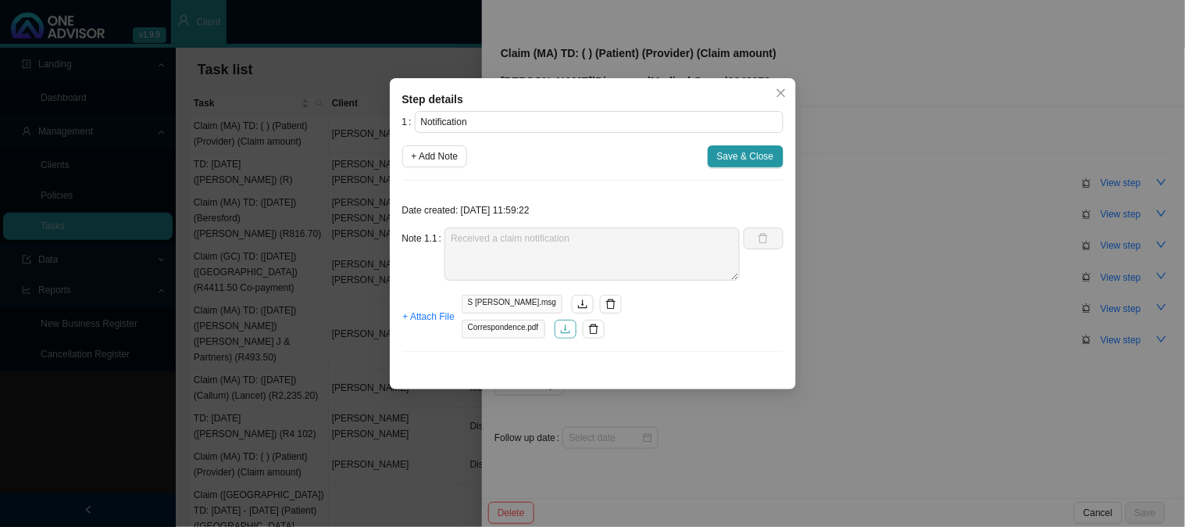
click at [565, 334] on icon "download" at bounding box center [565, 328] width 11 height 11
click at [577, 305] on icon "download" at bounding box center [582, 303] width 11 height 11
click at [731, 157] on span "Save & Close" at bounding box center [745, 156] width 57 height 16
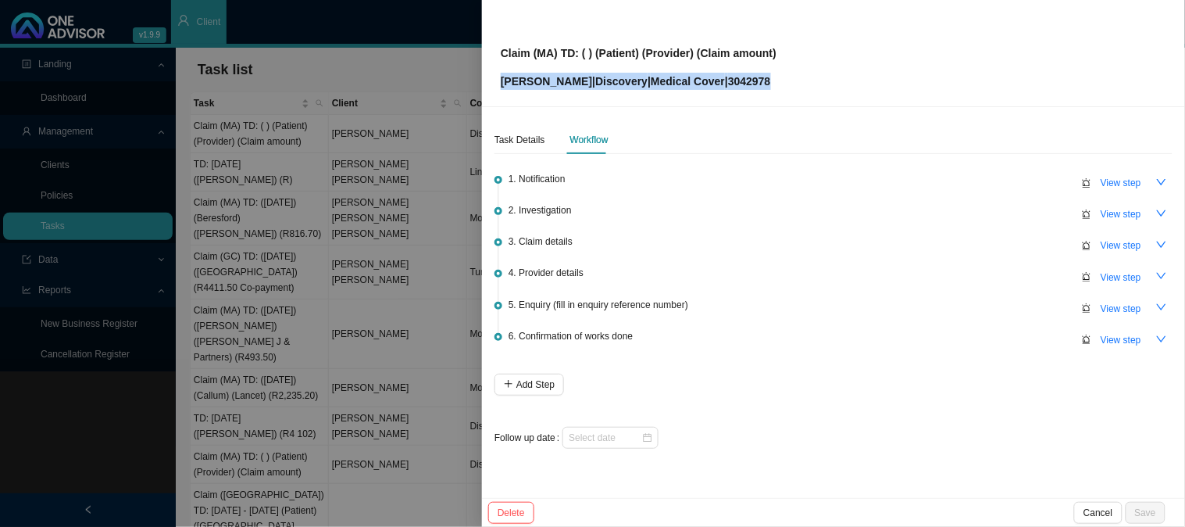
drag, startPoint x: 758, startPoint y: 78, endPoint x: 497, endPoint y: 76, distance: 260.9
click at [497, 76] on div "Claim (MA) TD: ( ) (Patient) (Provider) (Claim amount) [PERSON_NAME] | Discover…" at bounding box center [833, 53] width 703 height 107
click at [901, 87] on div "Claim (MA) TD: ( ) (Patient) (Provider) (Claim amount) [PERSON_NAME] | Discover…" at bounding box center [834, 52] width 666 height 73
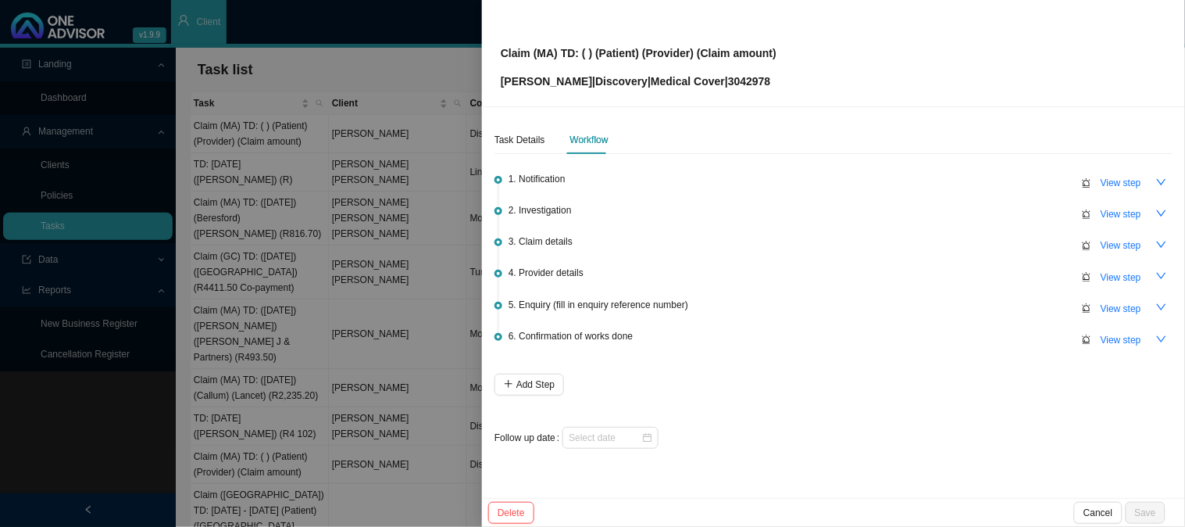
click at [763, 87] on p "[PERSON_NAME] | Discovery | Medical Cover | 3042978" at bounding box center [639, 81] width 276 height 17
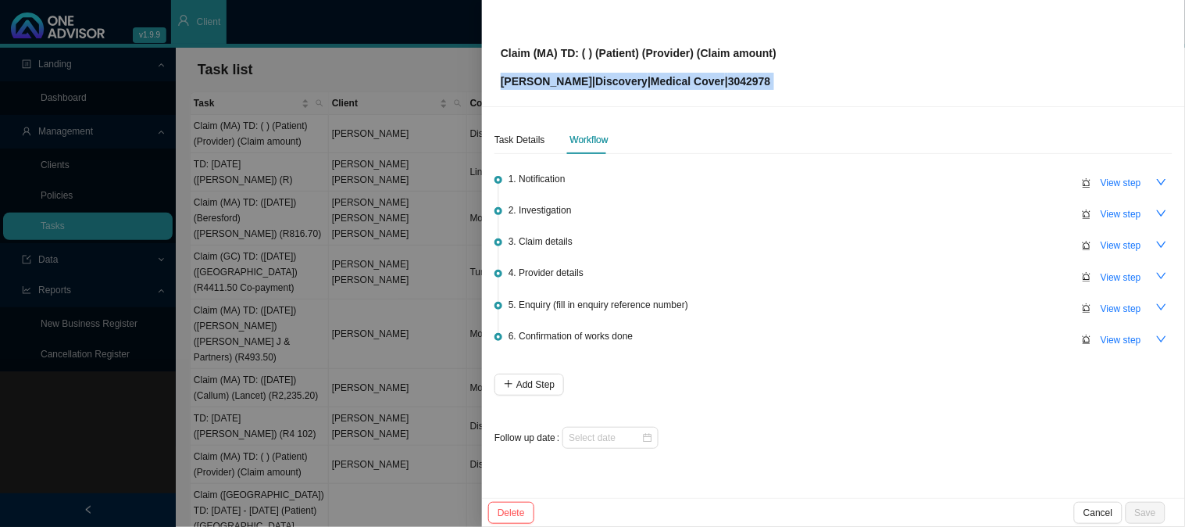
drag, startPoint x: 755, startPoint y: 87, endPoint x: 498, endPoint y: 87, distance: 257.0
click at [498, 87] on div "Claim (MA) TD: ( ) (Patient) (Provider) (Claim amount) [PERSON_NAME] | Discover…" at bounding box center [833, 53] width 703 height 107
copy p "[PERSON_NAME] | Discovery | Medical Cover | 3042978"
click at [1118, 302] on span "View step" at bounding box center [1121, 309] width 41 height 16
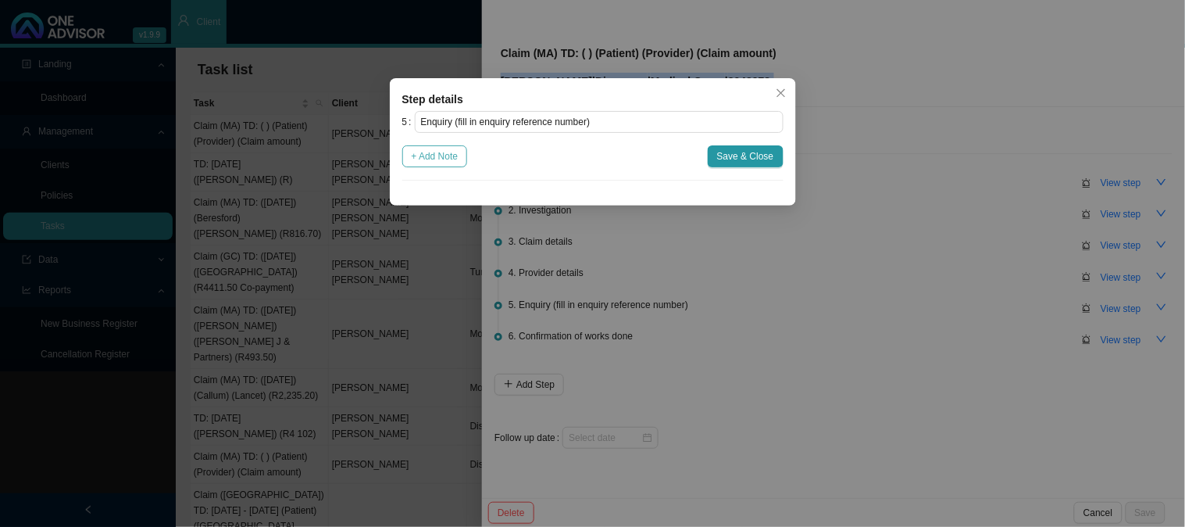
click at [419, 152] on span "+ Add Note" at bounding box center [435, 156] width 47 height 16
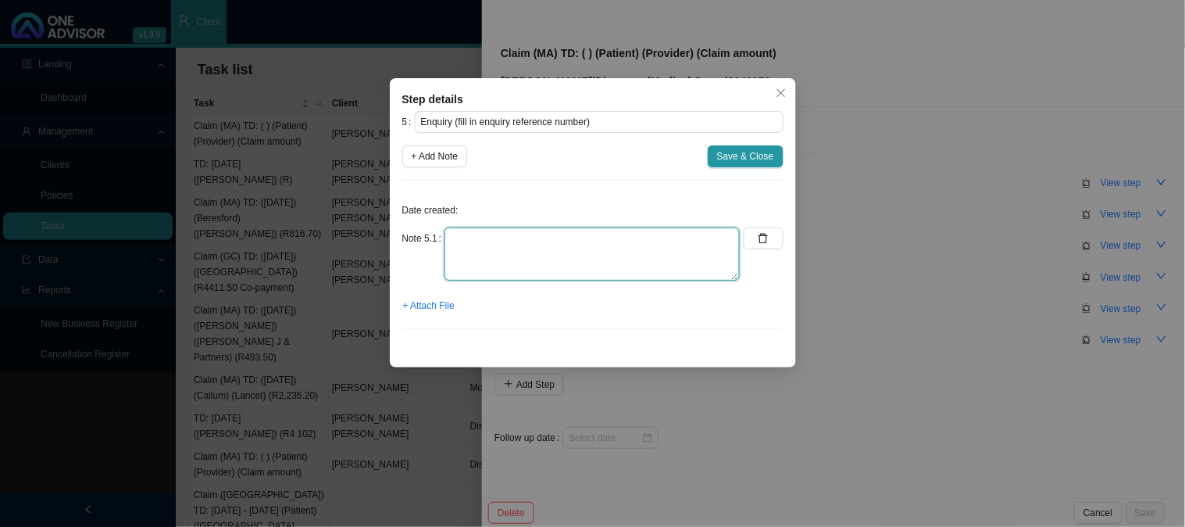
click at [652, 248] on textarea at bounding box center [591, 253] width 295 height 53
drag, startPoint x: 784, startPoint y: 91, endPoint x: 902, endPoint y: 137, distance: 127.4
click at [784, 91] on icon "close" at bounding box center [781, 92] width 11 height 11
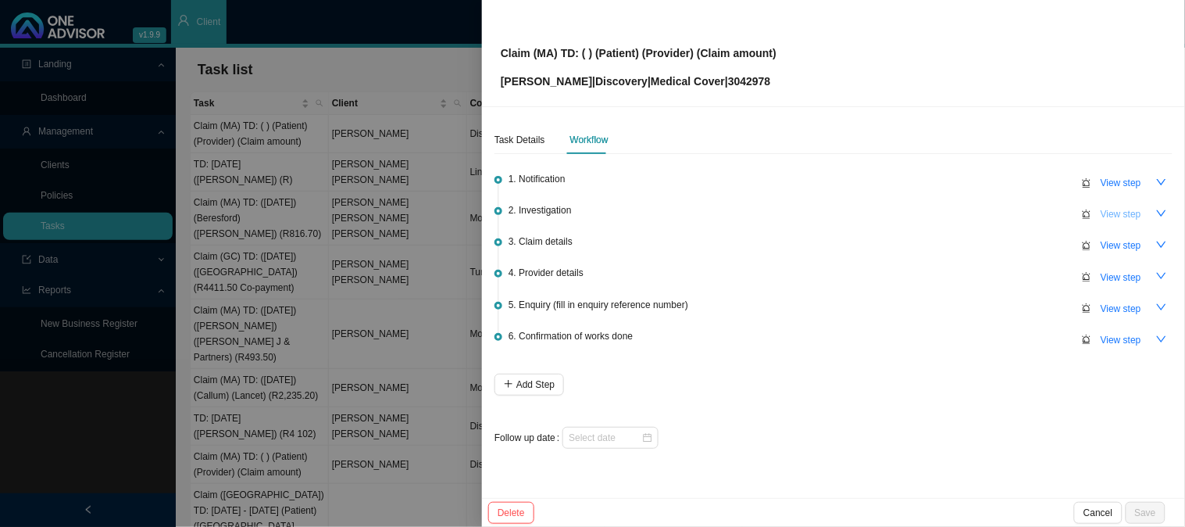
click at [1133, 212] on span "View step" at bounding box center [1121, 214] width 41 height 16
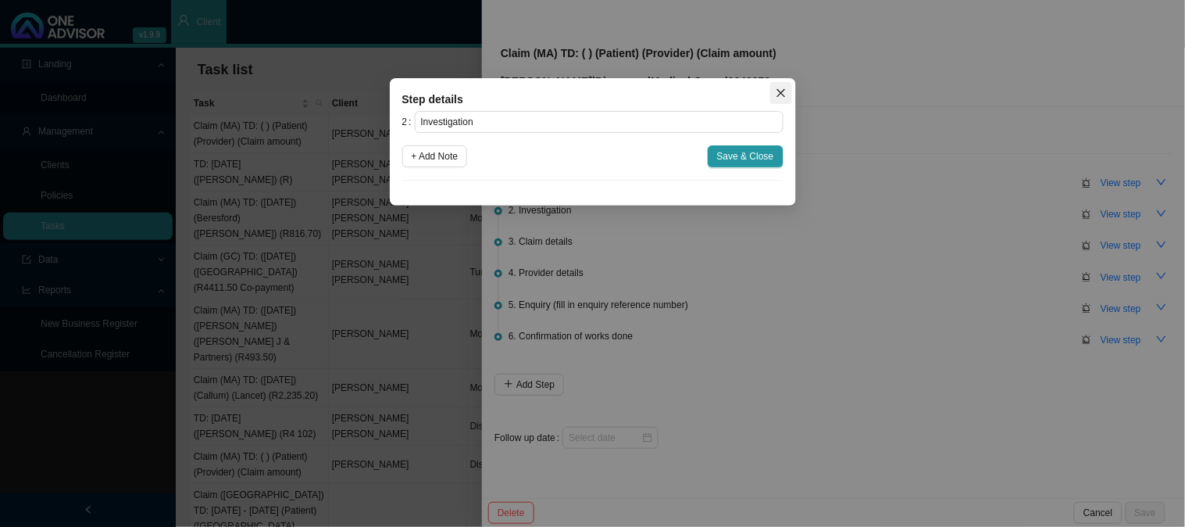
click at [774, 91] on span "Close" at bounding box center [781, 92] width 22 height 11
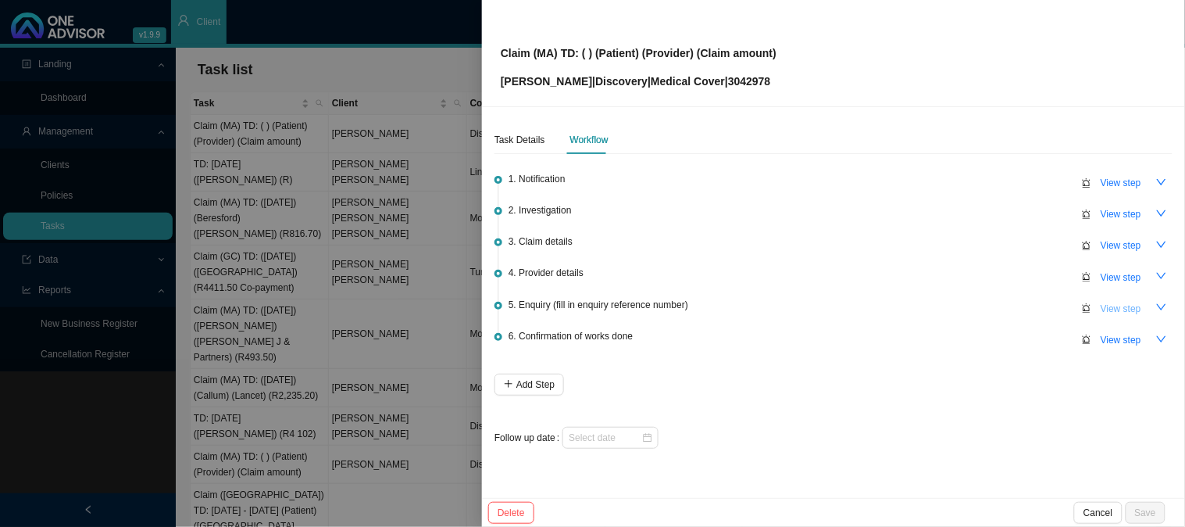
click at [1115, 302] on span "View step" at bounding box center [1121, 309] width 41 height 16
type input "Enquiry (fill in enquiry reference number)"
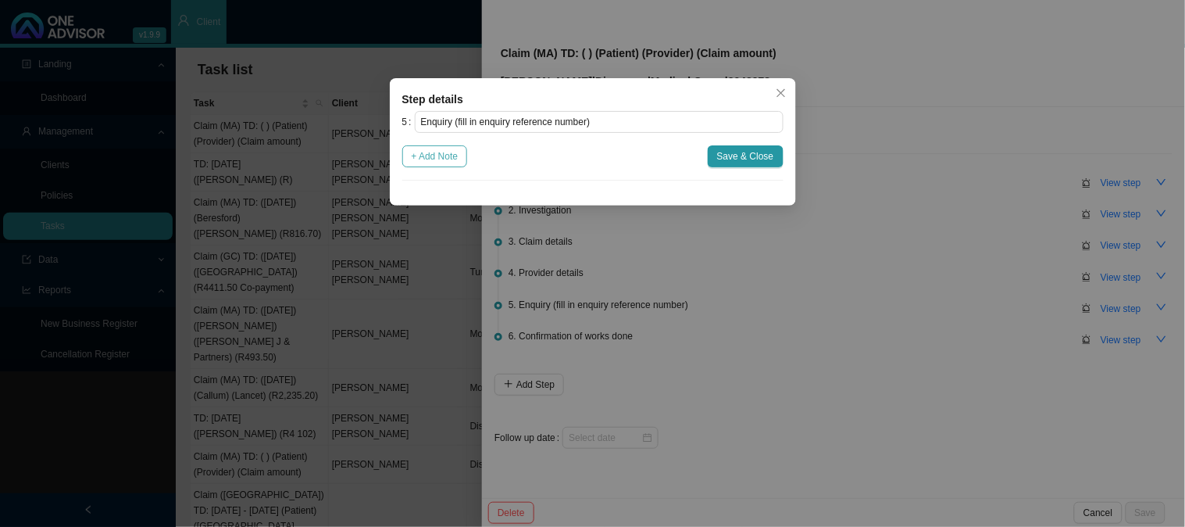
click at [442, 154] on span "+ Add Note" at bounding box center [435, 156] width 47 height 16
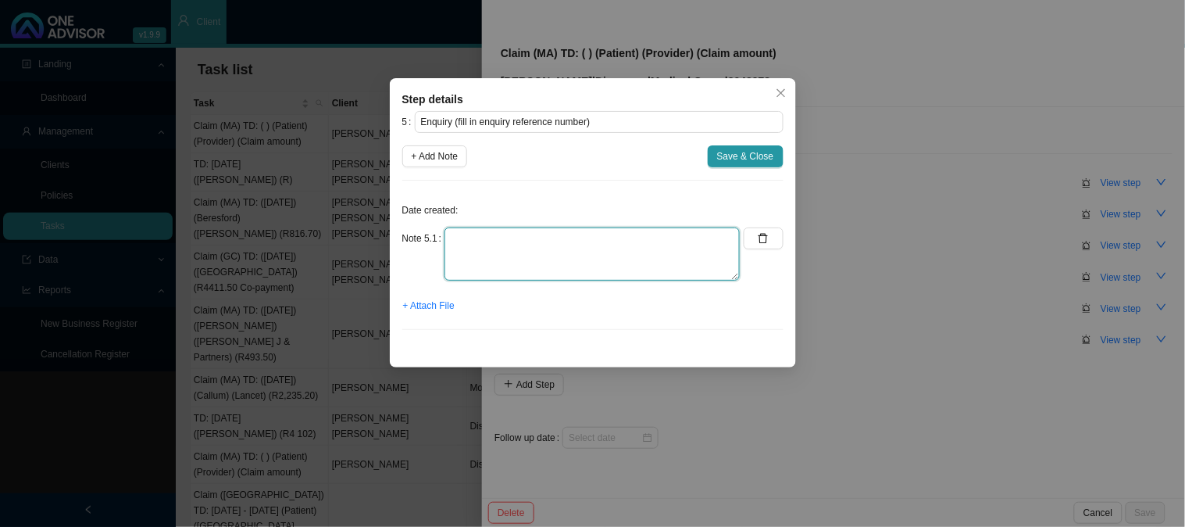
click at [500, 229] on textarea at bounding box center [591, 253] width 295 height 53
type textarea "Requested the invoices"
click at [435, 314] on button "+ Attach File" at bounding box center [428, 305] width 53 height 22
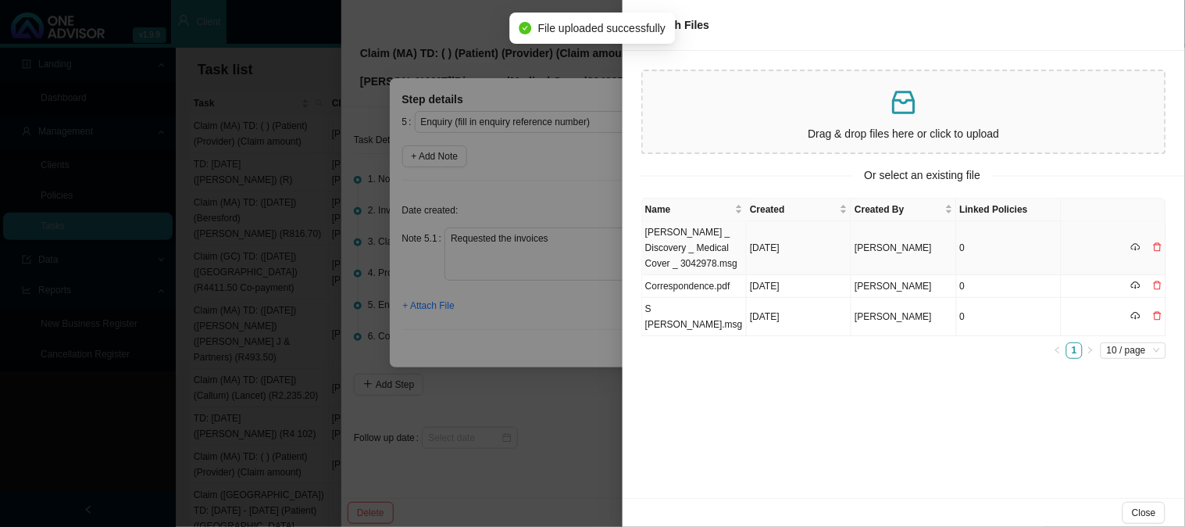
click at [735, 236] on td "[PERSON_NAME] _ Discovery _ Medical Cover _ 3042978.msg" at bounding box center [694, 248] width 105 height 54
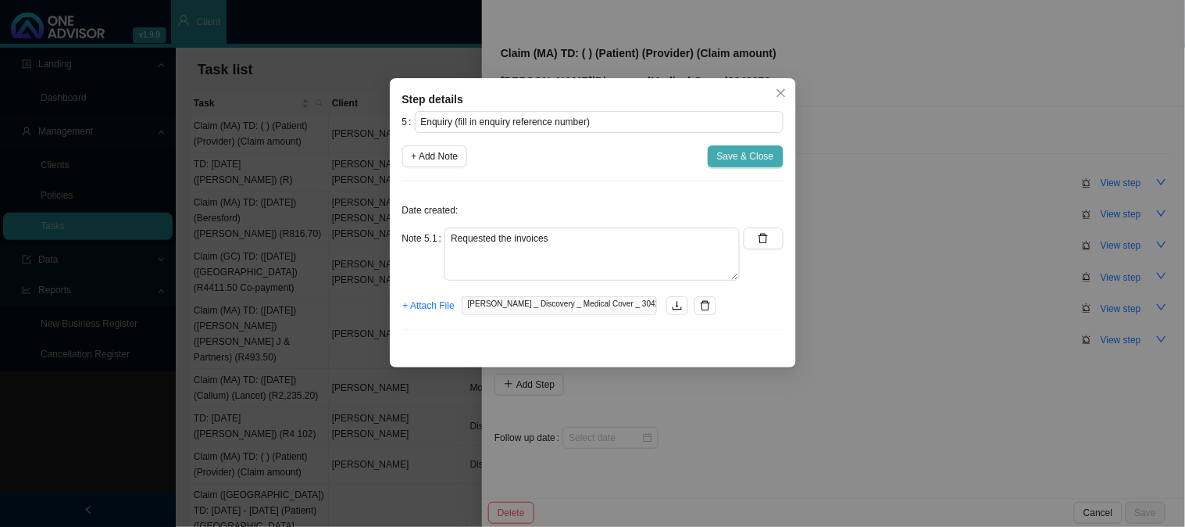
click at [748, 159] on span "Save & Close" at bounding box center [745, 156] width 57 height 16
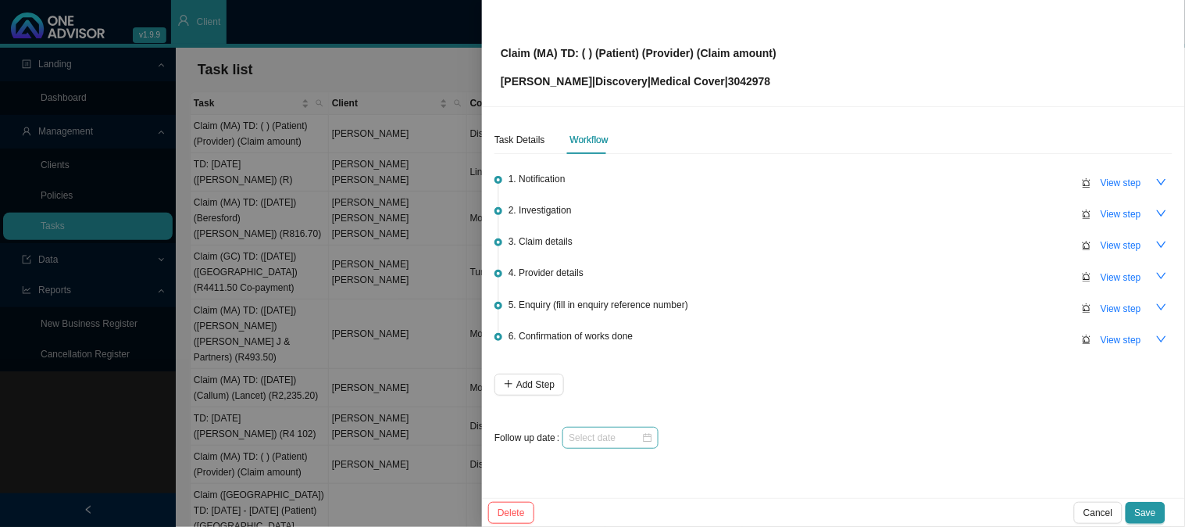
click at [623, 443] on div at bounding box center [610, 438] width 96 height 22
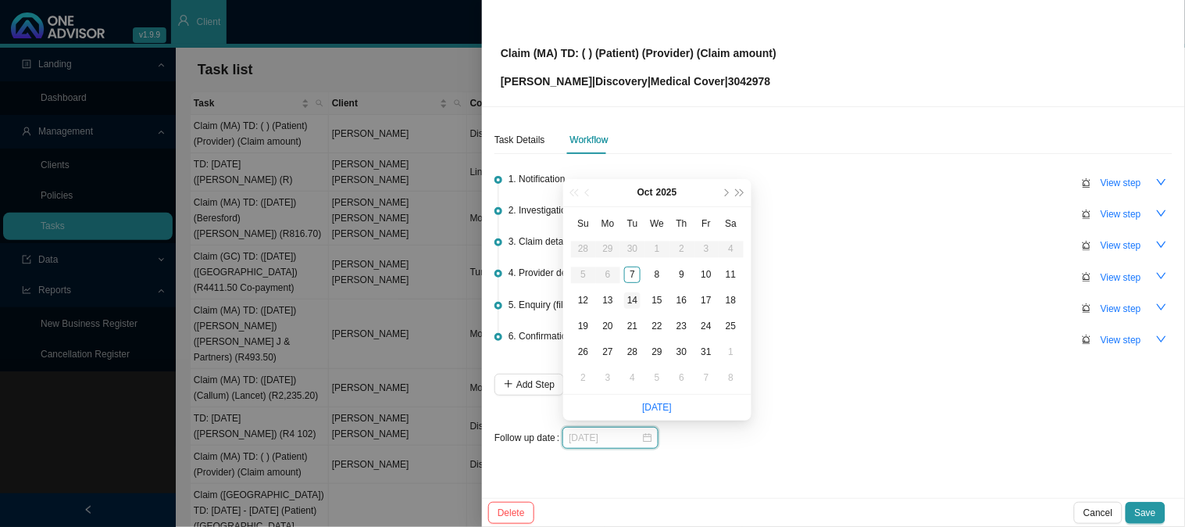
type input "[DATE]"
drag, startPoint x: 637, startPoint y: 293, endPoint x: 1039, endPoint y: 408, distance: 417.6
click at [637, 293] on div "14" at bounding box center [632, 300] width 16 height 16
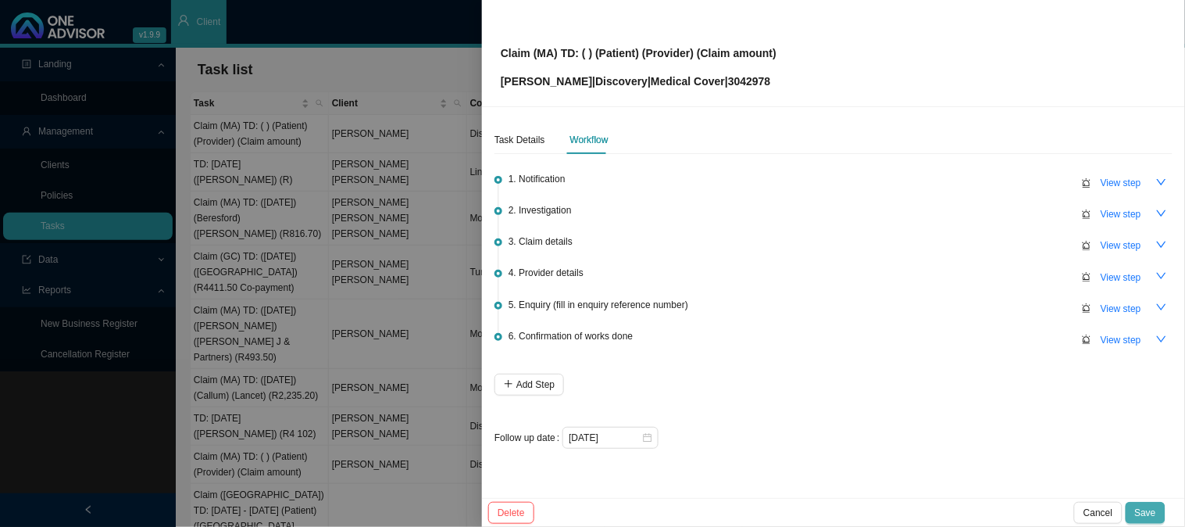
click at [1153, 511] on span "Save" at bounding box center [1145, 513] width 21 height 16
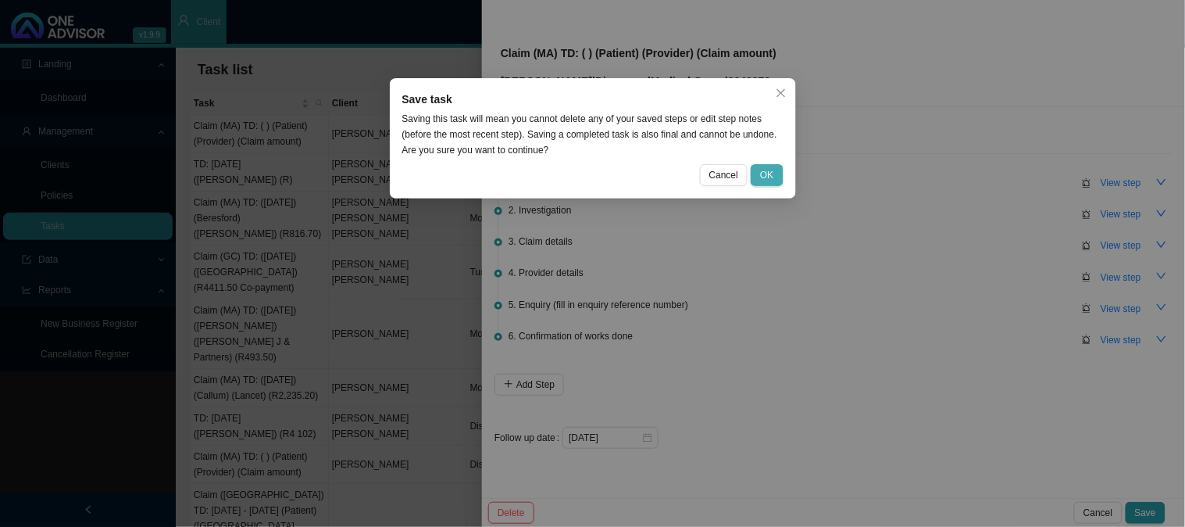
click at [771, 174] on span "OK" at bounding box center [766, 175] width 13 height 16
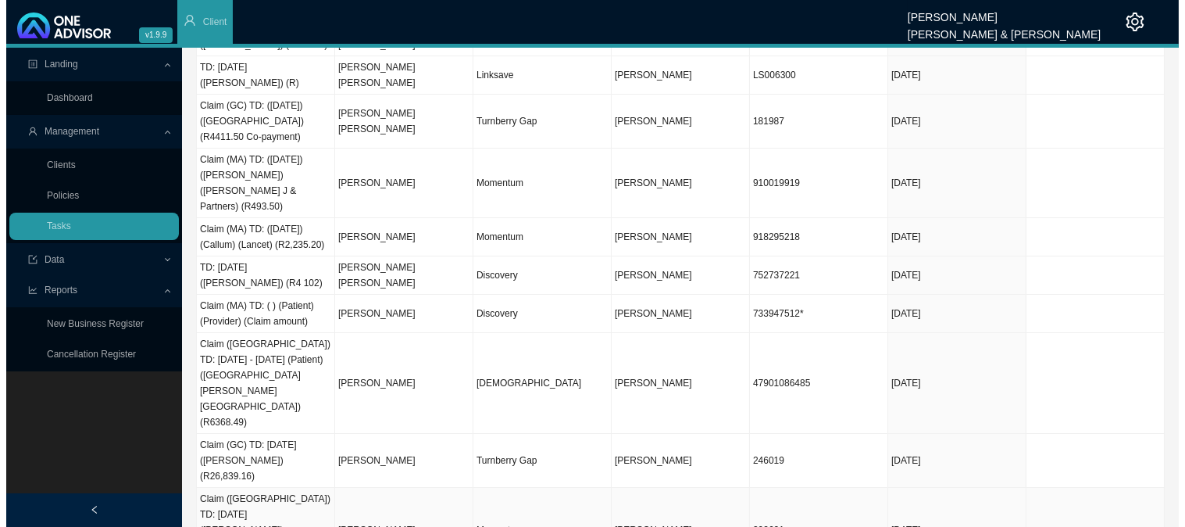
scroll to position [87, 0]
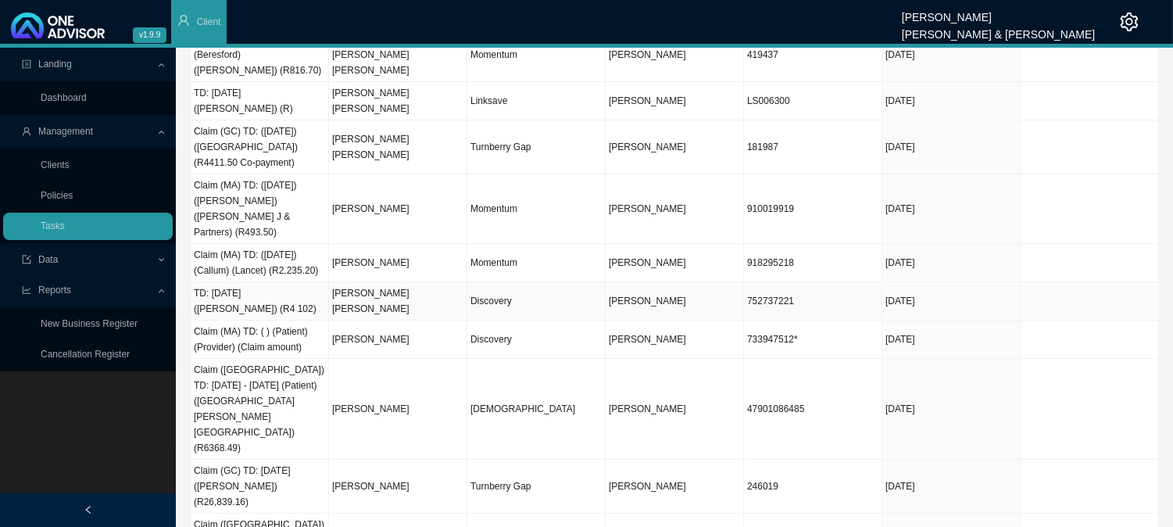
click at [404, 289] on td "[PERSON_NAME] [PERSON_NAME]" at bounding box center [398, 301] width 138 height 38
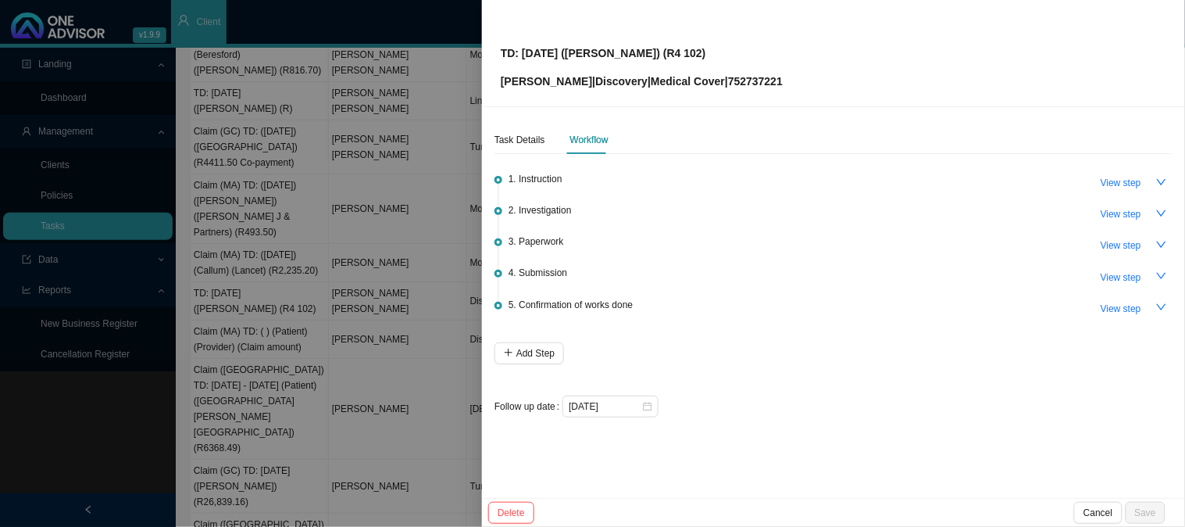
click at [815, 75] on div "TD: [DATE] ([PERSON_NAME]) (R4 102) [PERSON_NAME] | Discovery | Medical Cover |…" at bounding box center [834, 52] width 666 height 73
click at [762, 83] on p "[PERSON_NAME] | Discovery | Medical Cover | 752737221" at bounding box center [642, 81] width 282 height 17
click at [1118, 245] on span "View step" at bounding box center [1121, 245] width 41 height 16
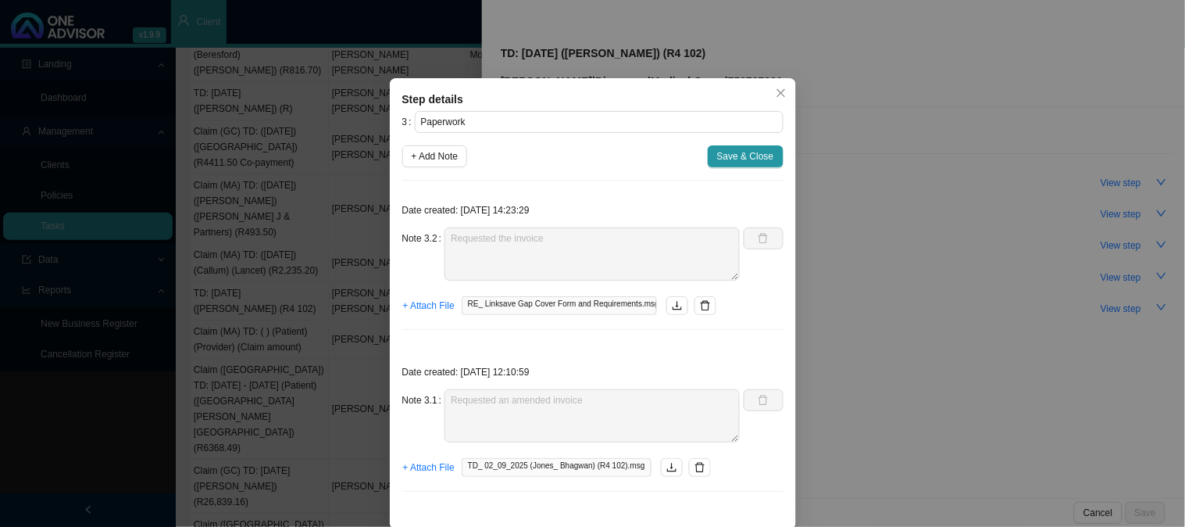
click at [894, 299] on div "Step details 3 Paperwork + Add Note Save & Close Date created: [DATE] 14:23:29 …" at bounding box center [592, 263] width 1185 height 527
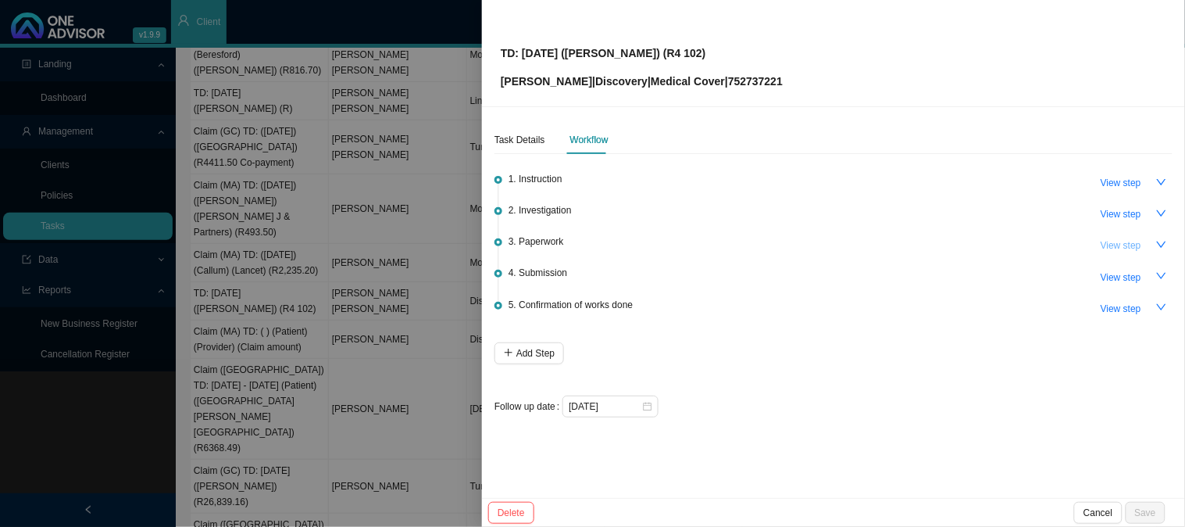
click at [1129, 247] on span "View step" at bounding box center [1121, 245] width 41 height 16
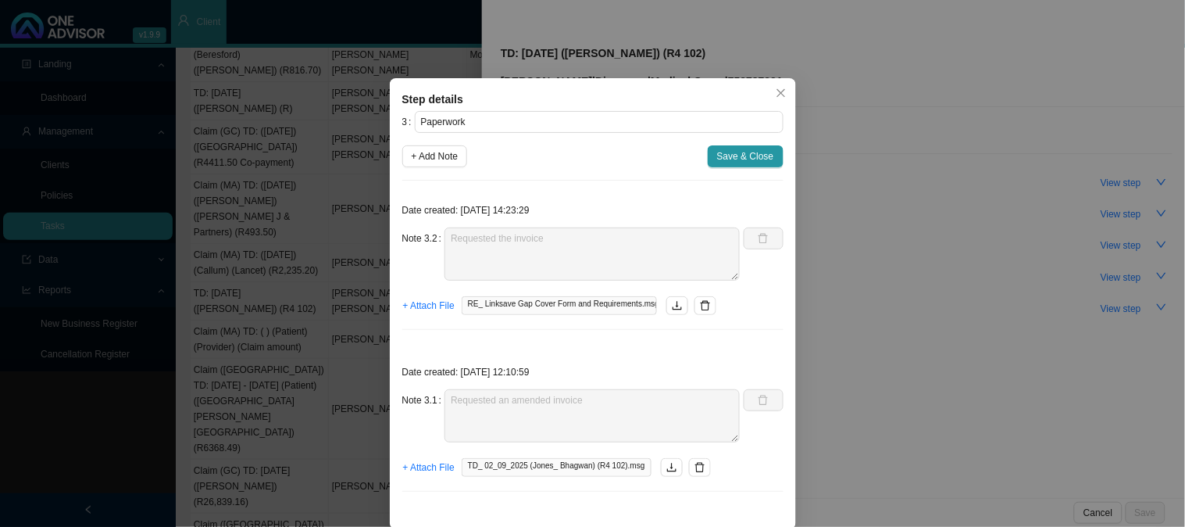
click at [981, 264] on div "Step details 3 Paperwork + Add Note Save & Close Date created: [DATE] 14:23:29 …" at bounding box center [592, 263] width 1185 height 527
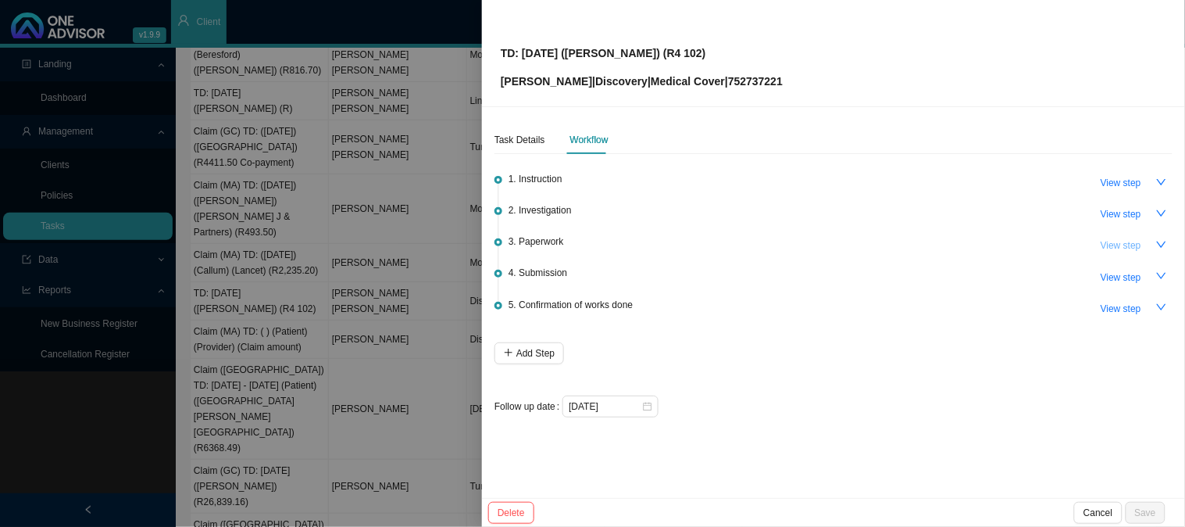
click at [1126, 246] on span "View step" at bounding box center [1121, 245] width 41 height 16
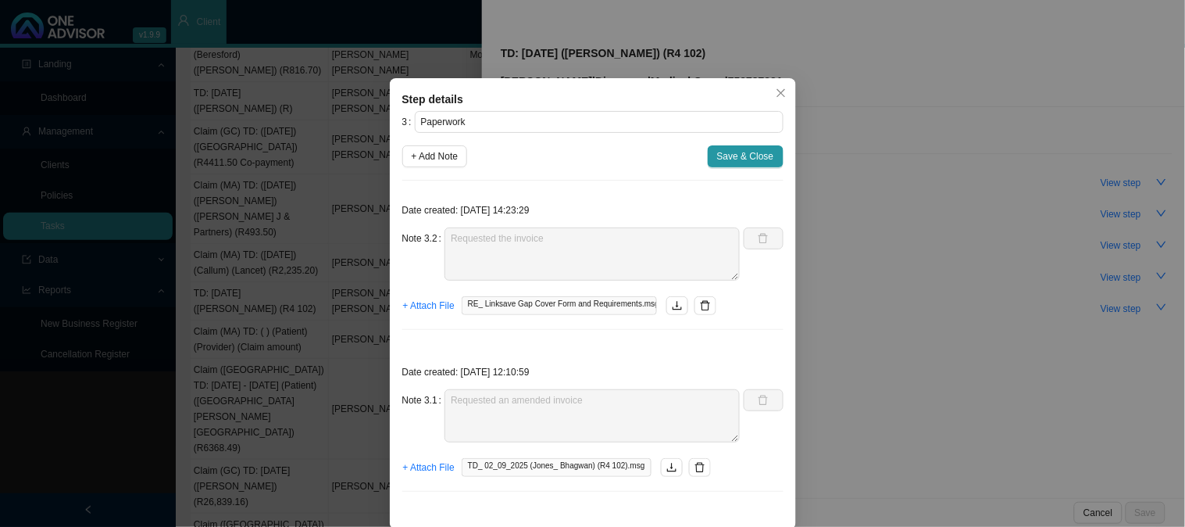
click at [984, 209] on div "Step details 3 Paperwork + Add Note Save & Close Date created: [DATE] 14:23:29 …" at bounding box center [592, 263] width 1185 height 527
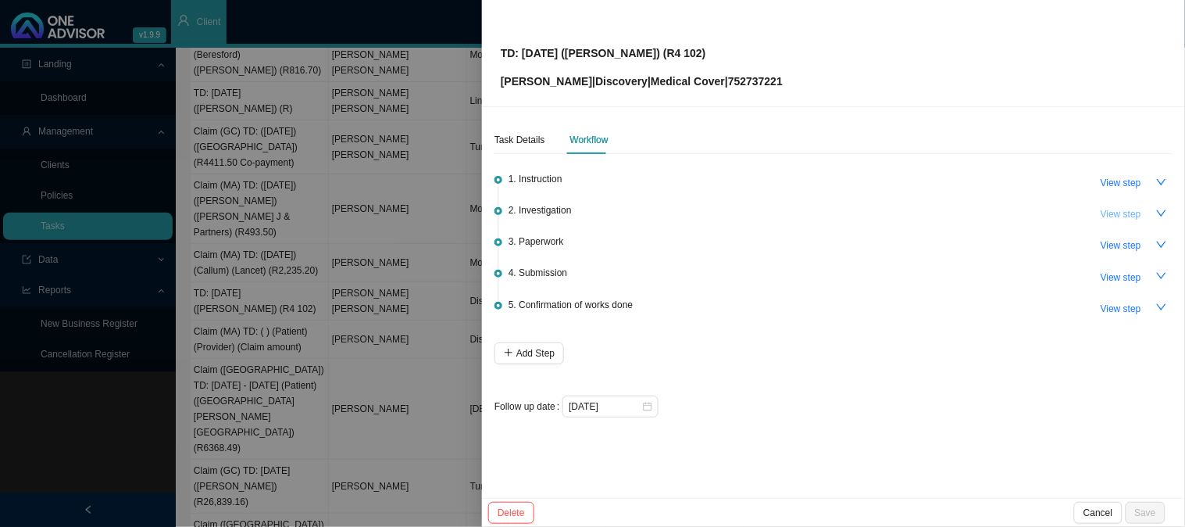
click at [1126, 209] on span "View step" at bounding box center [1121, 214] width 41 height 16
type input "Investigation"
type textarea "[PERSON_NAME] [PERSON_NAME] & Partners Practice Number: 0544272 Email address: …"
type textarea "Phoned DH, Spoke to Dazree 752737221 The claim was short paid because codes 003…"
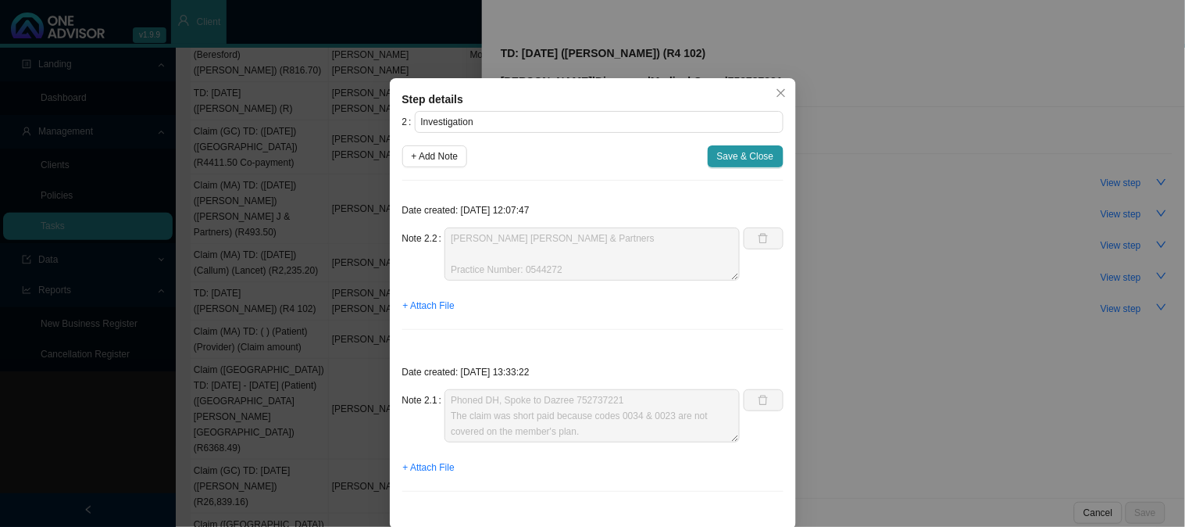
scroll to position [14, 0]
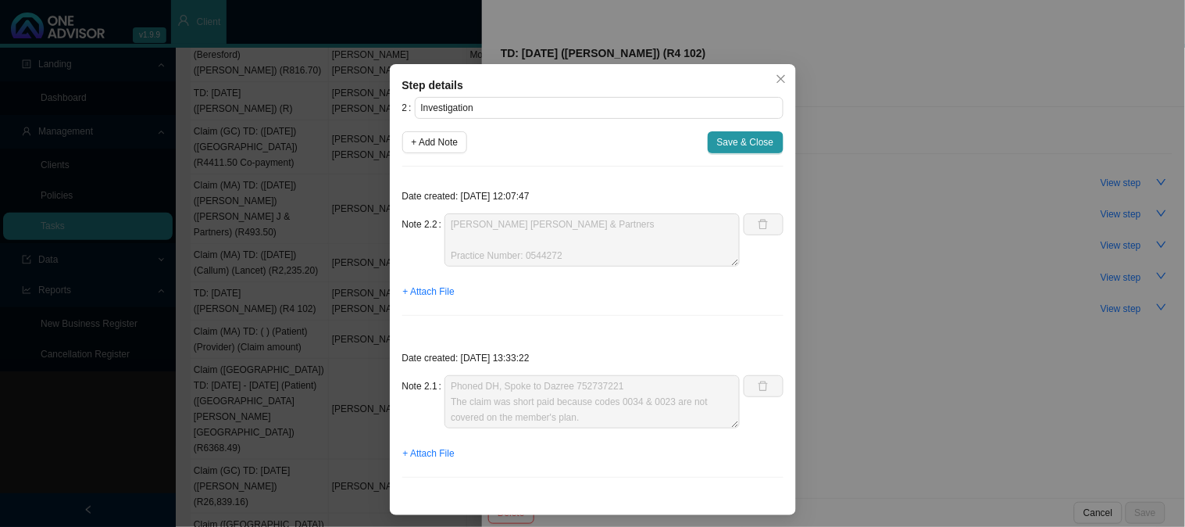
click at [982, 310] on div "Step details 2 Investigation + Add Note Save & Close Date created: [DATE] 12:07…" at bounding box center [592, 263] width 1185 height 527
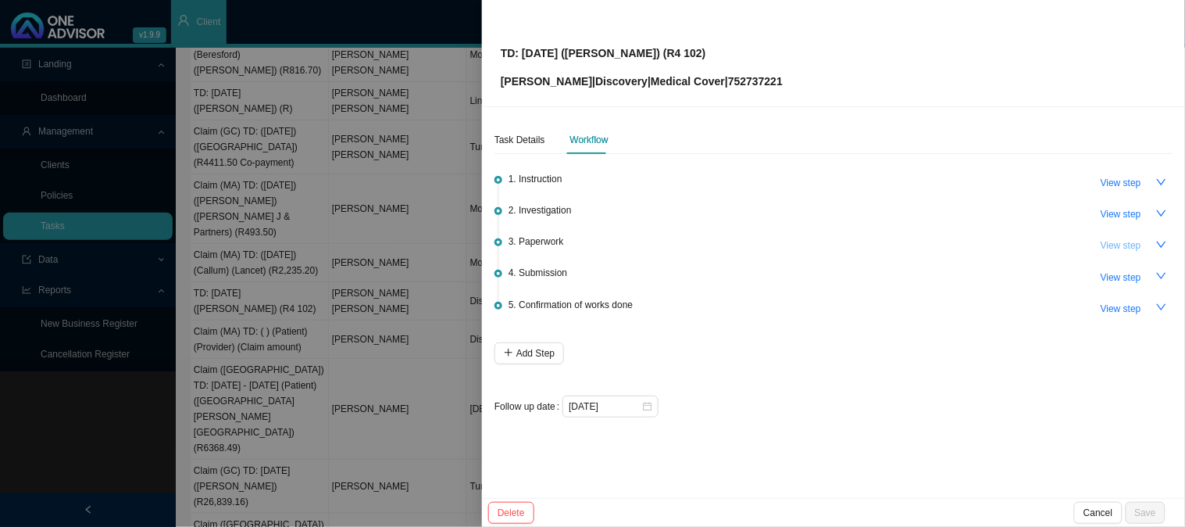
click at [1127, 237] on span "View step" at bounding box center [1121, 245] width 41 height 16
type input "Paperwork"
type textarea "Requested the invoice"
type textarea "Requested an amended invoice"
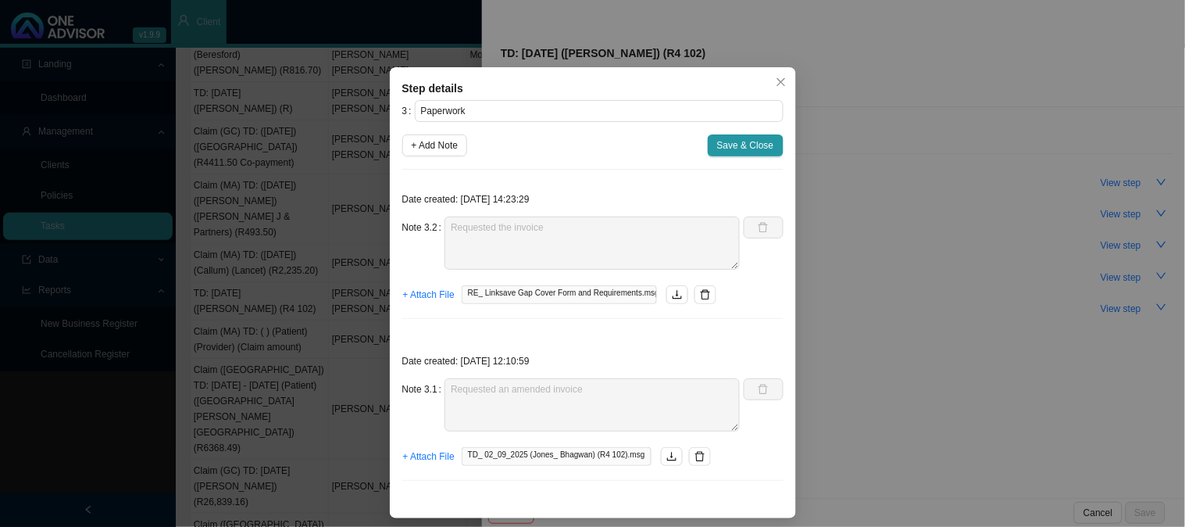
scroll to position [14, 0]
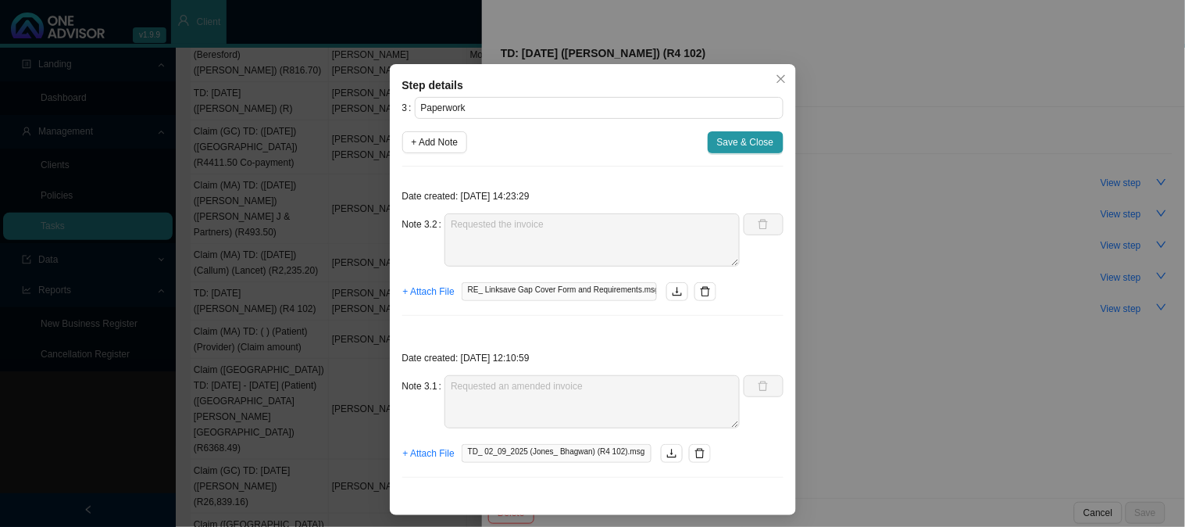
click at [869, 254] on div "Step details 3 Paperwork + Add Note Save & Close Date created: [DATE] 14:23:29 …" at bounding box center [592, 263] width 1185 height 527
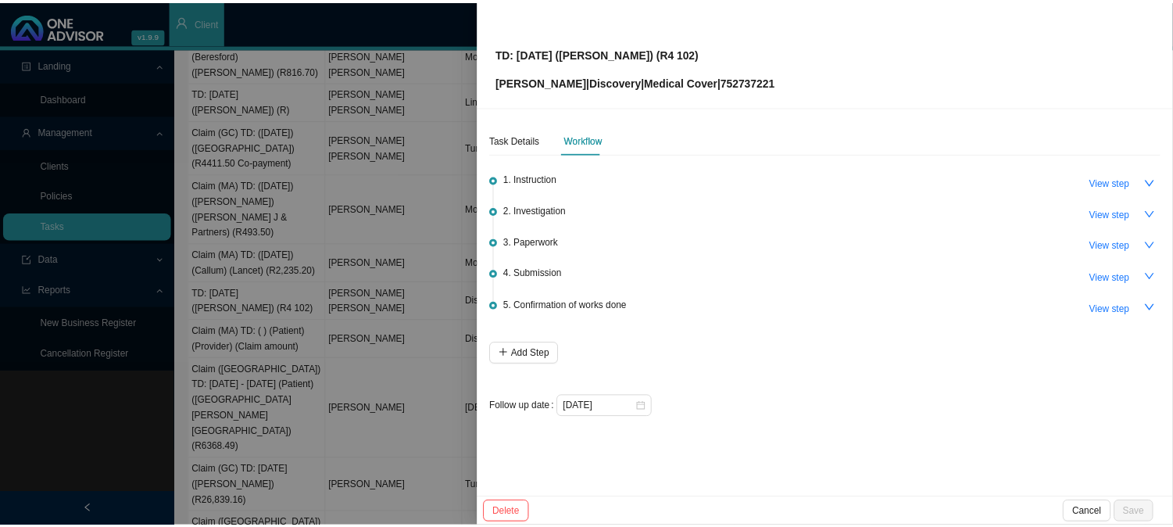
scroll to position [0, 0]
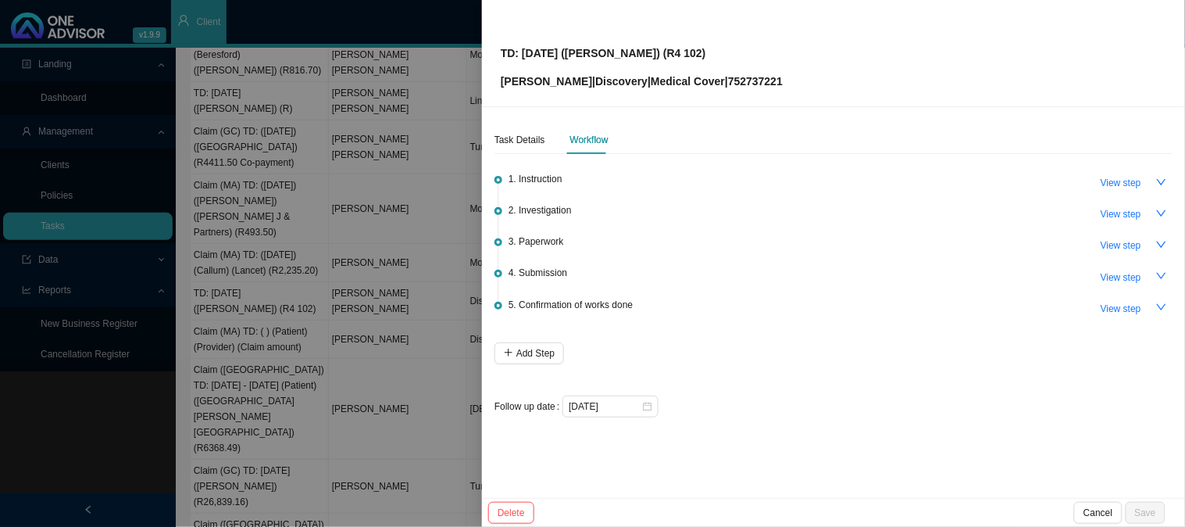
click at [363, 227] on div at bounding box center [592, 263] width 1185 height 527
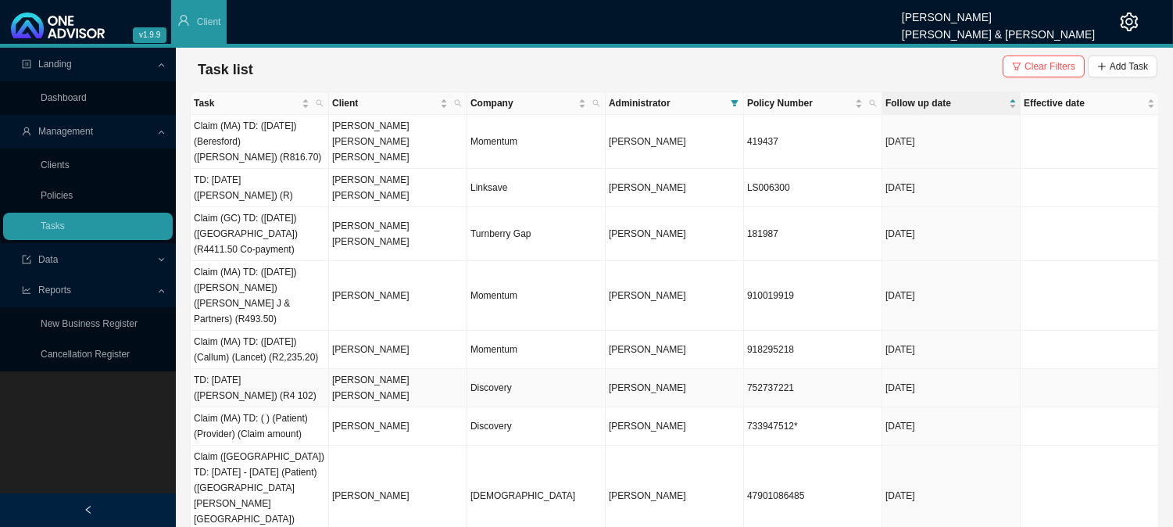
click at [373, 369] on td "[PERSON_NAME] [PERSON_NAME]" at bounding box center [398, 388] width 138 height 38
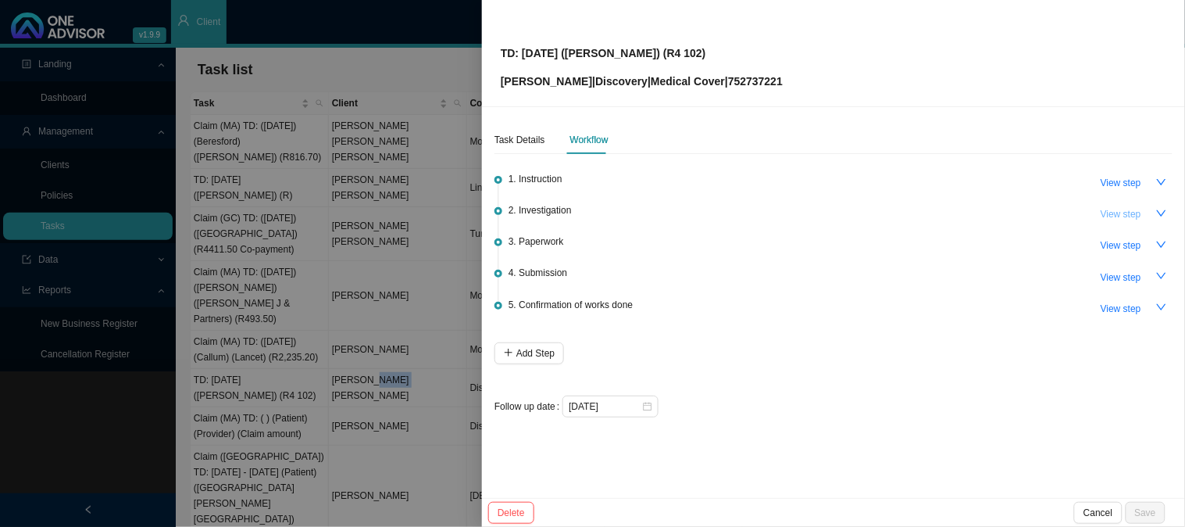
click at [1128, 216] on span "View step" at bounding box center [1121, 214] width 41 height 16
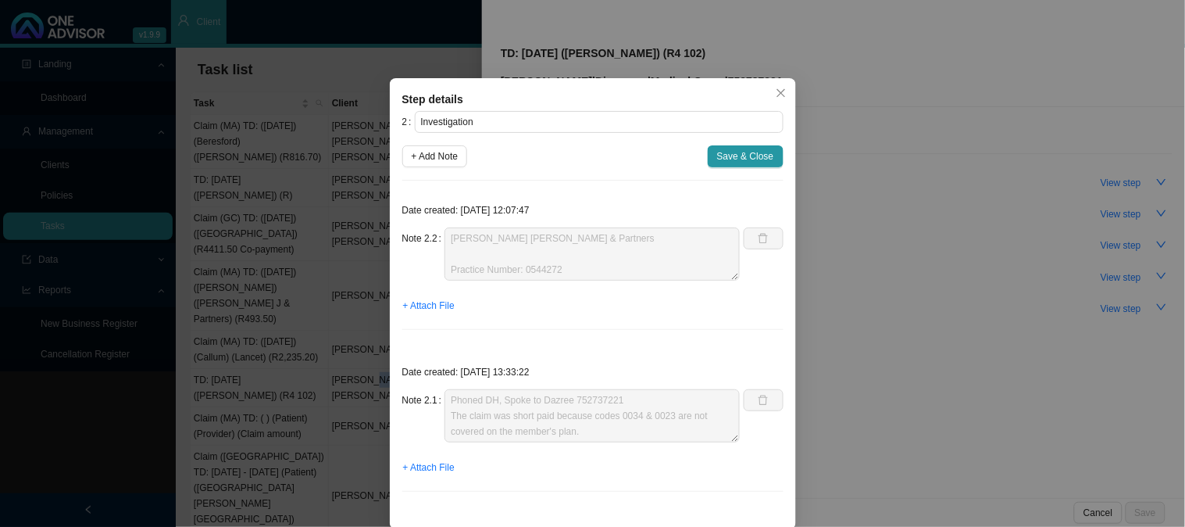
scroll to position [14, 0]
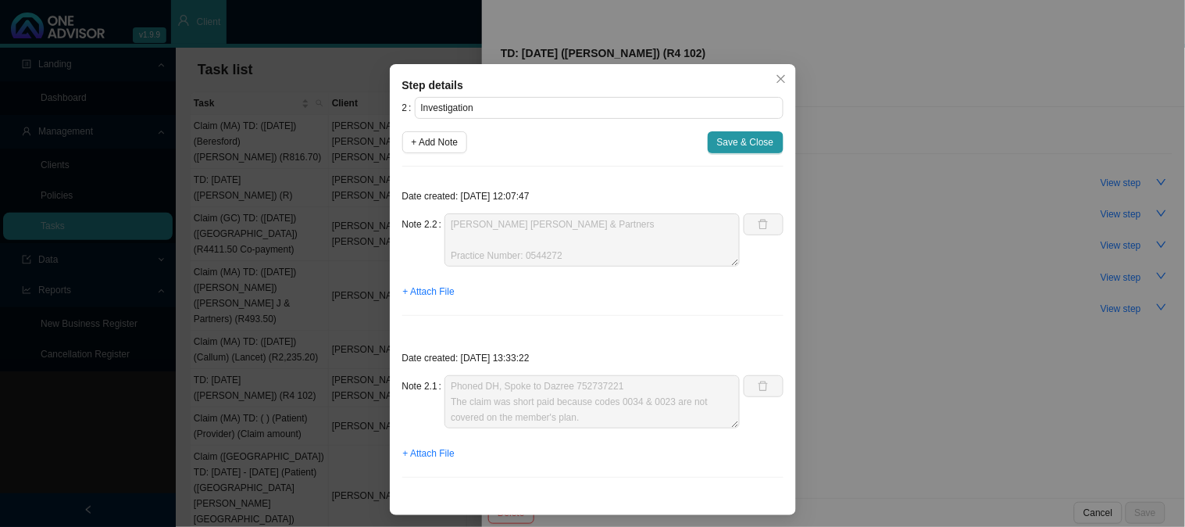
click at [1105, 206] on div "Step details 2 Investigation + Add Note Save & Close Date created: [DATE] 12:07…" at bounding box center [592, 263] width 1185 height 527
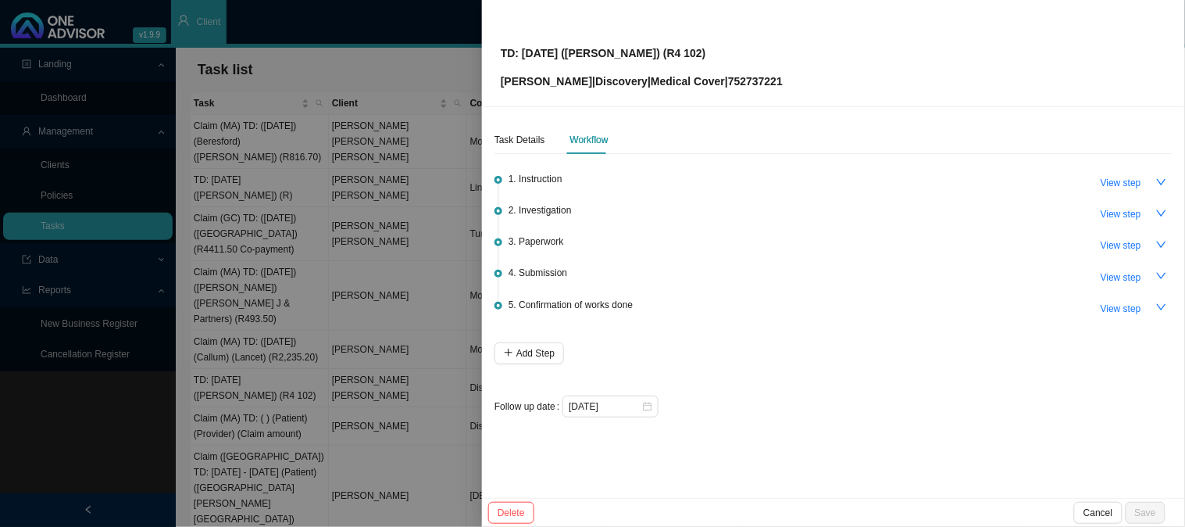
scroll to position [0, 0]
click at [1102, 280] on span "View step" at bounding box center [1121, 278] width 41 height 16
type input "Submission"
type textarea "Phoned DH, spoke to [PERSON_NAME] The claimed amount was R6,198.00 we then rewo…"
type textarea "The practice has dealt directly with DH reagrding this claim. Discovery was con…"
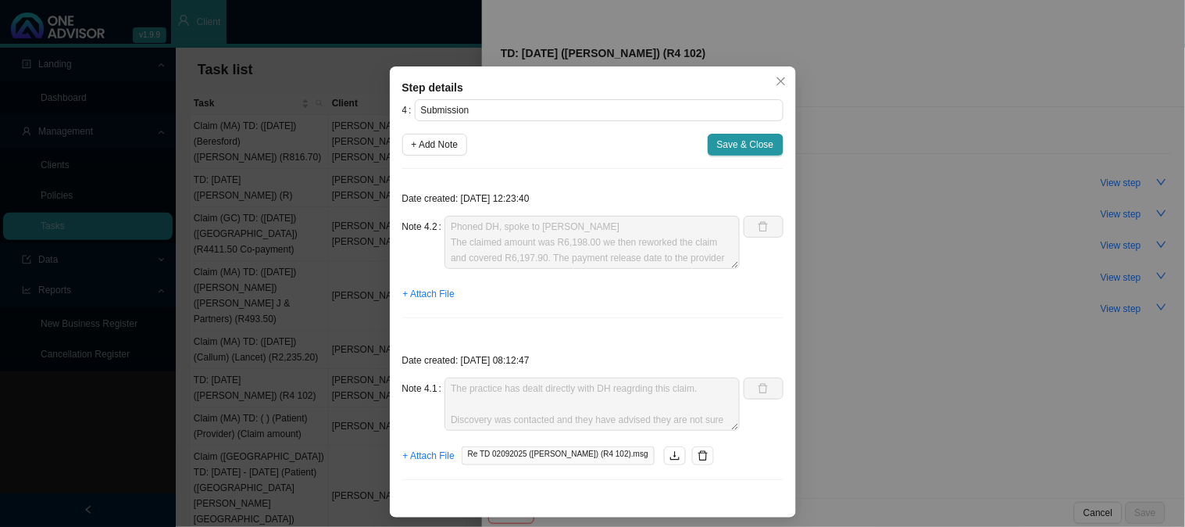
scroll to position [14, 0]
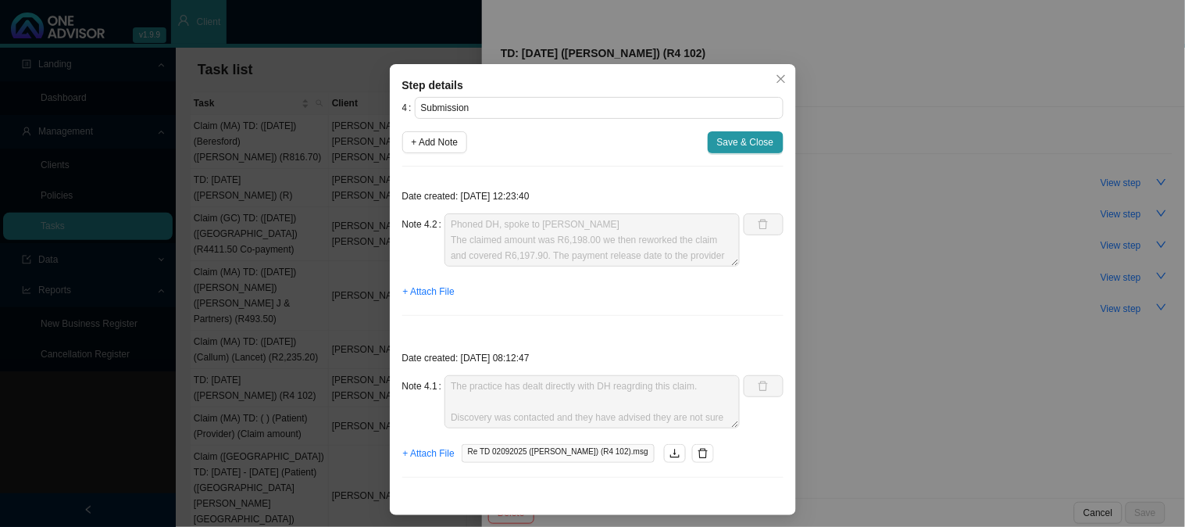
click at [881, 255] on div "Step details 4 Submission + Add Note Save & Close Date created: [DATE] 12:23:40…" at bounding box center [592, 263] width 1185 height 527
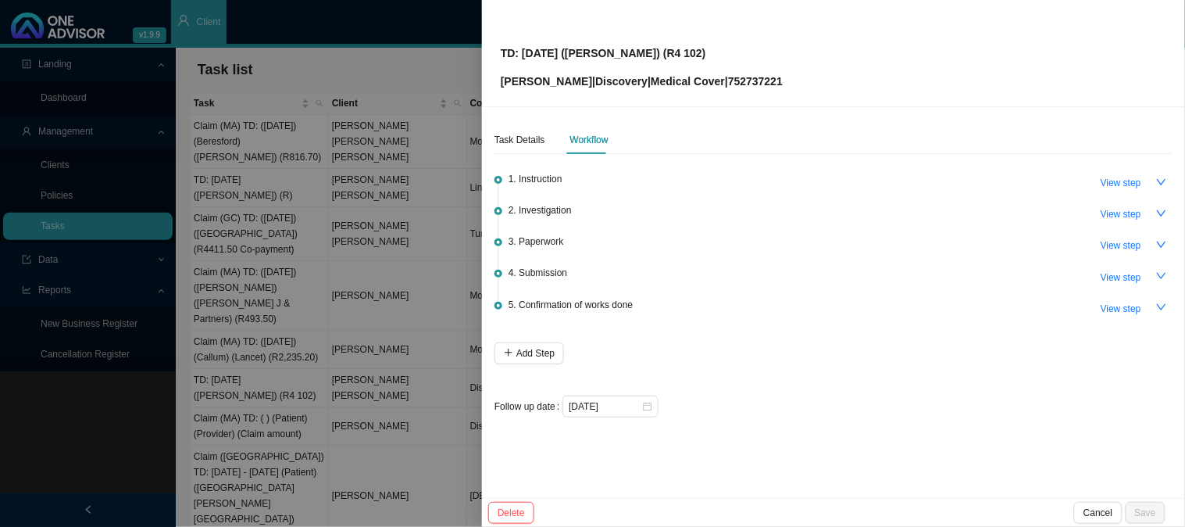
scroll to position [0, 0]
click at [1119, 250] on span "View step" at bounding box center [1121, 245] width 41 height 16
type input "Paperwork"
type textarea "Requested the invoice"
type textarea "Requested an amended invoice"
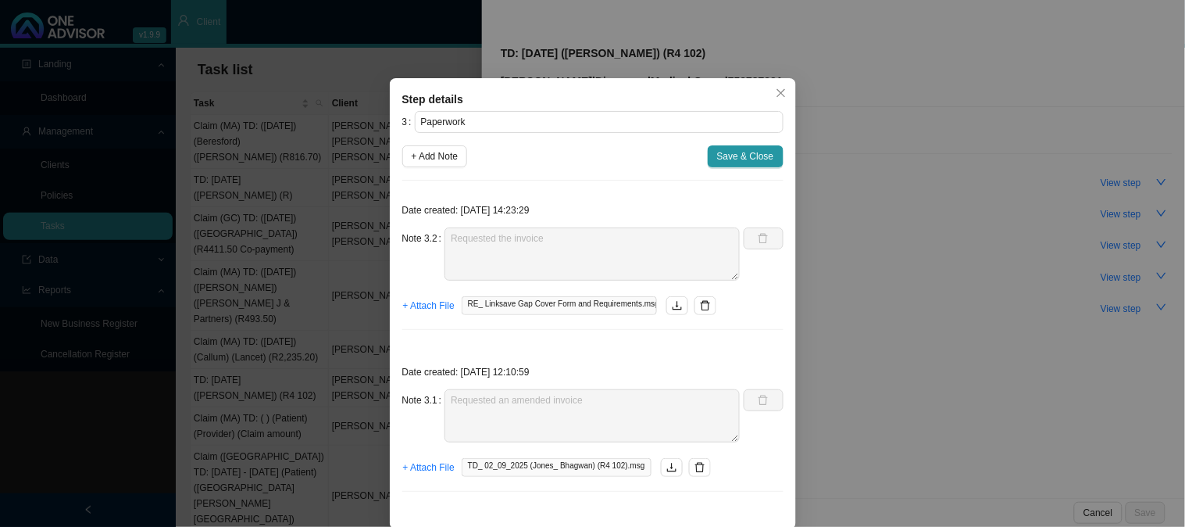
click at [888, 348] on div "Step details 3 Paperwork + Add Note Save & Close Date created: [DATE] 14:23:29 …" at bounding box center [592, 263] width 1185 height 527
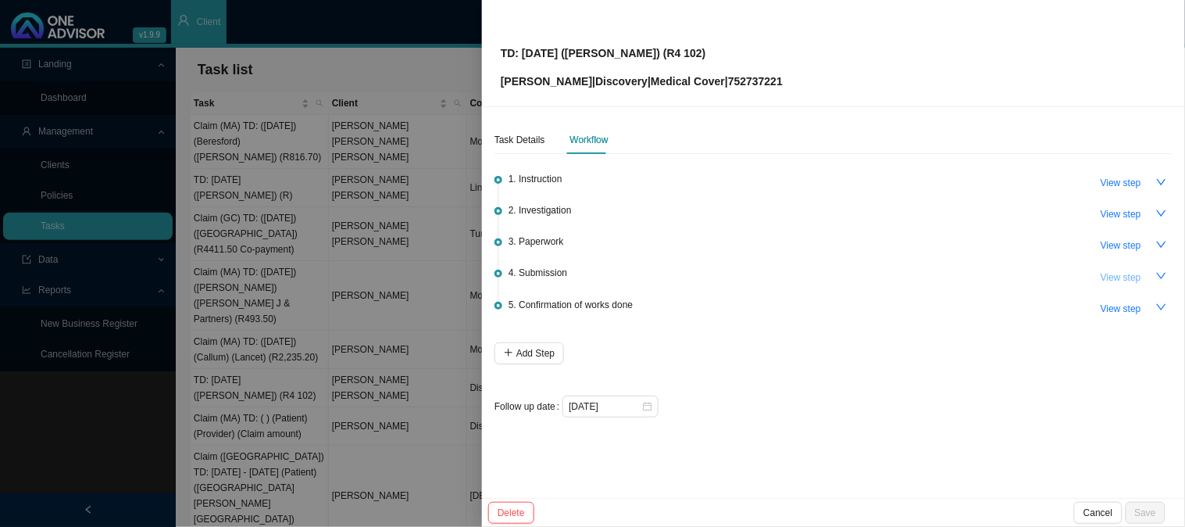
click at [1131, 271] on span "View step" at bounding box center [1121, 278] width 41 height 16
type input "Submission"
type textarea "Phoned DH, spoke to [PERSON_NAME] The claimed amount was R6,198.00 we then rewo…"
type textarea "The practice has dealt directly with DH reagrding this claim. Discovery was con…"
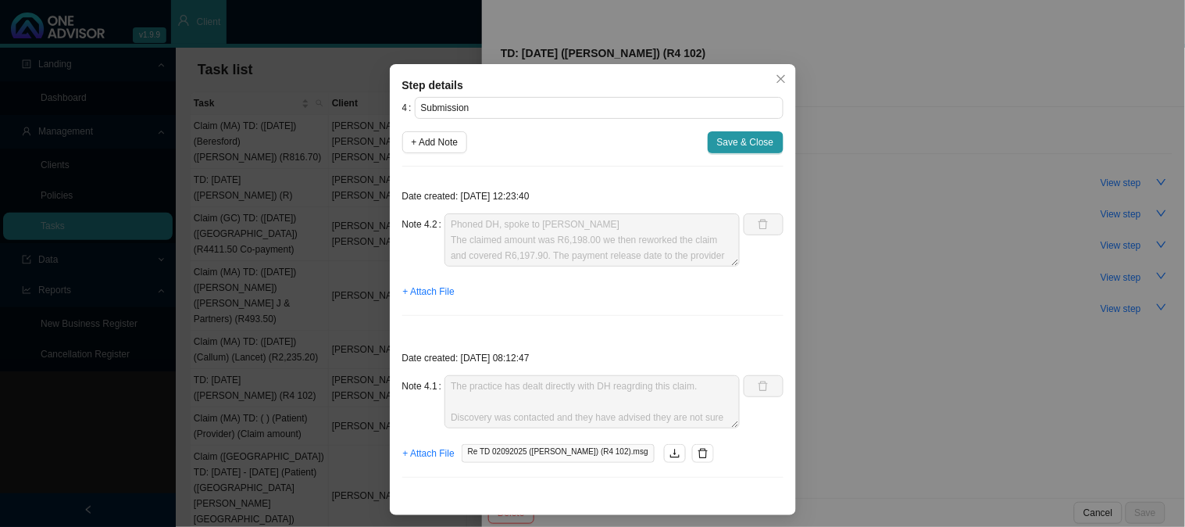
scroll to position [16, 0]
click at [780, 78] on span "Close" at bounding box center [781, 78] width 22 height 11
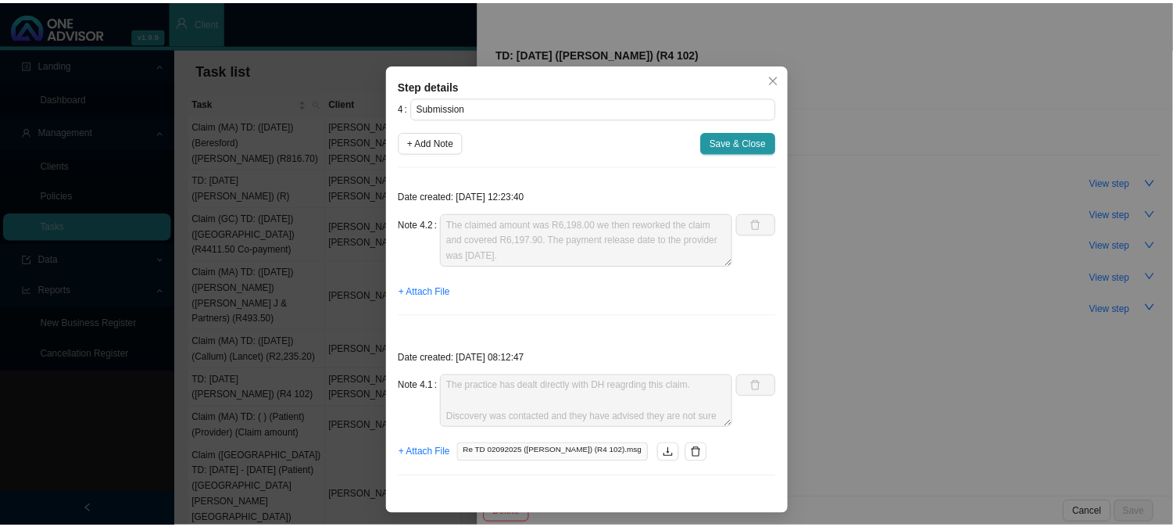
scroll to position [0, 0]
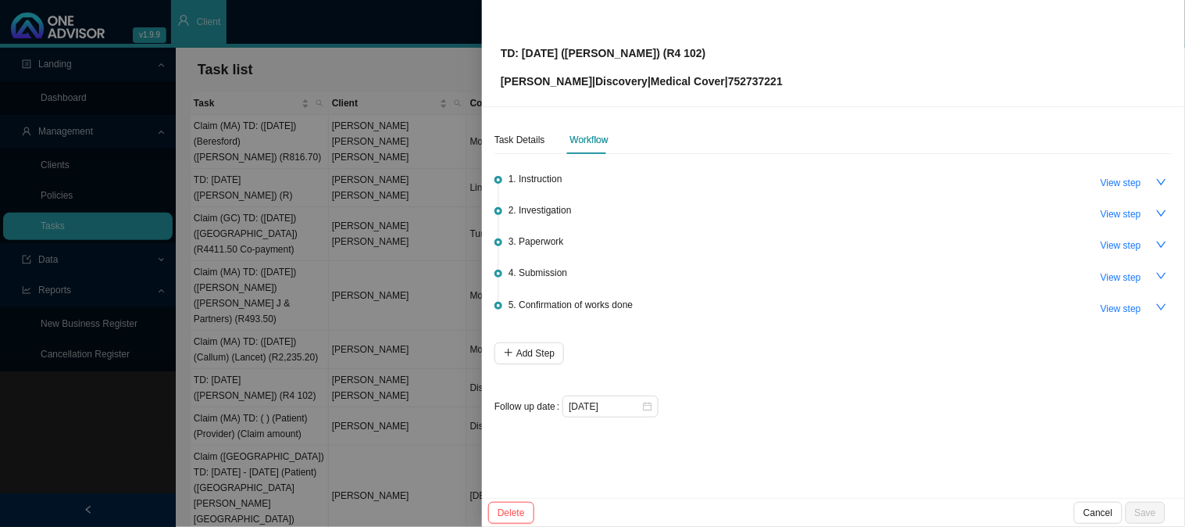
click at [293, 209] on div at bounding box center [592, 263] width 1185 height 527
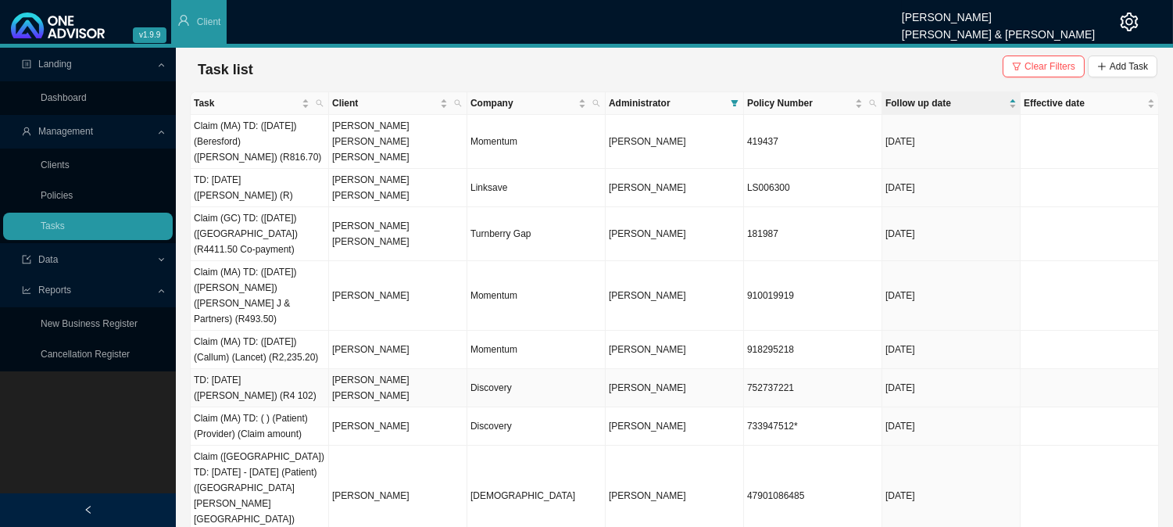
click at [401, 369] on td "[PERSON_NAME] [PERSON_NAME]" at bounding box center [398, 388] width 138 height 38
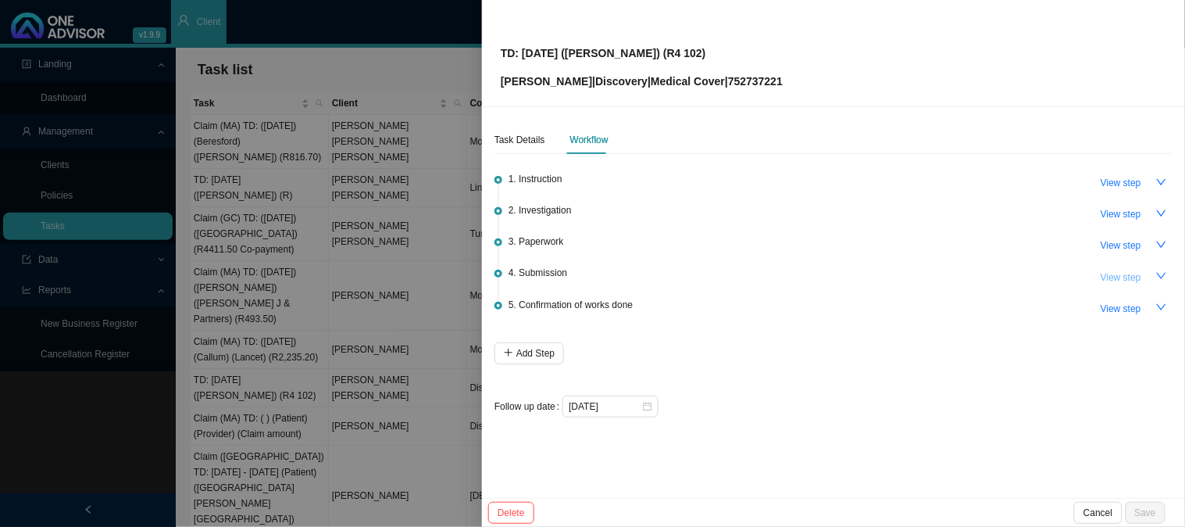
click at [1114, 274] on span "View step" at bounding box center [1121, 278] width 41 height 16
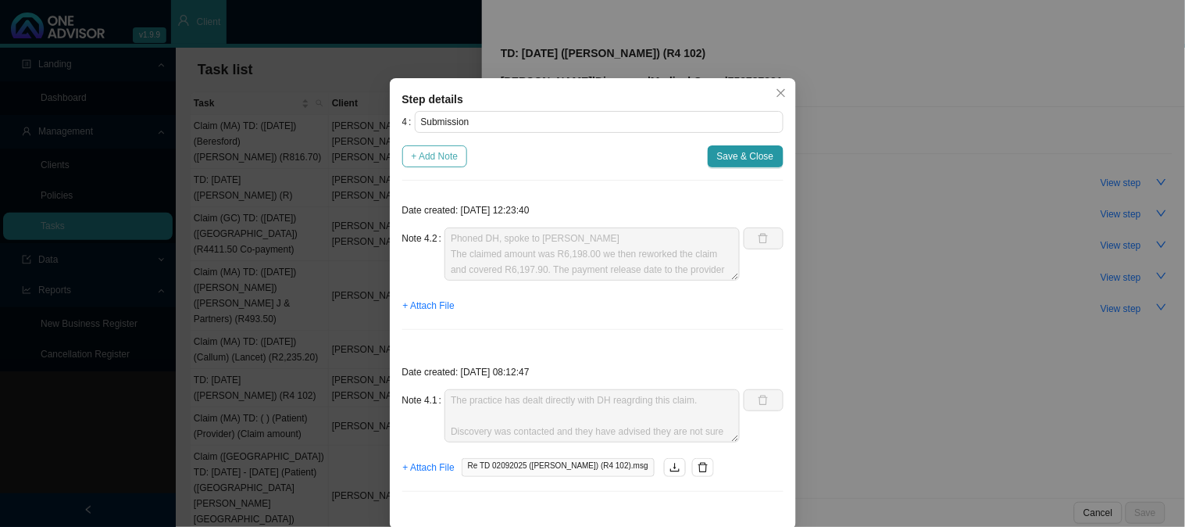
click at [419, 157] on span "+ Add Note" at bounding box center [435, 156] width 47 height 16
type textarea "Phoned DH, spoke to [PERSON_NAME] The claimed amount was R6,198.00 we then rewo…"
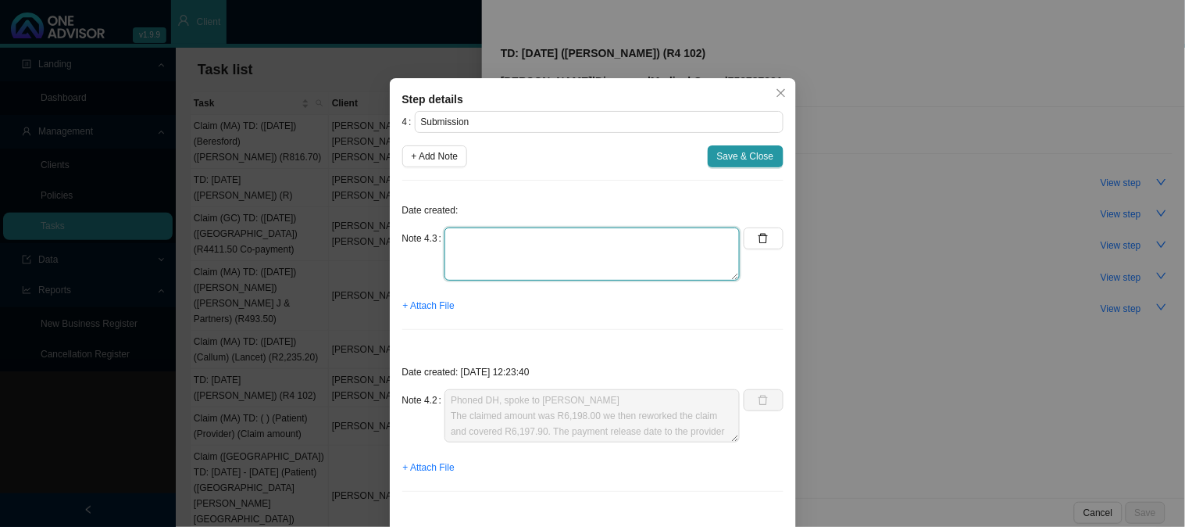
click at [516, 240] on textarea at bounding box center [591, 253] width 295 height 53
type textarea "s"
click at [580, 244] on textarea "Sent an email to" at bounding box center [591, 253] width 295 height 53
click at [436, 302] on span "+ Attach File" at bounding box center [429, 306] width 52 height 16
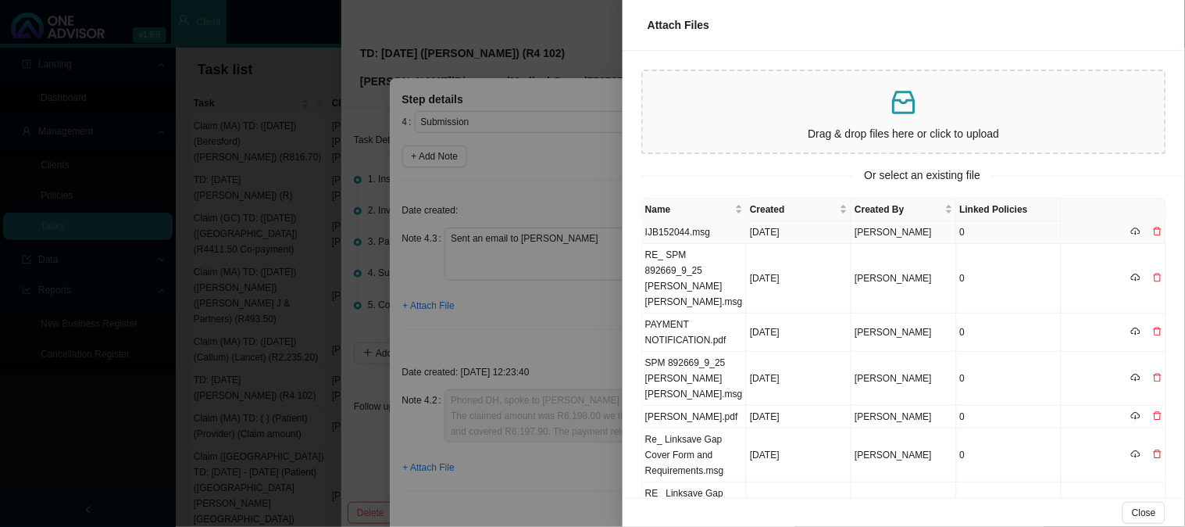
click at [690, 228] on td "IJB152044.msg" at bounding box center [694, 232] width 105 height 23
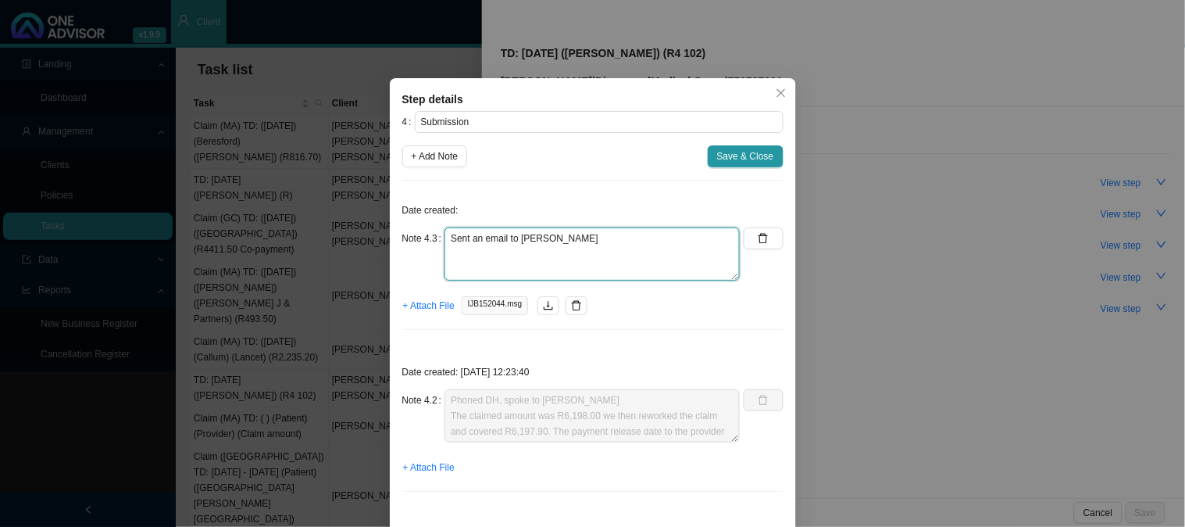
click at [588, 244] on textarea "Sent an email to [PERSON_NAME]" at bounding box center [591, 253] width 295 height 53
type textarea "Sent an email to [PERSON_NAME] asking if the claim has been settled"
click at [744, 150] on span "Save & Close" at bounding box center [745, 156] width 57 height 16
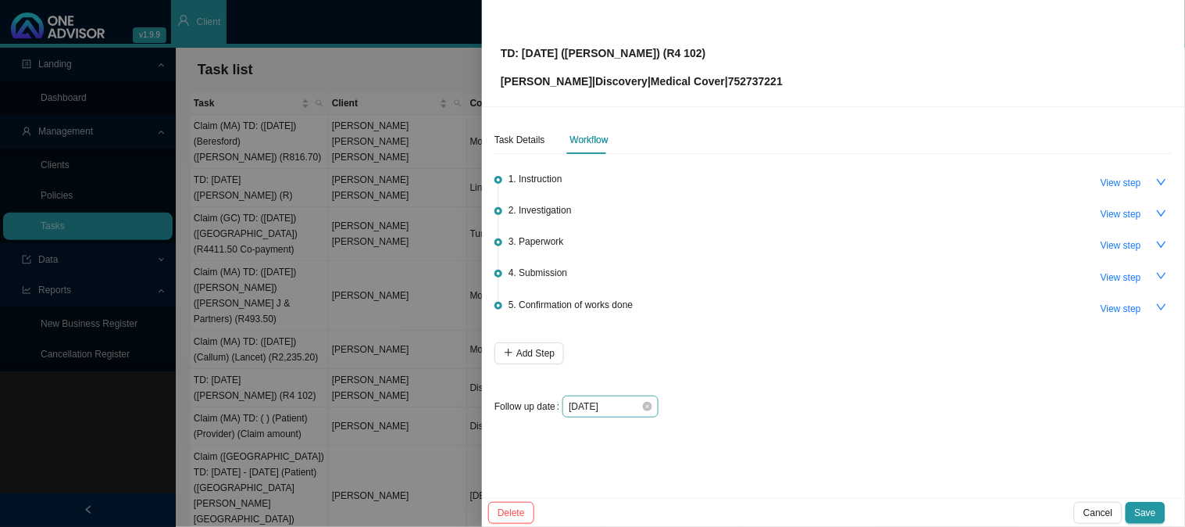
click at [625, 415] on div "[DATE]" at bounding box center [610, 406] width 96 height 22
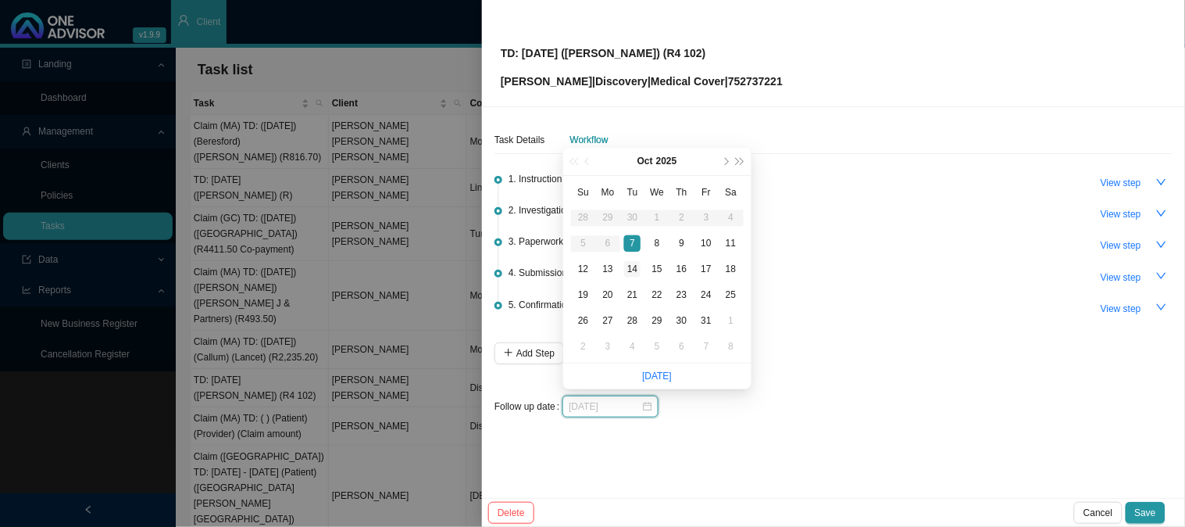
type input "[DATE]"
click at [633, 275] on div "14" at bounding box center [632, 269] width 16 height 16
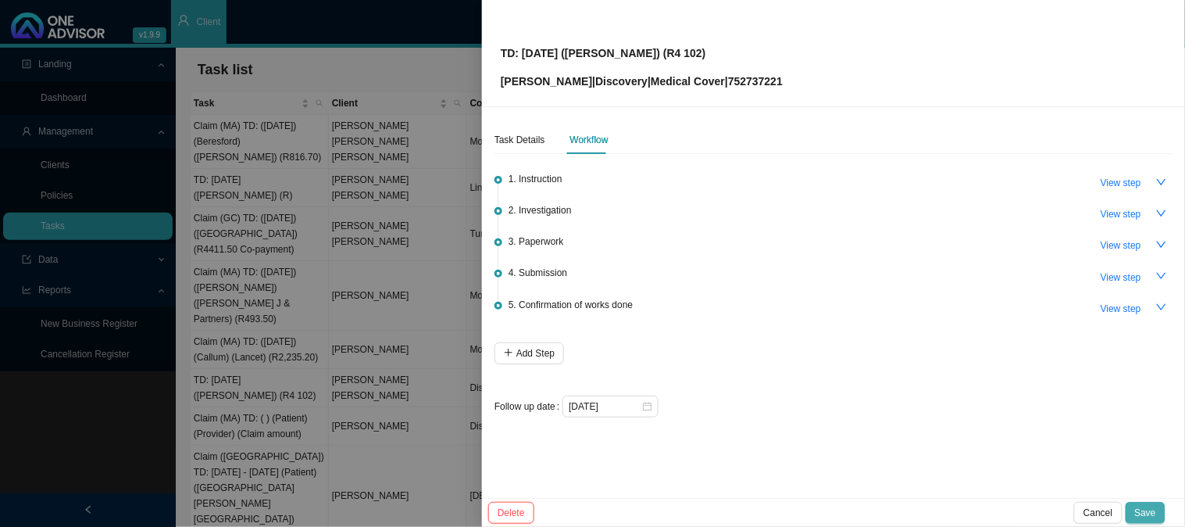
click at [1142, 505] on span "Save" at bounding box center [1145, 513] width 21 height 16
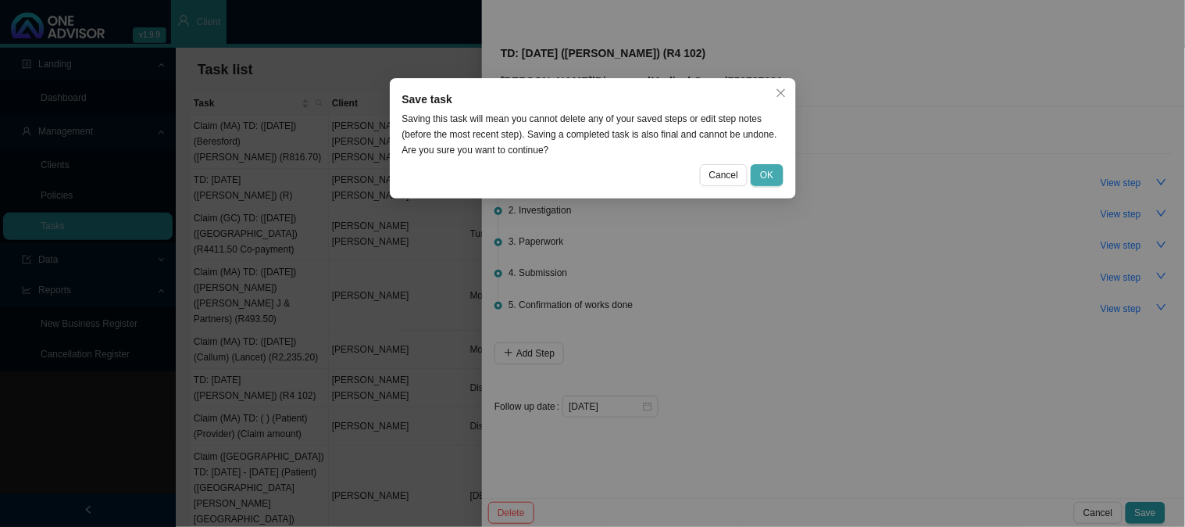
click at [781, 181] on button "OK" at bounding box center [767, 175] width 32 height 22
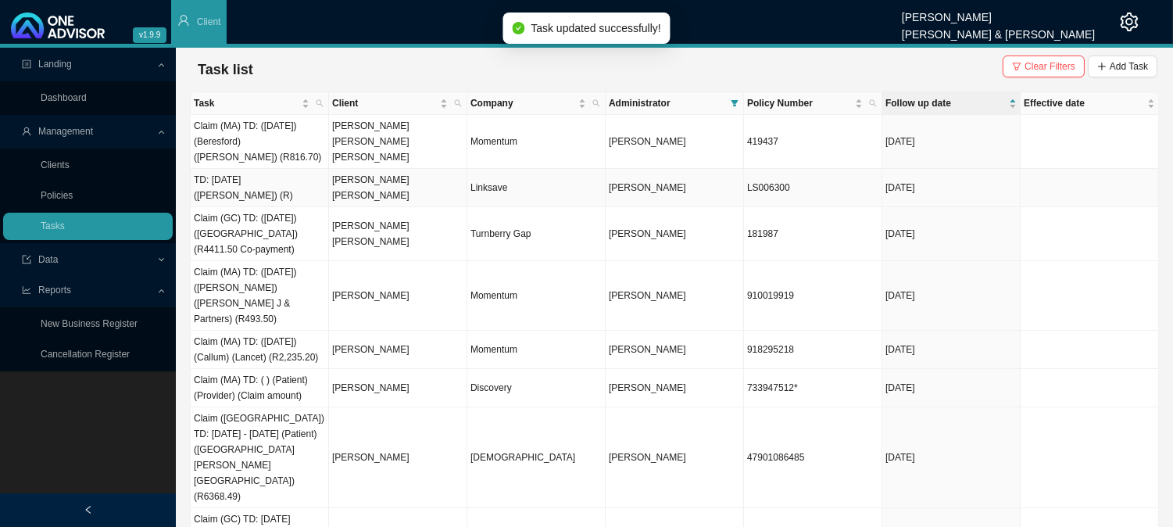
click at [393, 193] on td "[PERSON_NAME] [PERSON_NAME]" at bounding box center [398, 188] width 138 height 38
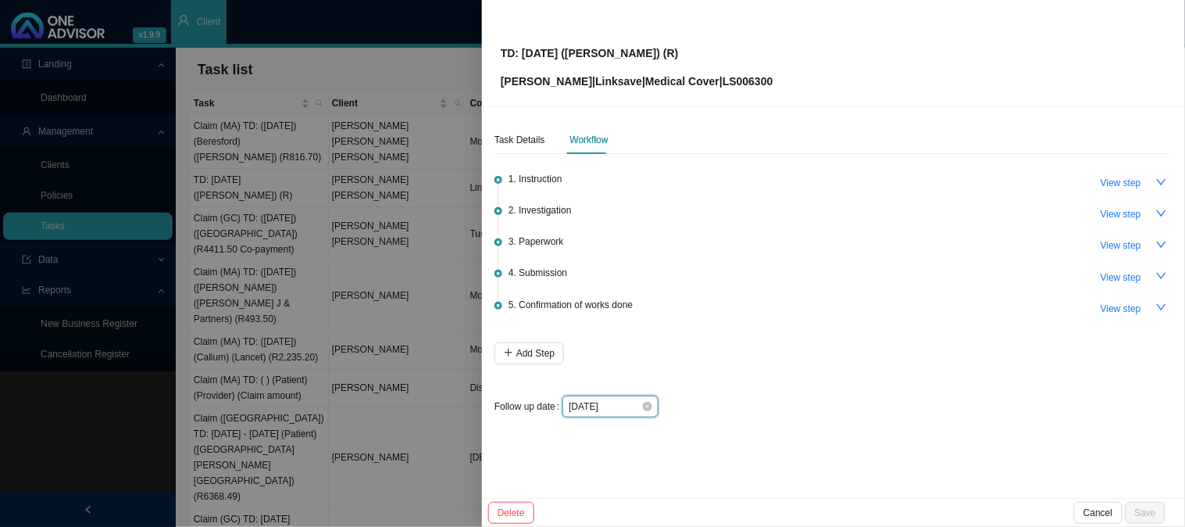
click at [628, 399] on input "[DATE]" at bounding box center [605, 406] width 73 height 16
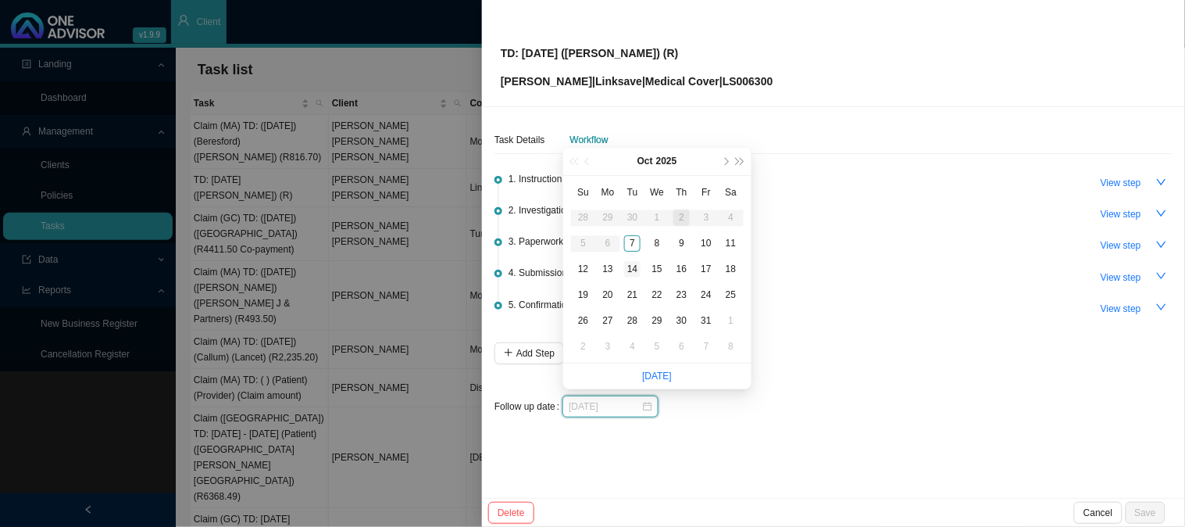
type input "[DATE]"
click at [630, 272] on div "14" at bounding box center [632, 269] width 16 height 16
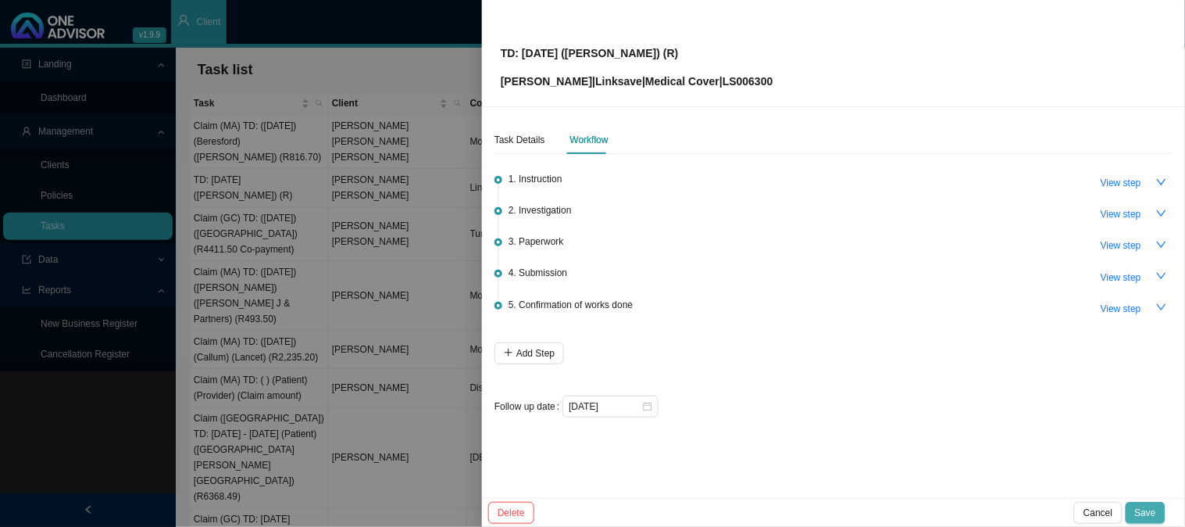
click at [1160, 512] on button "Save" at bounding box center [1146, 513] width 40 height 22
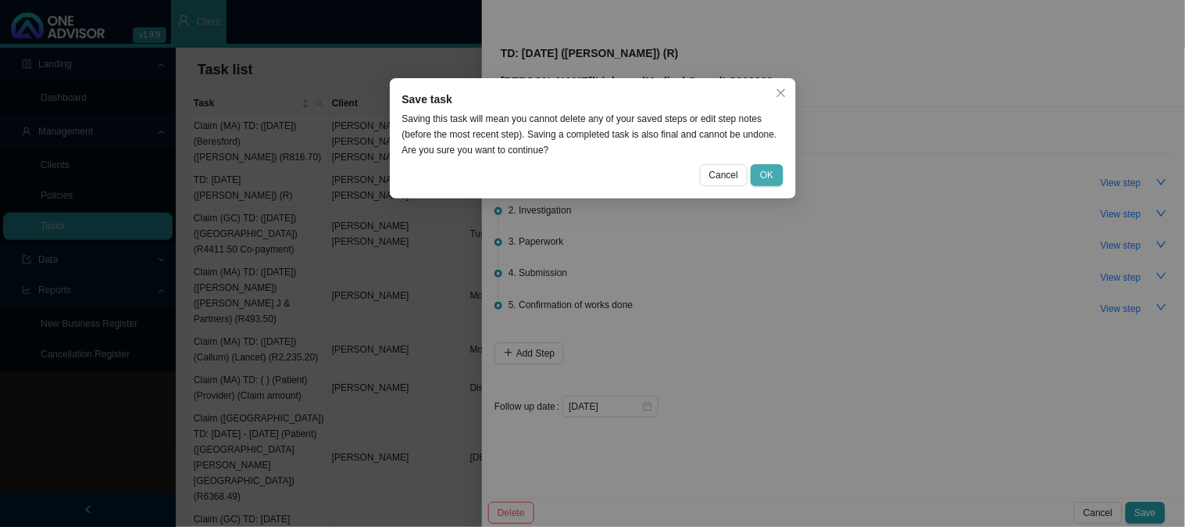
click at [769, 177] on span "OK" at bounding box center [766, 175] width 13 height 16
